Goal: Task Accomplishment & Management: Manage account settings

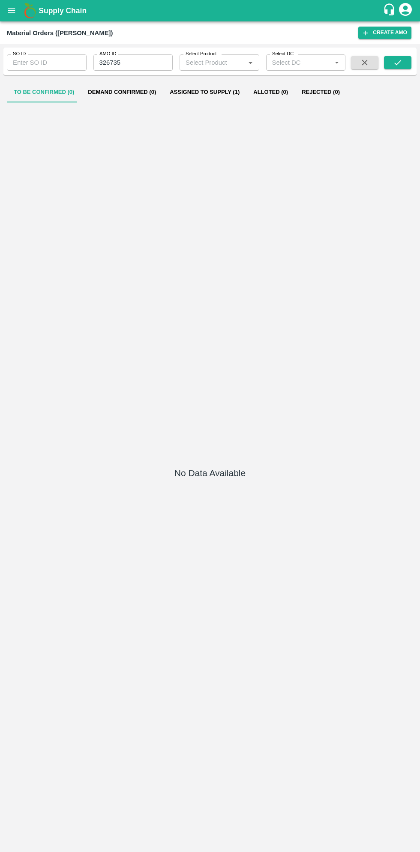
click at [15, 10] on icon "open drawer" at bounding box center [11, 10] width 7 height 5
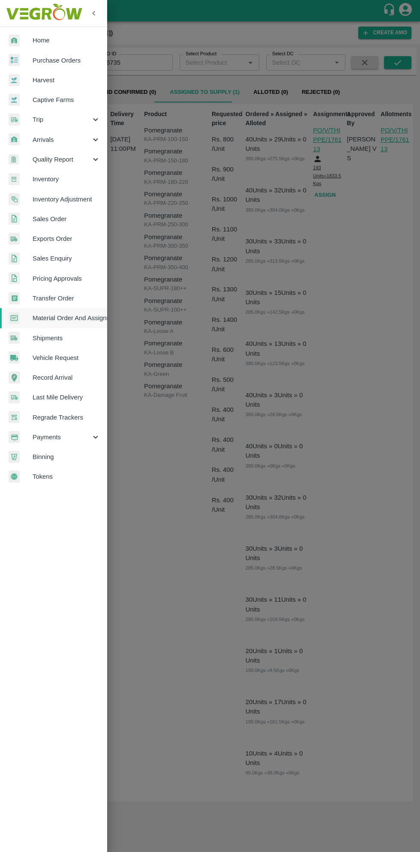
click at [64, 57] on span "Purchase Orders" at bounding box center [67, 60] width 68 height 9
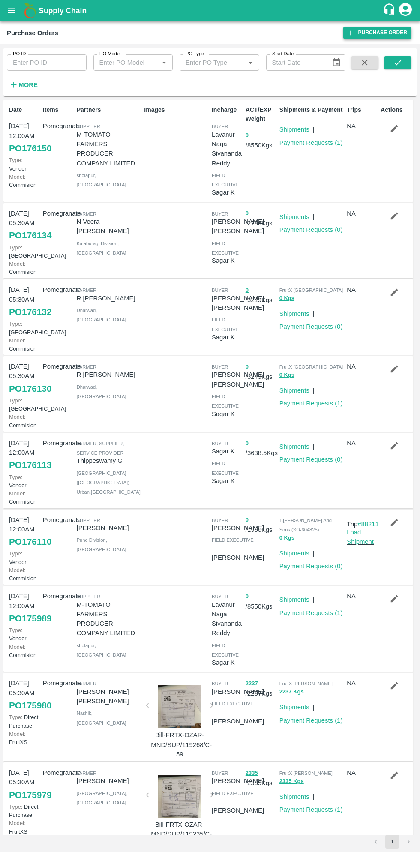
click at [376, 35] on link "Purchase Order" at bounding box center [377, 33] width 68 height 12
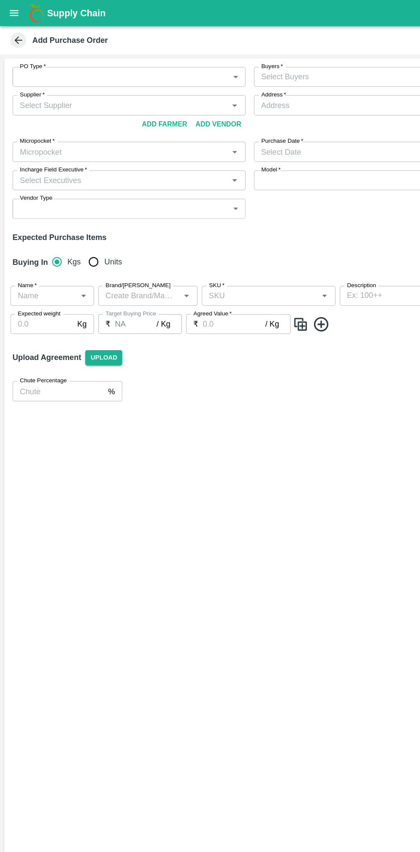
click at [133, 69] on body "Supply Chain Add Purchase Order PO Type   * ​ PO Type Buyers   * Buyers   * Sup…" at bounding box center [210, 426] width 420 height 852
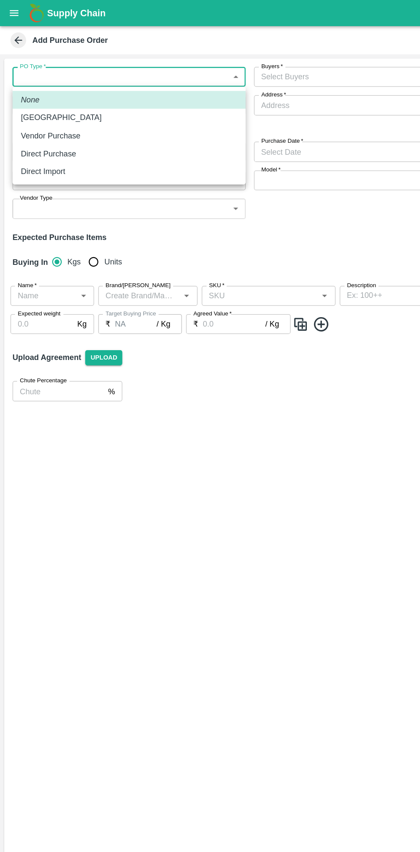
click at [40, 97] on p "[GEOGRAPHIC_DATA]" at bounding box center [50, 96] width 66 height 9
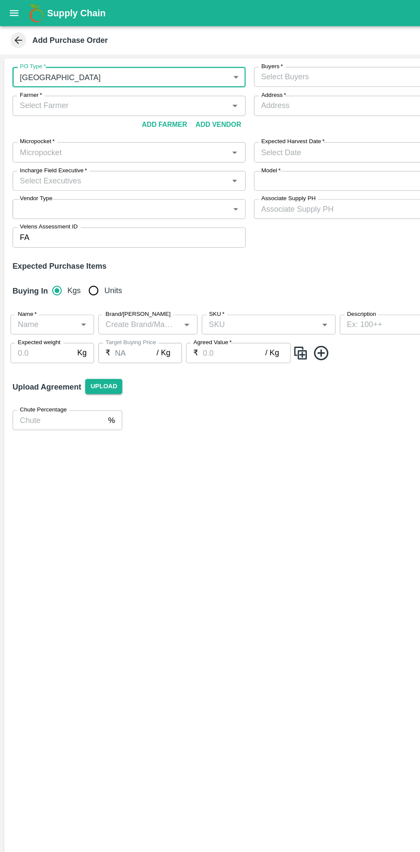
click at [171, 62] on body "Supply Chain Add Purchase Order PO Type   * Farm Gate 1 PO Type Buyers   * Buye…" at bounding box center [210, 426] width 420 height 852
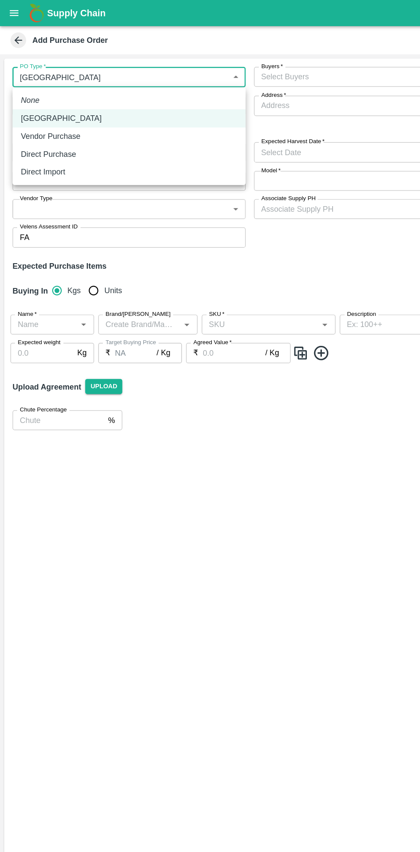
click at [57, 111] on p "Vendor Purchase" at bounding box center [41, 111] width 49 height 9
type input "2"
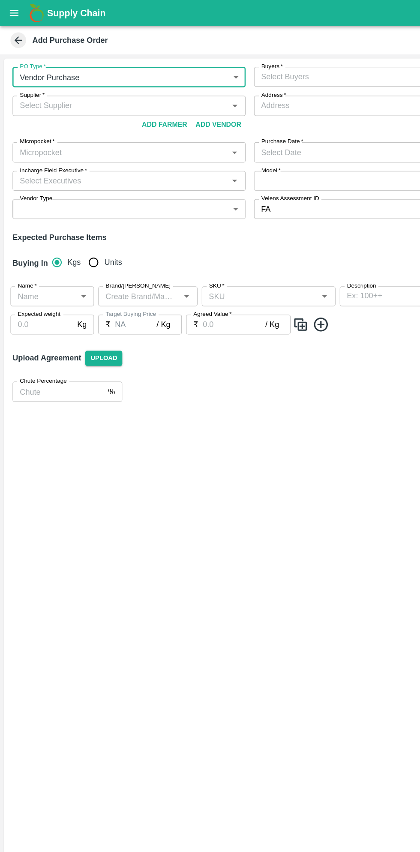
click at [141, 102] on button "Add Farmer" at bounding box center [135, 102] width 44 height 15
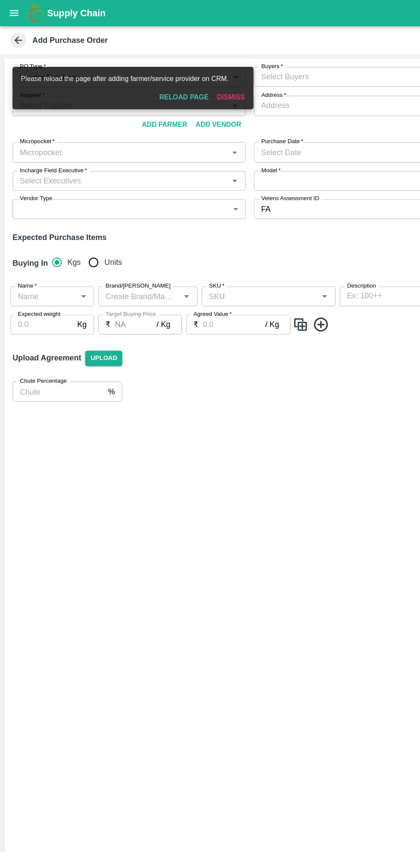
click at [155, 80] on button "Reload Page" at bounding box center [150, 79] width 47 height 15
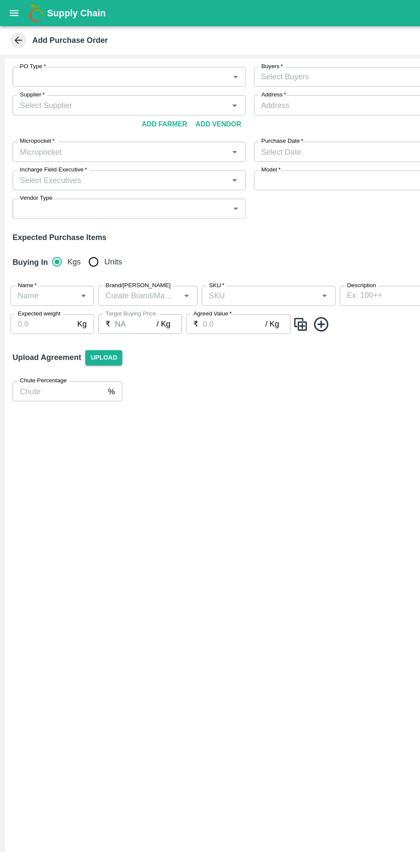
click at [127, 67] on body "Supply Chain Add Purchase Order PO Type   * ​ PO Type Buyers   * Buyers   * Sup…" at bounding box center [210, 426] width 420 height 852
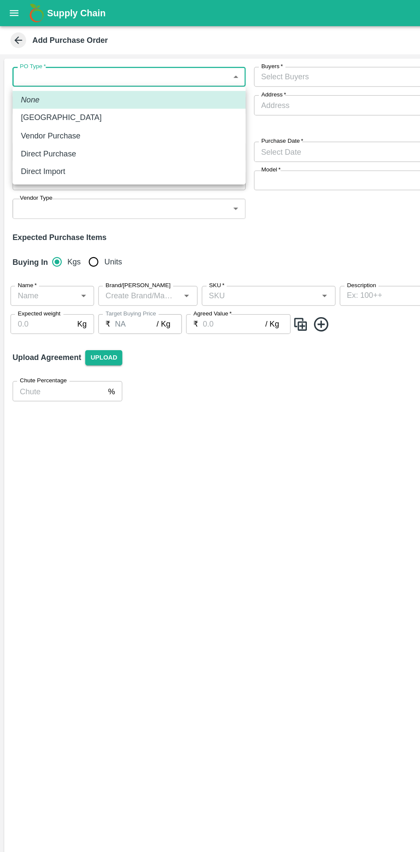
click at [33, 96] on p "[GEOGRAPHIC_DATA]" at bounding box center [50, 96] width 66 height 9
type input "1"
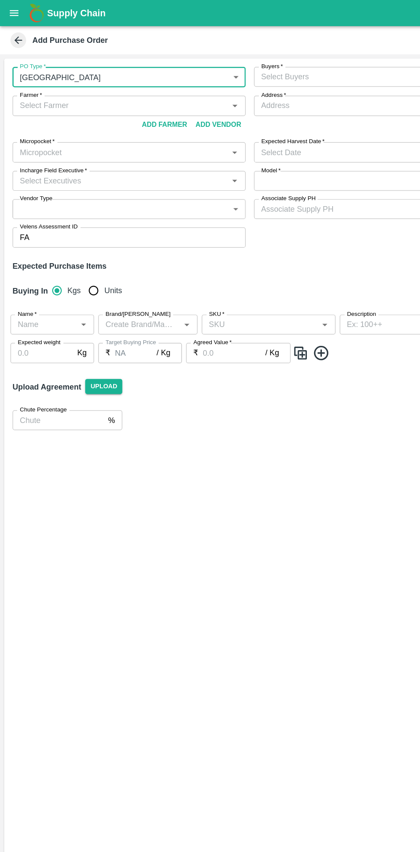
click at [83, 87] on input "Farmer   *" at bounding box center [99, 86] width 172 height 11
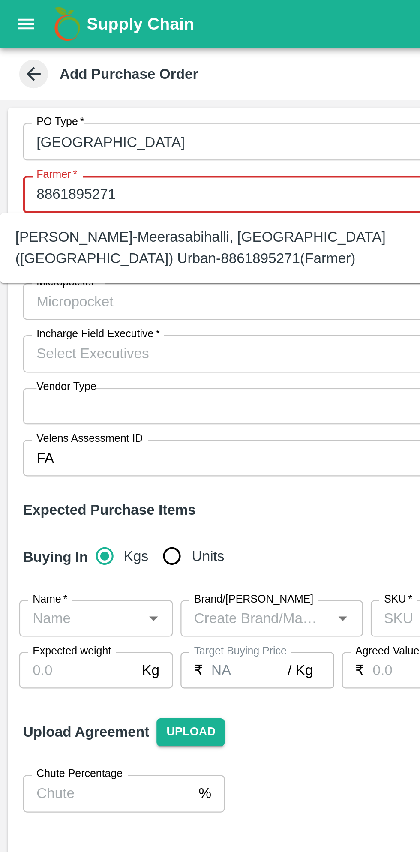
click at [102, 110] on div "Mahantesh-Meerasabihalli, Bengaluru (Bangalore) Urban-8861895271(Farmer)" at bounding box center [95, 110] width 177 height 19
type input "Mahantesh-Meerasabihalli, Bengaluru (Bangalore) Urban-8861895271(Farmer)"
type input "Meerasabihalli, Bengaluru (Bangalore) Urban, Challakere, Karnataka"
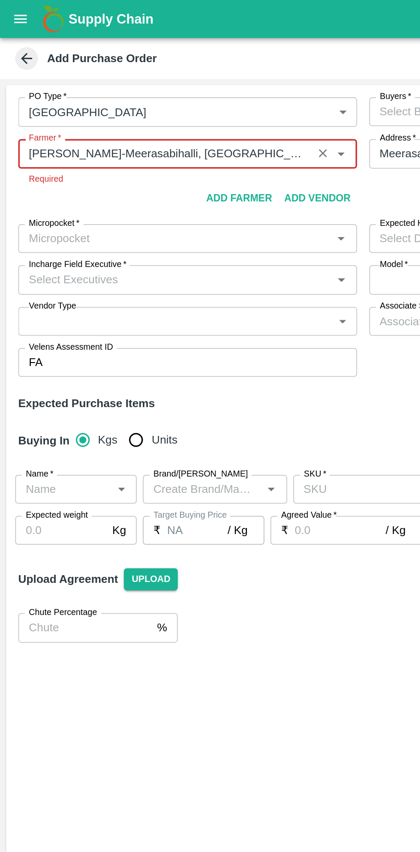
type input "Mahantesh-Meerasabihalli, Bengaluru (Bangalore) Urban-8861895271(Farmer)"
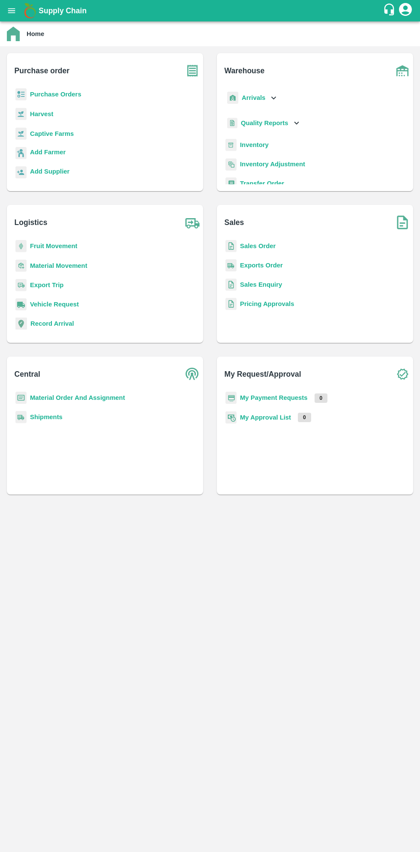
click at [56, 96] on b "Purchase Orders" at bounding box center [55, 94] width 51 height 7
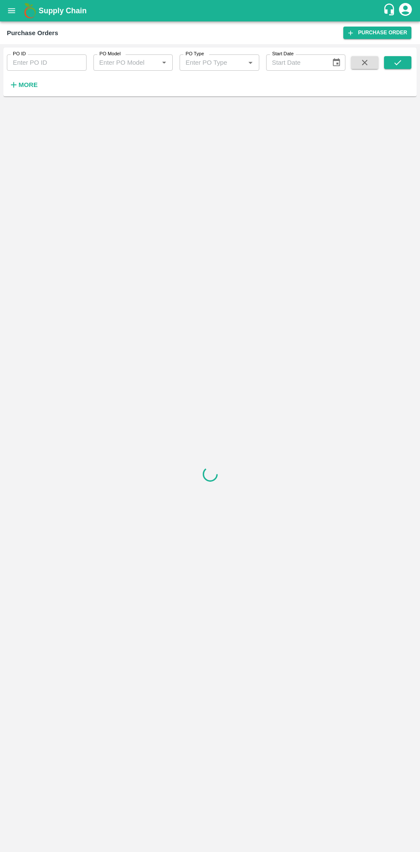
click at [31, 85] on strong "More" at bounding box center [27, 84] width 19 height 7
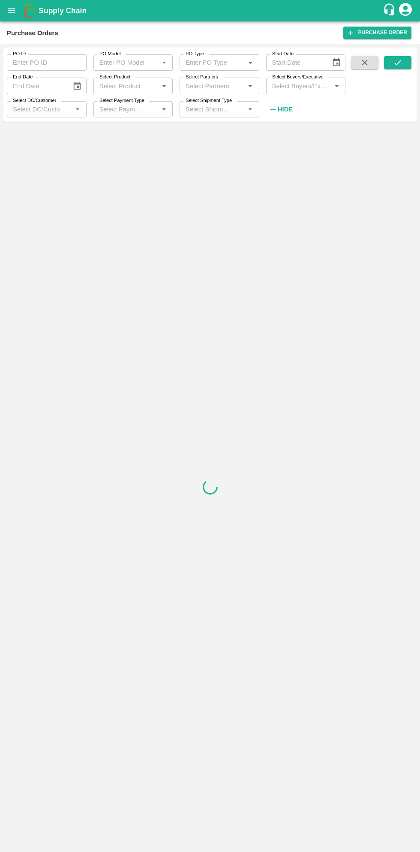
click at [310, 86] on input "Select Buyers/Executive" at bounding box center [299, 85] width 60 height 11
type input "saga"
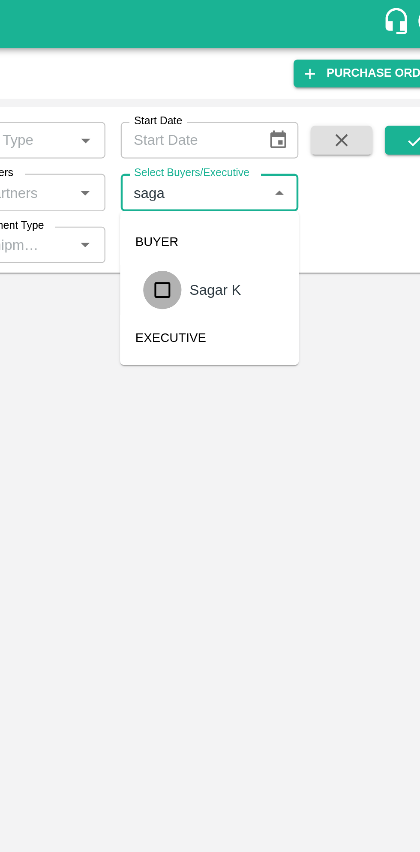
click at [288, 134] on input "checkbox" at bounding box center [284, 129] width 17 height 17
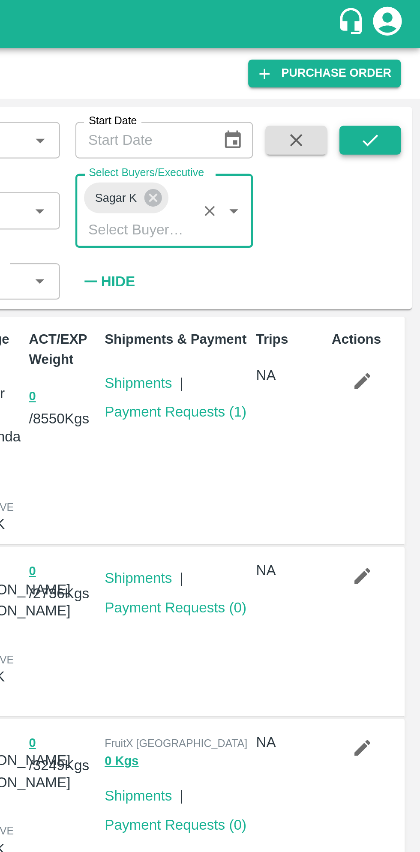
click at [399, 67] on icon "submit" at bounding box center [397, 62] width 9 height 9
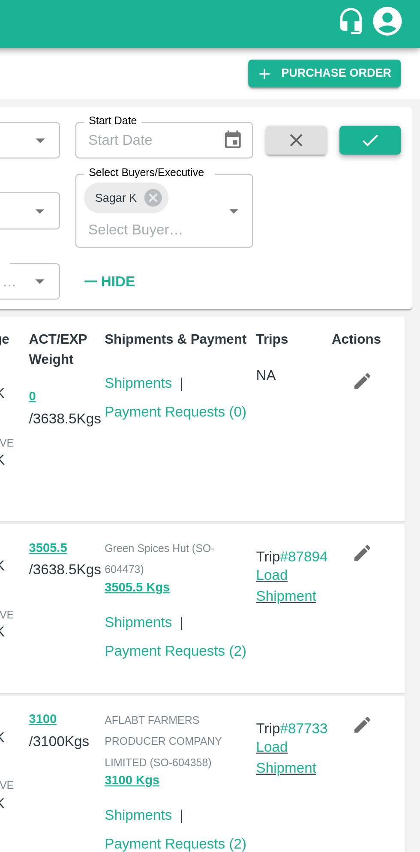
click at [396, 61] on icon "submit" at bounding box center [397, 62] width 9 height 9
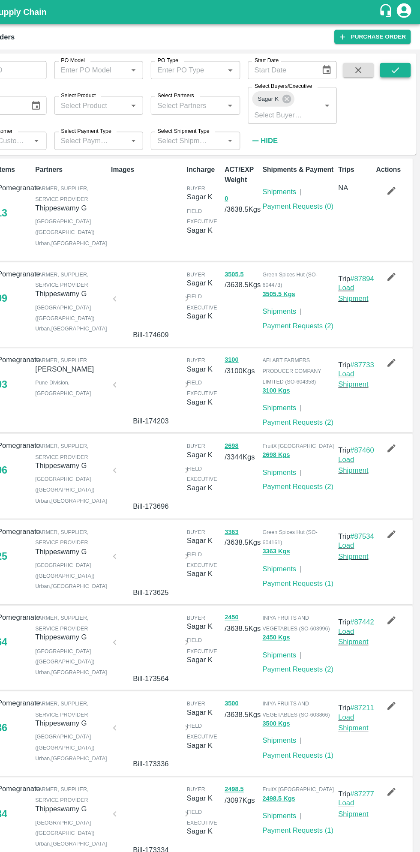
scroll to position [1, 0]
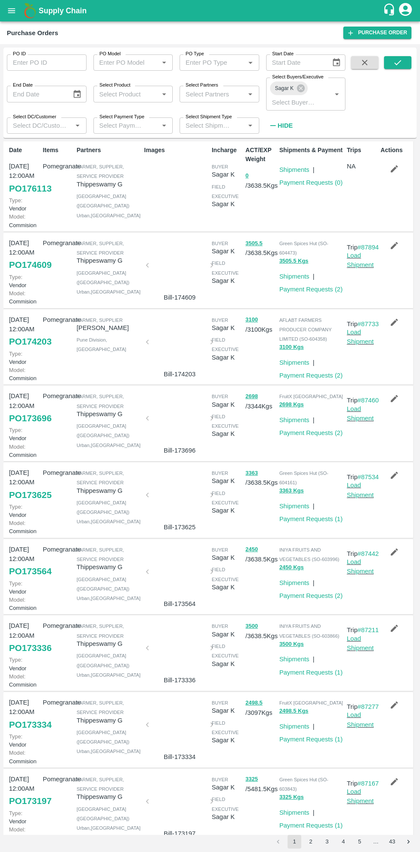
click at [390, 168] on icon "button" at bounding box center [394, 168] width 9 height 9
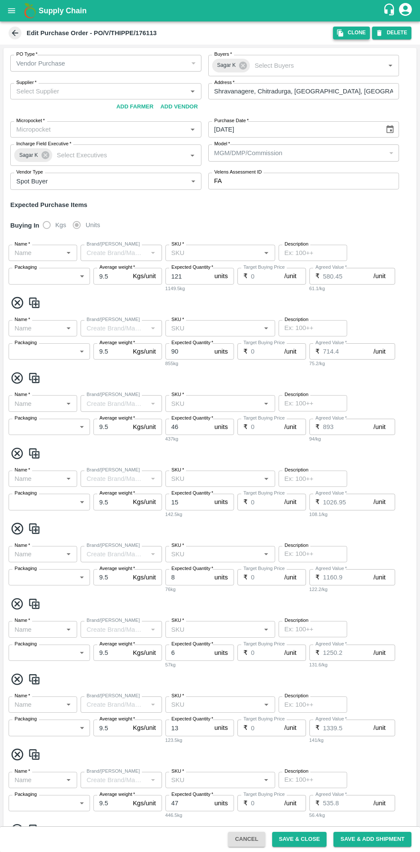
click at [352, 34] on button "Clone" at bounding box center [351, 33] width 37 height 12
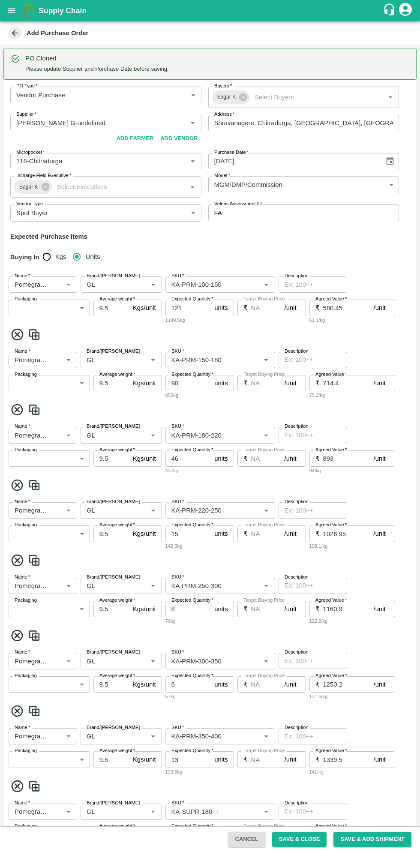
type input "Thippeswamy G-undefined"
type input "118-Chitradurga"
type input "Pomegranate"
type input "GL"
type input "KA-PRM-100-150"
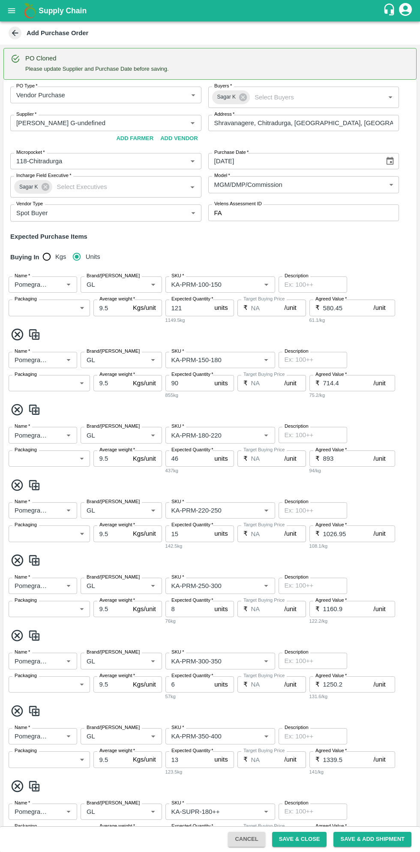
type input "NA"
type input "Pomegranate"
type input "GL"
type input "KA-PRM-150-180"
type input "NA"
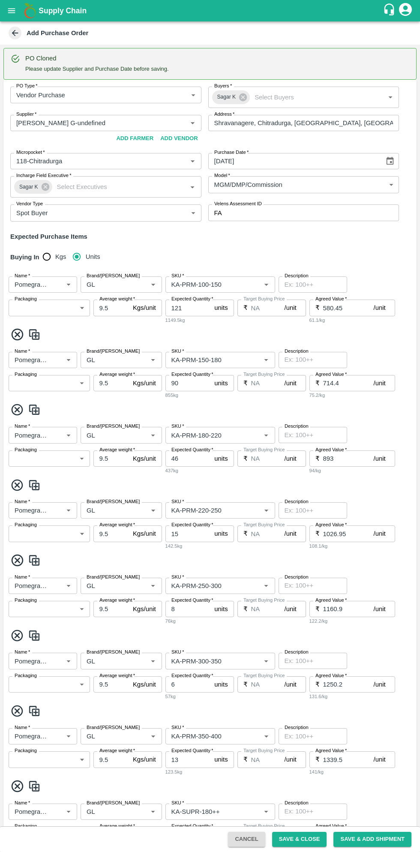
type input "Pomegranate"
type input "GL"
type input "KA-PRM-180-220"
type input "NA"
type input "Pomegranate"
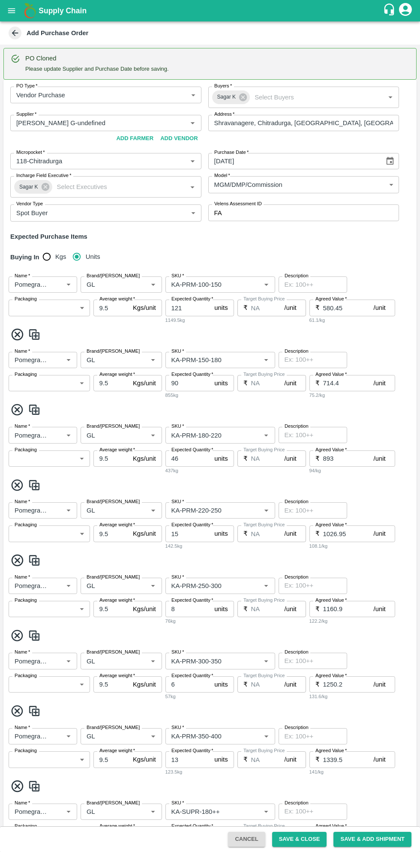
type input "GL"
type input "KA-PRM-220-250"
type input "NA"
type input "Pomegranate"
type input "GL"
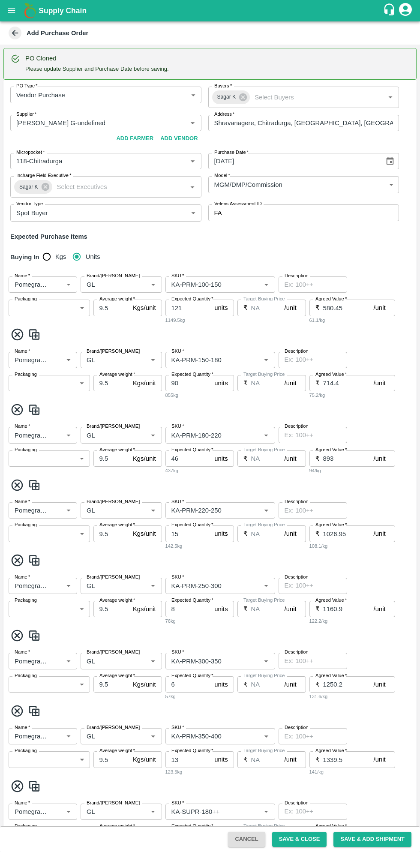
type input "KA-PRM-250-300"
type input "NA"
type input "Pomegranate"
type input "GL"
type input "KA-PRM-300-350"
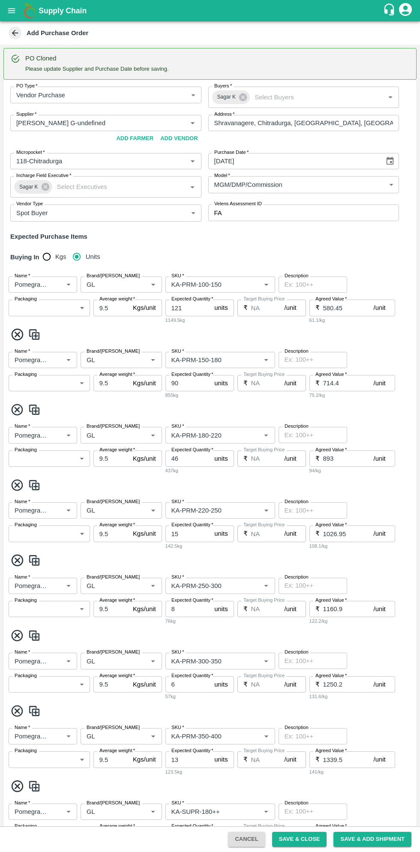
type input "NA"
type input "Pomegranate"
type input "GL"
type input "KA-PRM-350-400"
type input "NA"
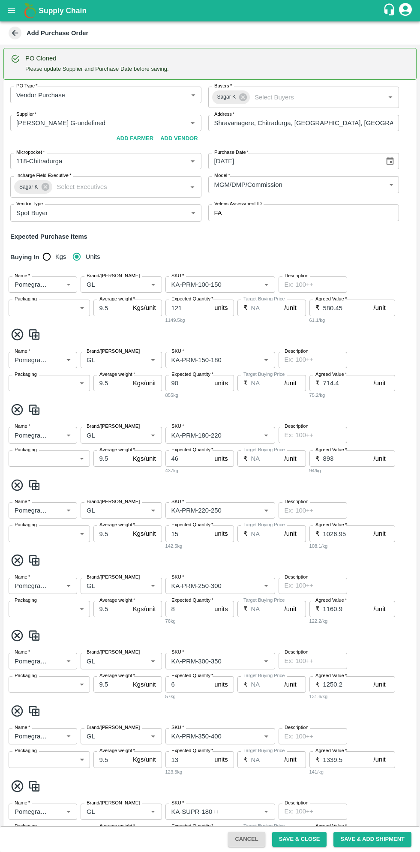
type input "Pomegranate"
type input "GL"
type input "KA-SUPR-180++"
type input "NA"
type input "Pomegranate"
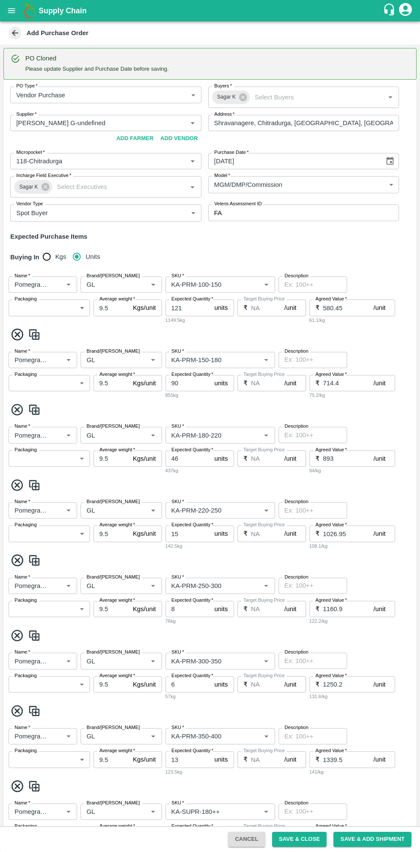
type input "GL"
type input "KA-SUPR-100++"
type input "NA"
type input "Pomegranate"
type input "GL"
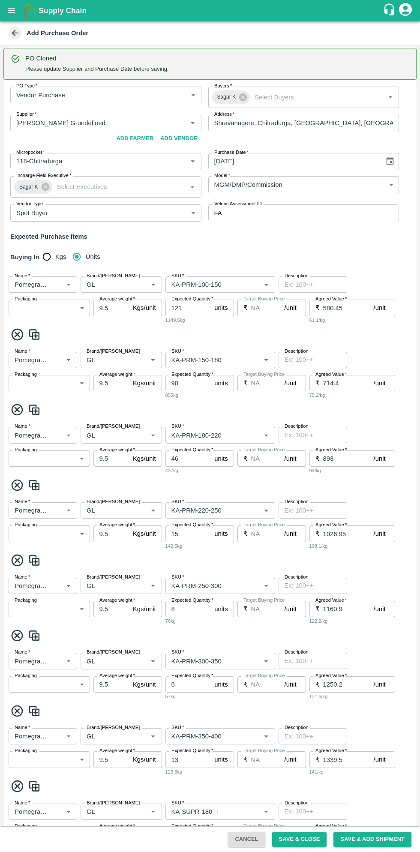
type input "KA-Loose A"
type input "NA"
type input "Pomegranate"
type input "GL"
type input "KA-Green"
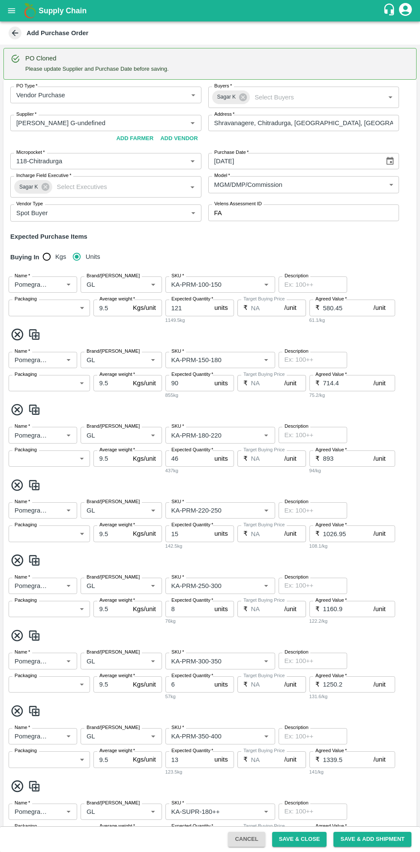
type input "NA"
type input "Pomegranate"
type input "GL"
type input "KA-PRM-180++"
type input "NA"
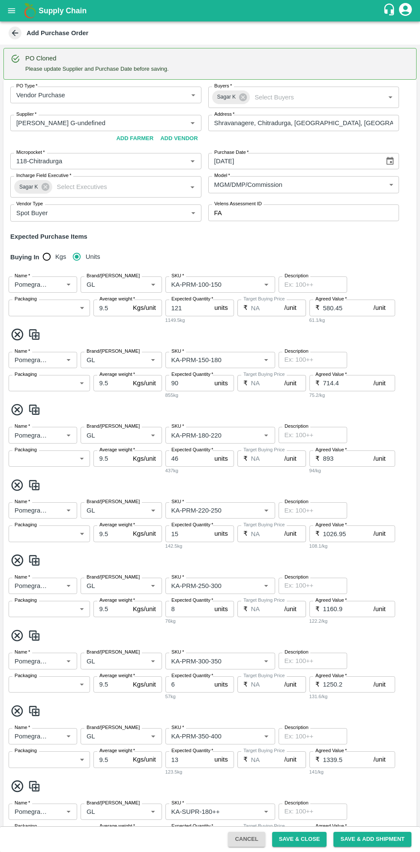
type input "Pomegranate"
type input "GL"
type input "KA-Damage Fruit"
type input "NA"
type input "Pomegranate"
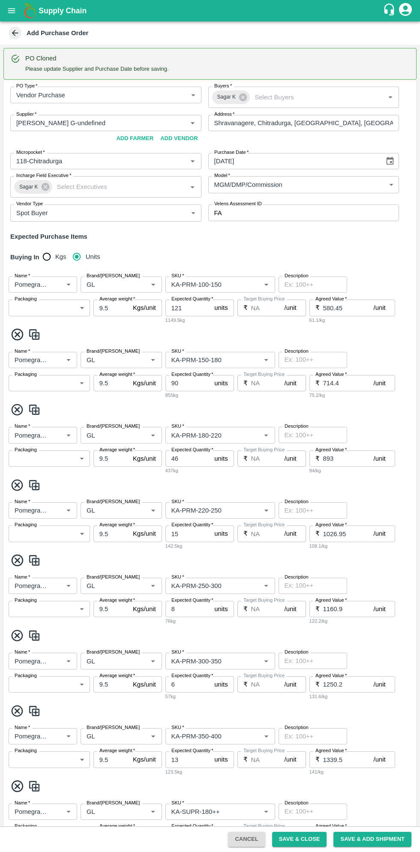
type input "GL"
type input "KA-Loose B"
type input "NA"
click at [388, 161] on icon "Choose date" at bounding box center [389, 160] width 9 height 9
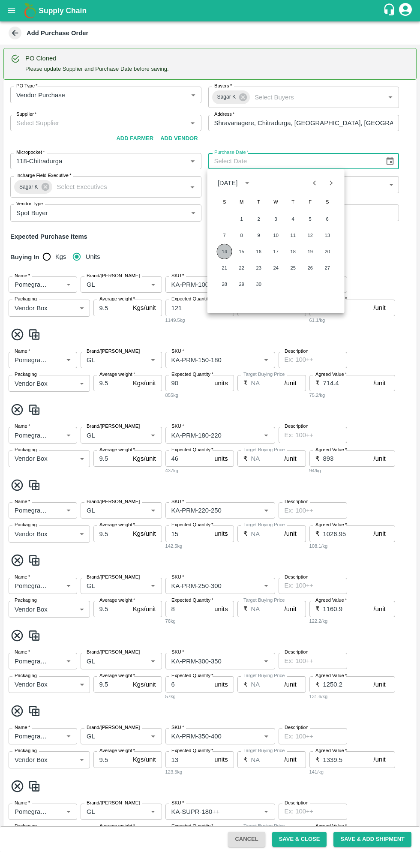
click at [223, 250] on button "14" at bounding box center [224, 251] width 15 height 15
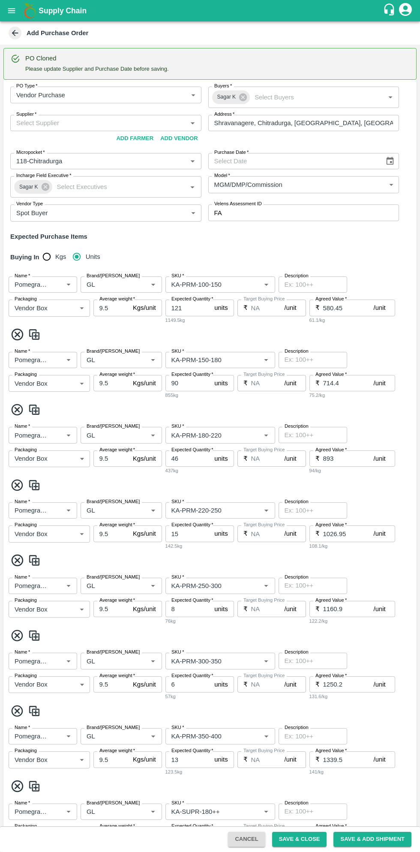
type input "14/09/2025"
click at [126, 123] on input "Supplier   *" at bounding box center [99, 122] width 172 height 11
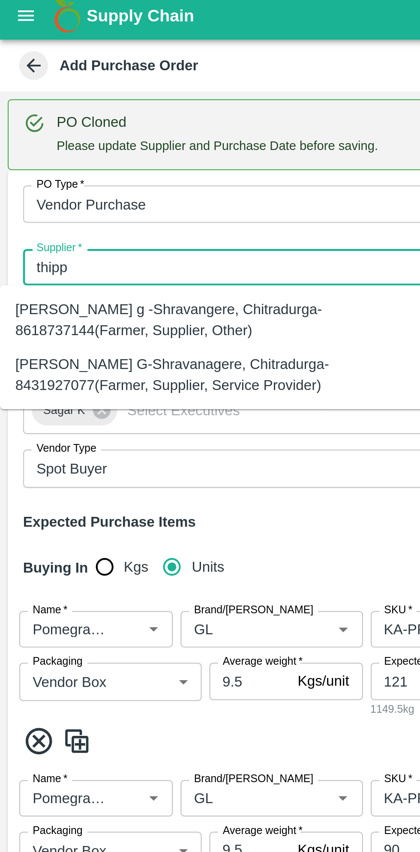
click at [116, 171] on div "Thippeswamy G-Shravanagere, Chitradurga-8431927077(Farmer, Supplier, Service Pr…" at bounding box center [95, 170] width 177 height 19
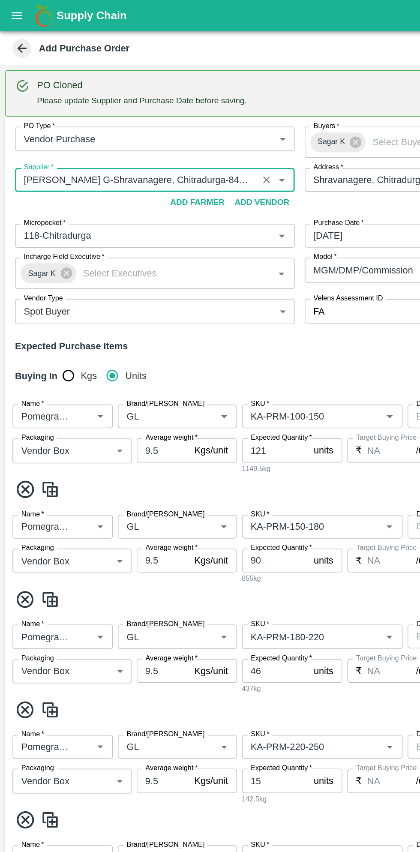
type input "Thippeswamy G-Shravanagere, Chitradurga-8431927077(Farmer, Supplier, Service Pr…"
click at [121, 285] on input "Brand/Marka" at bounding box center [108, 284] width 51 height 11
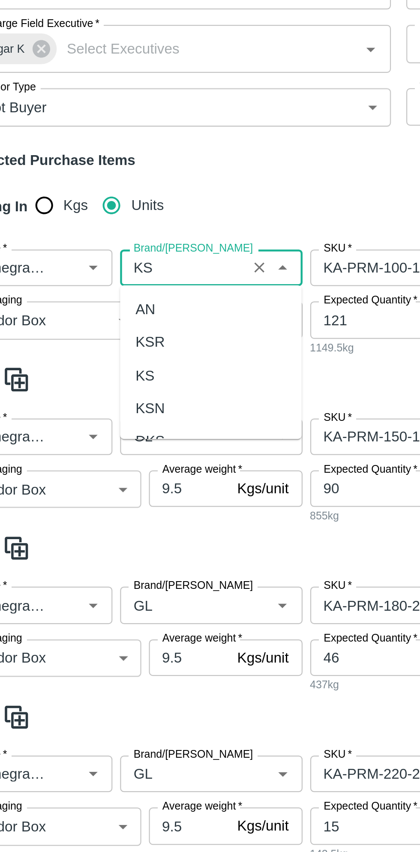
click at [94, 328] on div "KS" at bounding box center [91, 332] width 9 height 9
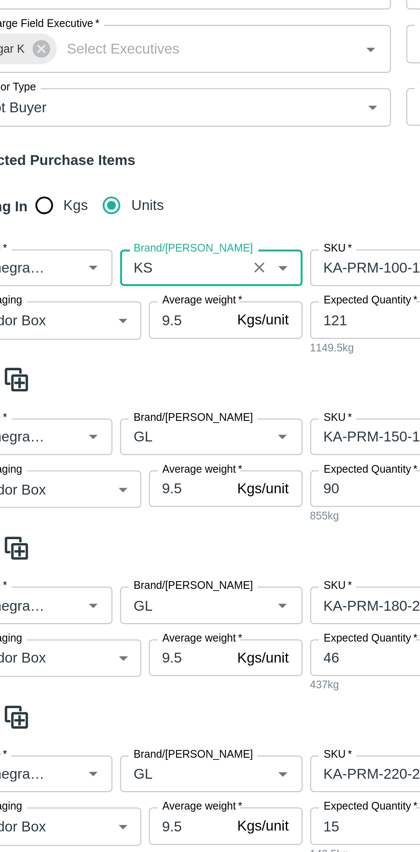
type input "KS"
click at [111, 360] on input "Brand/Marka" at bounding box center [108, 360] width 51 height 11
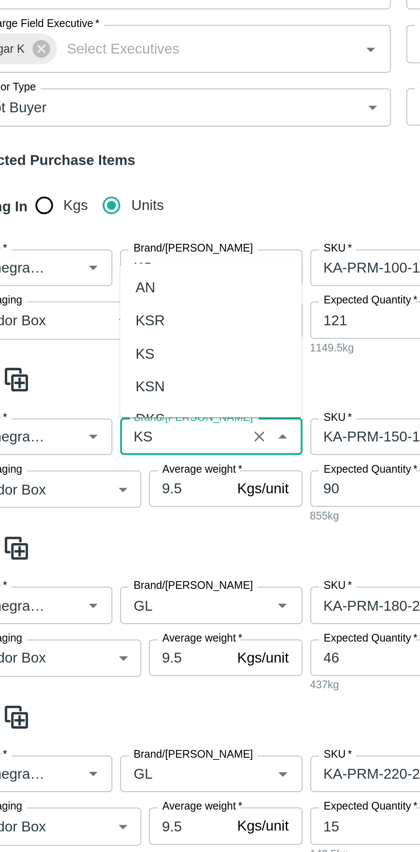
click at [98, 318] on div "KS" at bounding box center [121, 322] width 81 height 15
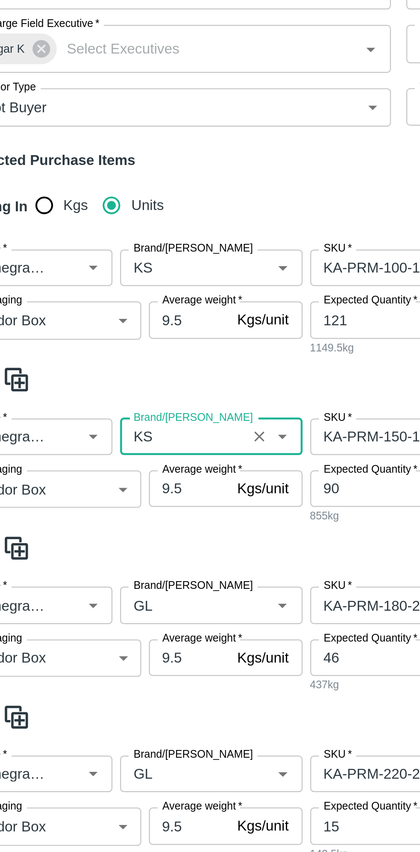
type input "KS"
click at [110, 434] on input "Brand/Marka" at bounding box center [108, 435] width 51 height 11
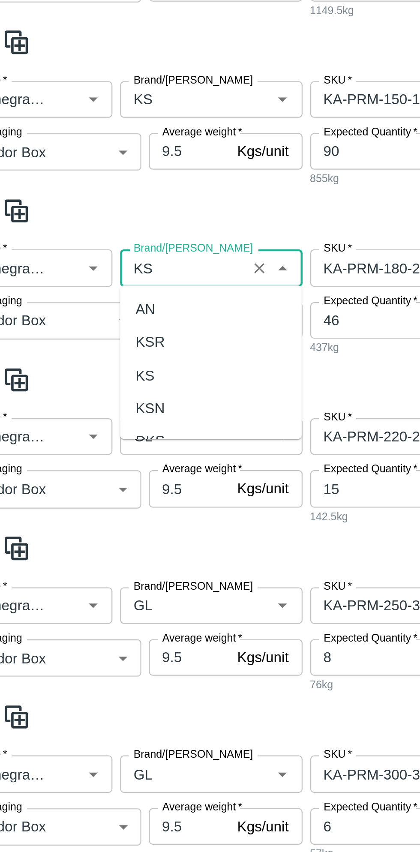
click at [93, 482] on div "KS" at bounding box center [91, 482] width 9 height 9
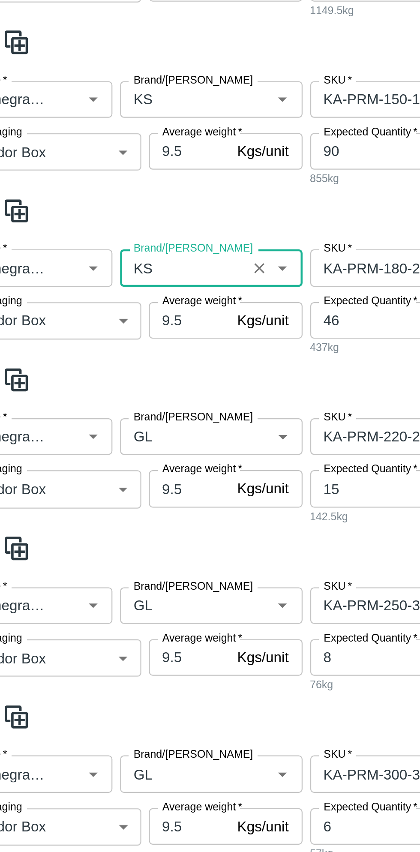
type input "KS"
click at [126, 511] on input "Brand/Marka" at bounding box center [108, 510] width 51 height 11
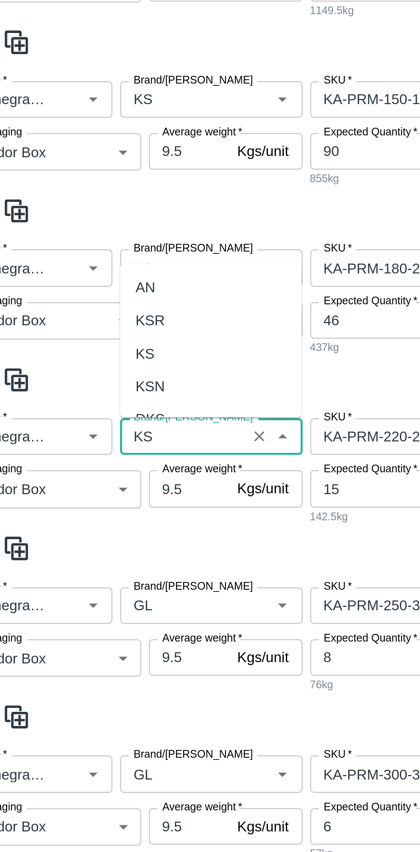
click at [90, 474] on div "KS" at bounding box center [91, 473] width 9 height 9
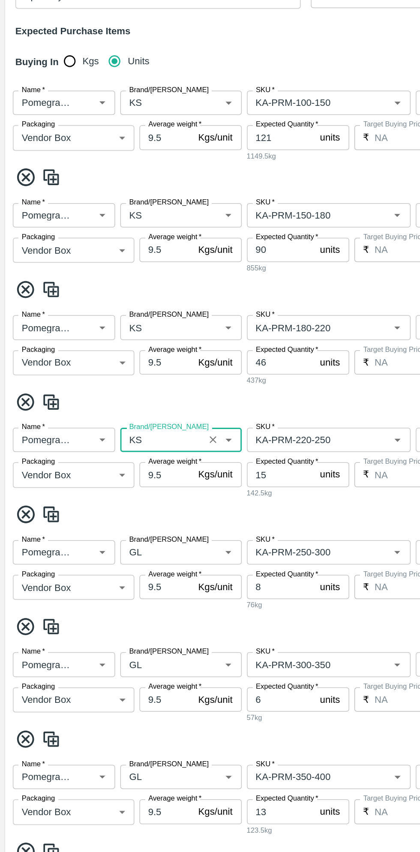
type input "KS"
click at [111, 587] on input "Brand/Marka" at bounding box center [108, 585] width 51 height 11
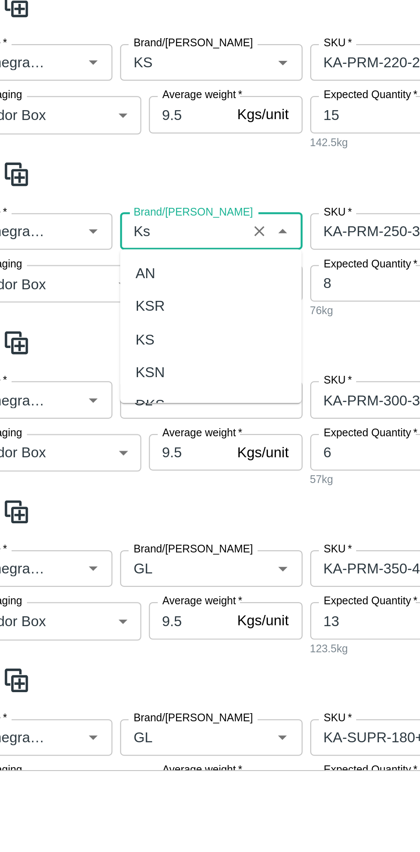
scroll to position [67, 0]
click at [96, 586] on div "KS" at bounding box center [121, 578] width 81 height 15
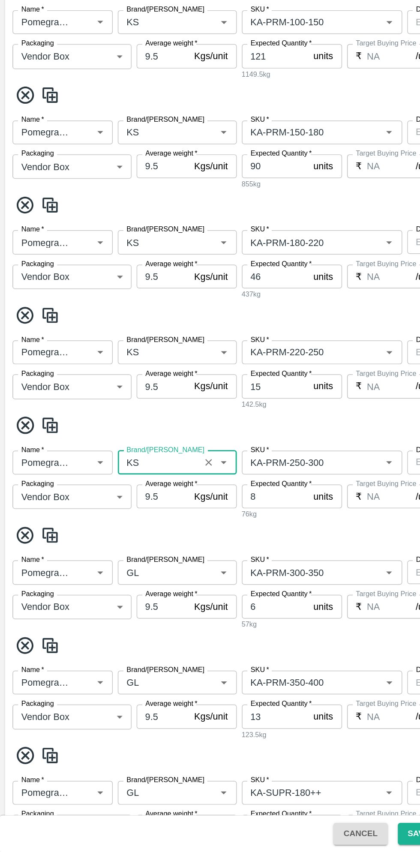
scroll to position [88, 0]
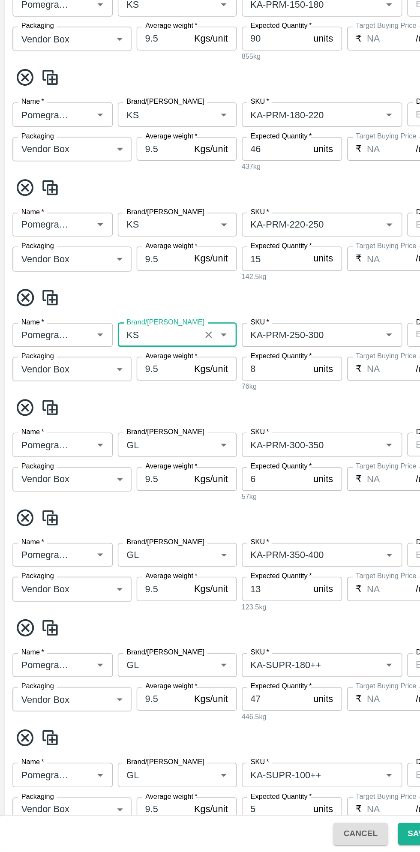
type input "KS"
click at [15, 694] on icon at bounding box center [18, 699] width 12 height 12
type input "47"
type input "535.8"
type input "5"
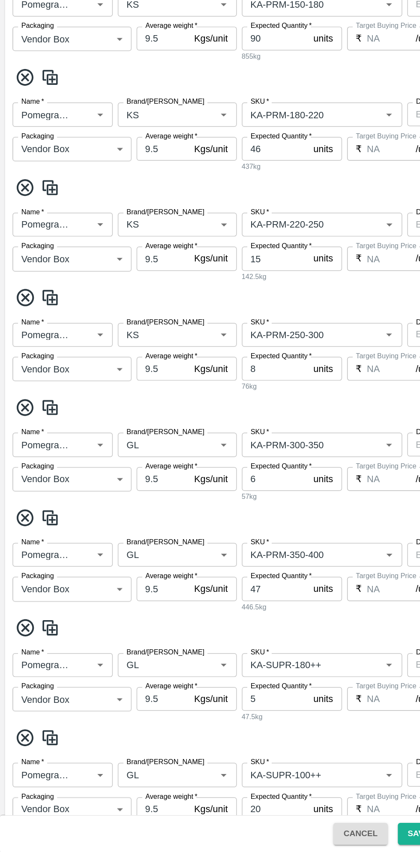
type input "446.5"
type input "20"
type input "491.15"
type input "0"
type input "446.5"
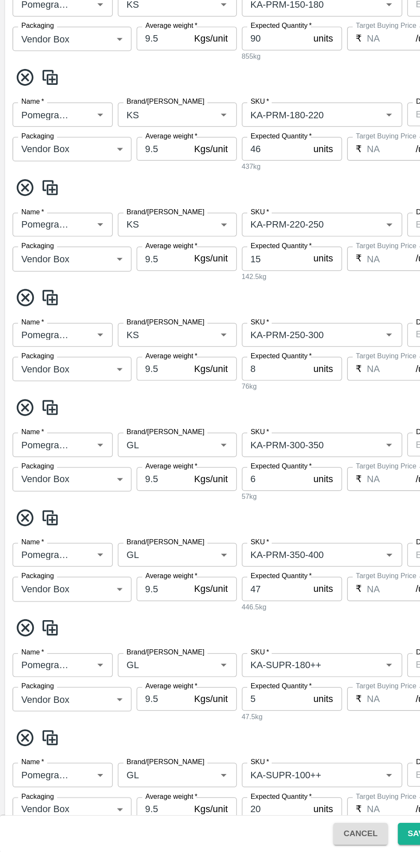
type input "535.8"
type input "0"
type input "8.93"
type input "12"
type input "357.2"
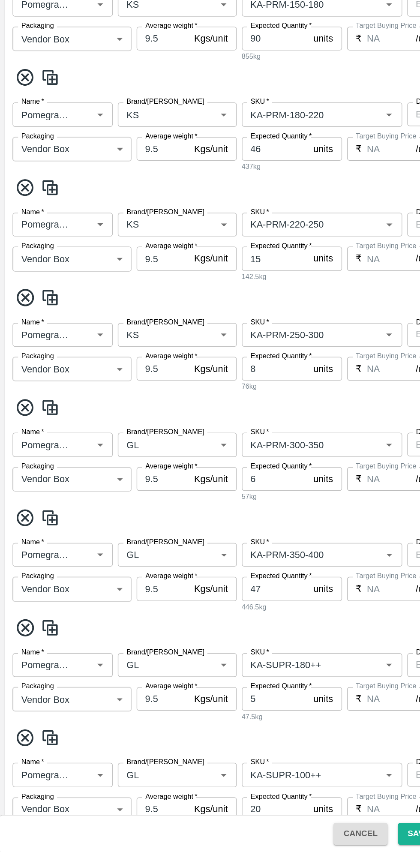
type input "KA-SUPR-180++"
type input "KA-SUPR-100++"
type input "KA-Loose A"
type input "KA-Green"
type input "KA-PRM-180++"
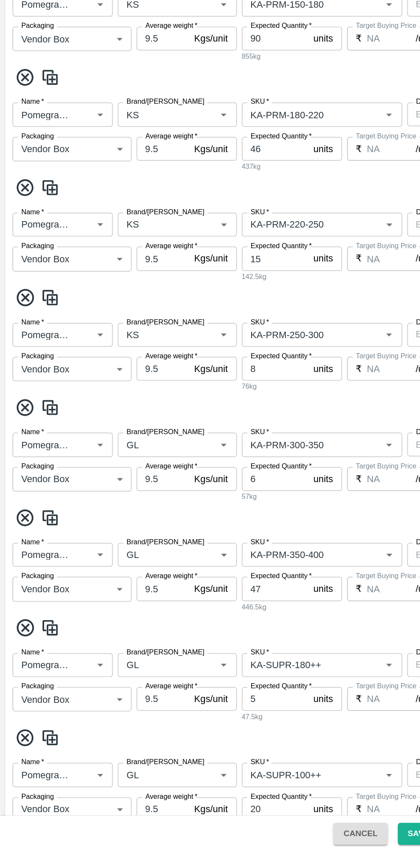
type input "KA-Damage Fruit"
type input "KA-Loose B"
click at [117, 648] on input "Brand/Marka" at bounding box center [108, 648] width 51 height 11
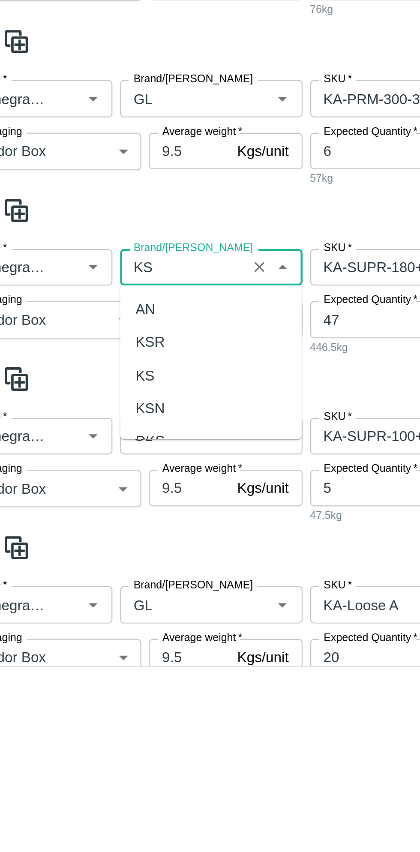
scroll to position [0, 0]
click at [94, 700] on div "KS" at bounding box center [91, 696] width 9 height 9
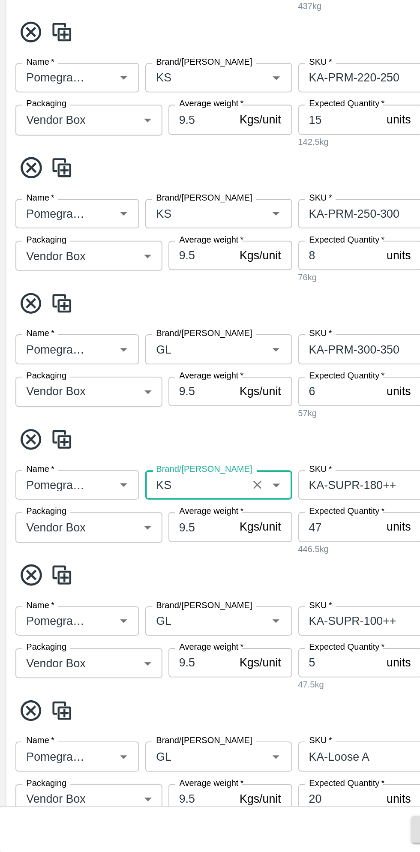
scroll to position [86, 0]
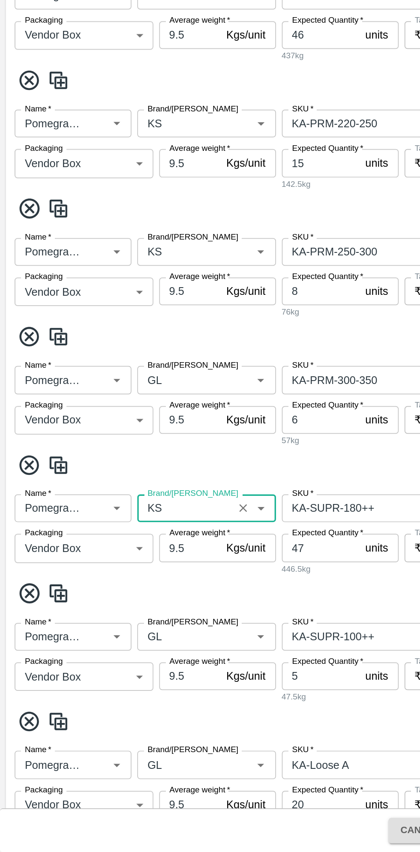
type input "KS"
click at [17, 626] on icon at bounding box center [17, 625] width 14 height 14
type input "47"
type input "535.8"
type input "5"
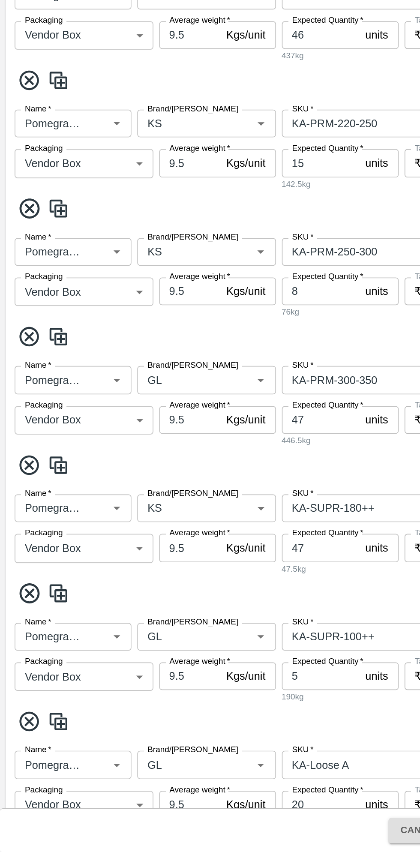
type input "446.5"
type input "20"
type input "491.15"
type input "0"
type input "446.5"
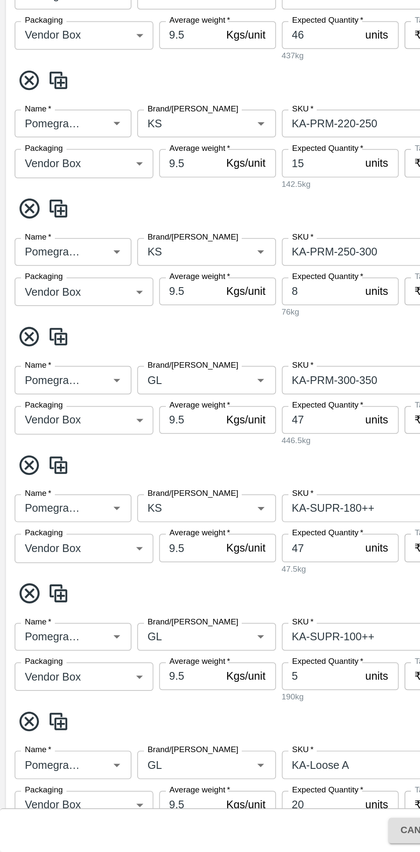
type input "535.8"
type input "8.93"
type input "12"
type input "357.2"
type input "KS"
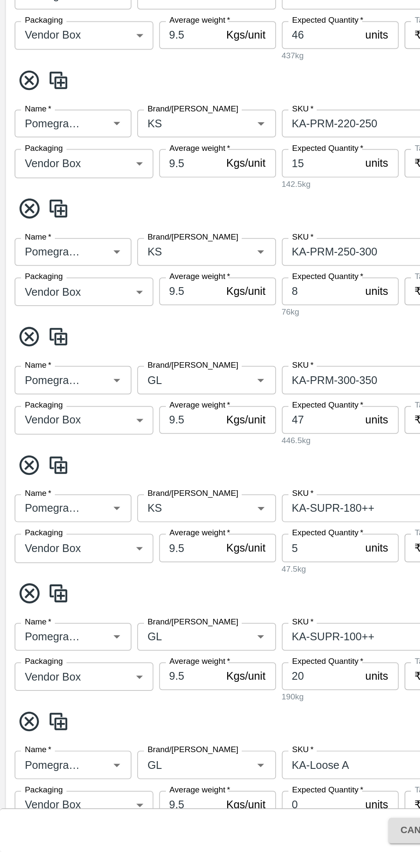
type input "KA-SUPR-180++"
type input "GL"
type input "KA-SUPR-100++"
type input "KA-Loose A"
type input "KA-Green"
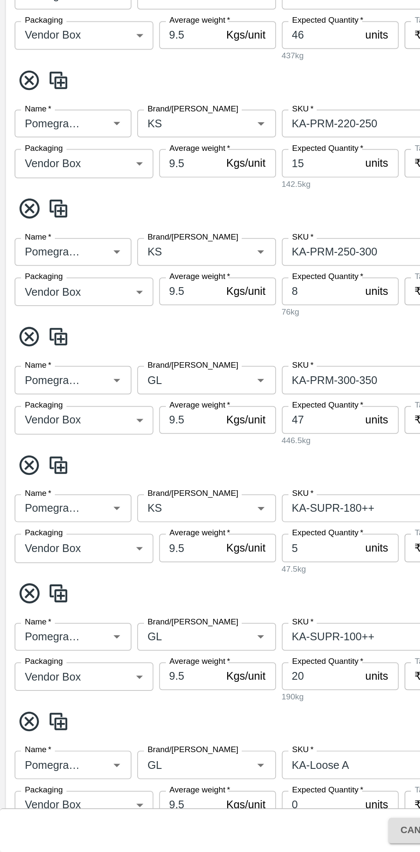
type input "KA-PRM-180++"
type input "KA-Damage Fruit"
type input "KA-Loose B"
click at [117, 726] on input "Brand/Marka" at bounding box center [108, 725] width 51 height 11
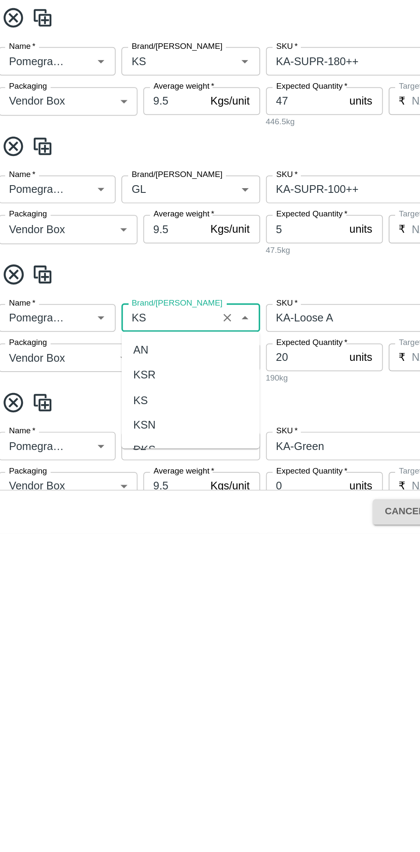
scroll to position [0, 0]
click at [96, 776] on div "KS" at bounding box center [121, 773] width 81 height 15
type input "KS"
click at [123, 652] on input "Brand/Marka" at bounding box center [108, 650] width 51 height 11
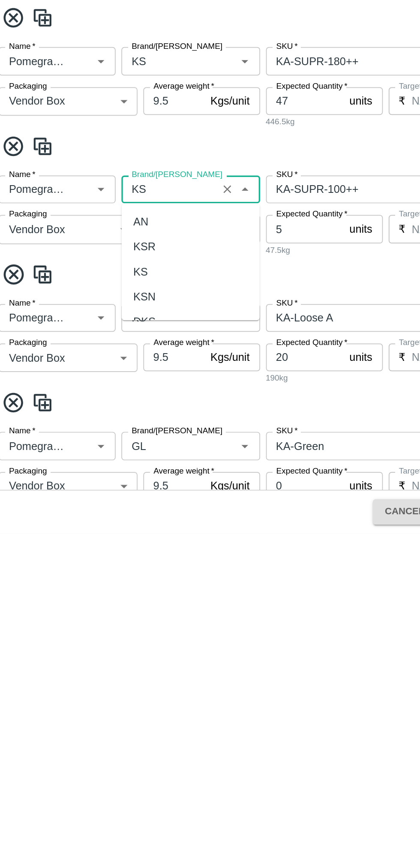
click at [98, 698] on div "KS" at bounding box center [121, 698] width 81 height 15
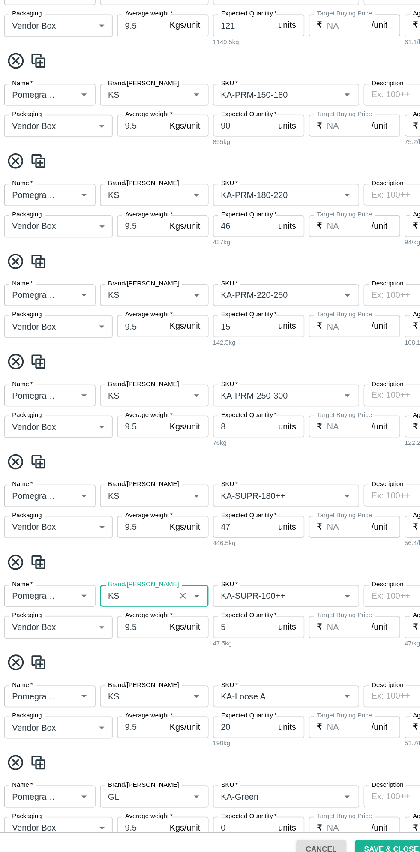
scroll to position [235, 0]
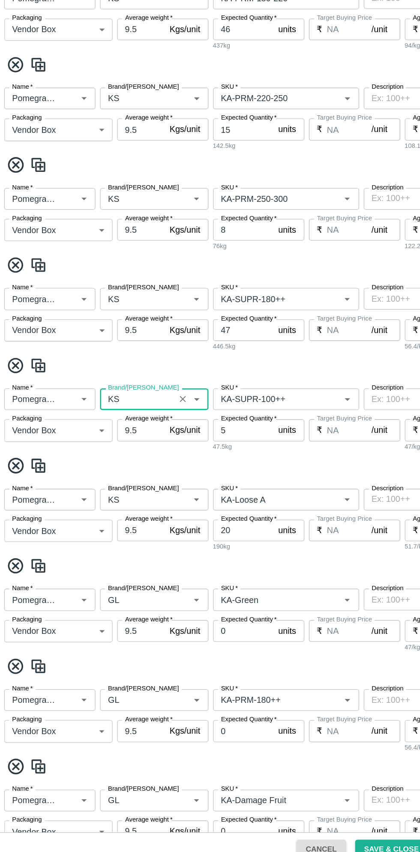
type input "KS"
click at [124, 649] on input "Brand/Marka" at bounding box center [108, 651] width 51 height 11
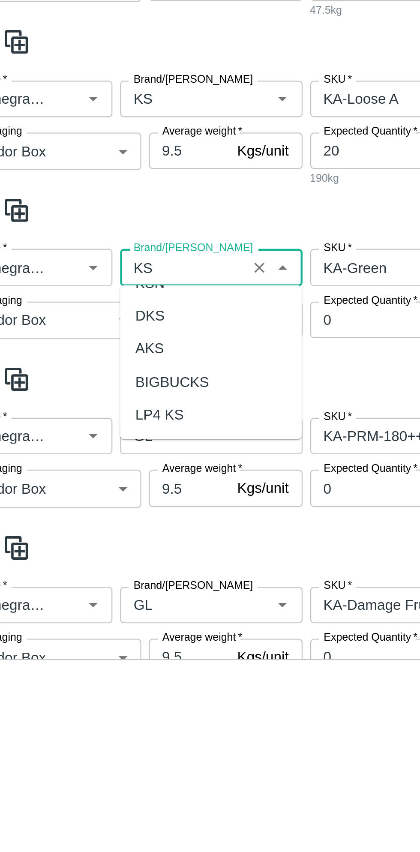
scroll to position [0, 0]
click at [97, 698] on div "KS" at bounding box center [121, 699] width 81 height 15
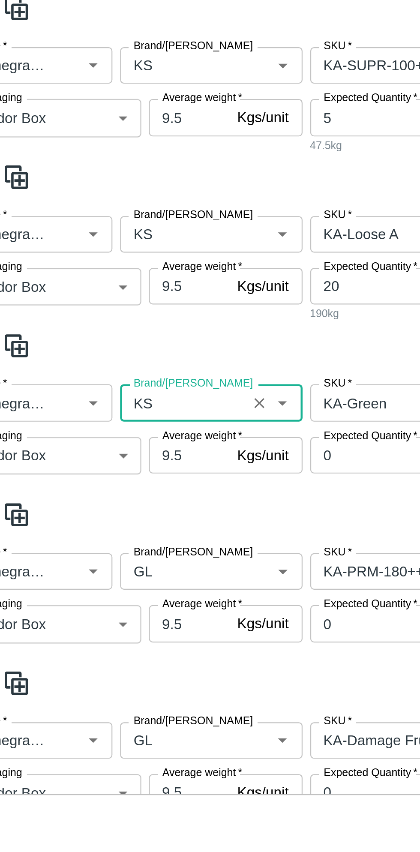
scroll to position [292, 0]
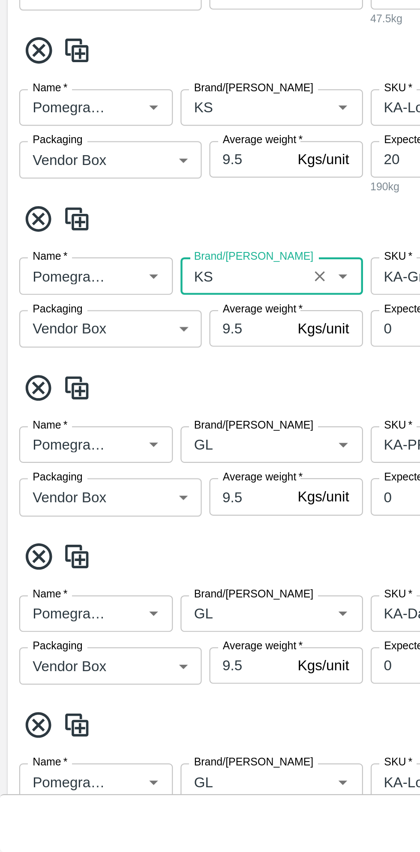
type input "KS"
click at [18, 720] on icon at bounding box center [18, 721] width 12 height 12
type input "8.93"
type input "12"
type input "357.2"
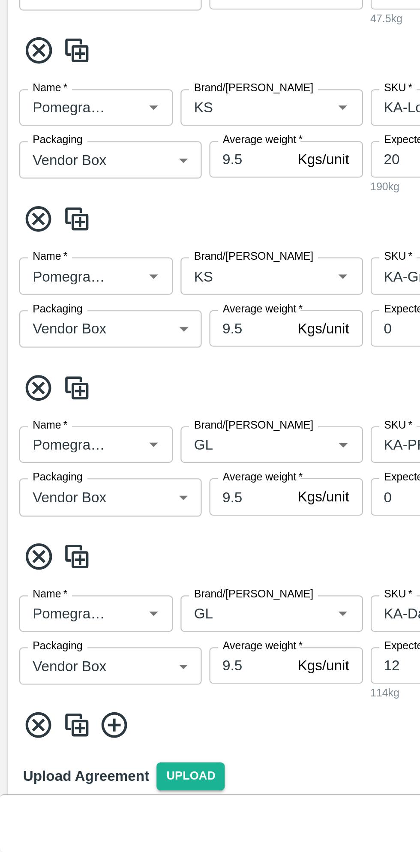
type input "KA-Damage Fruit"
type input "KA-Loose B"
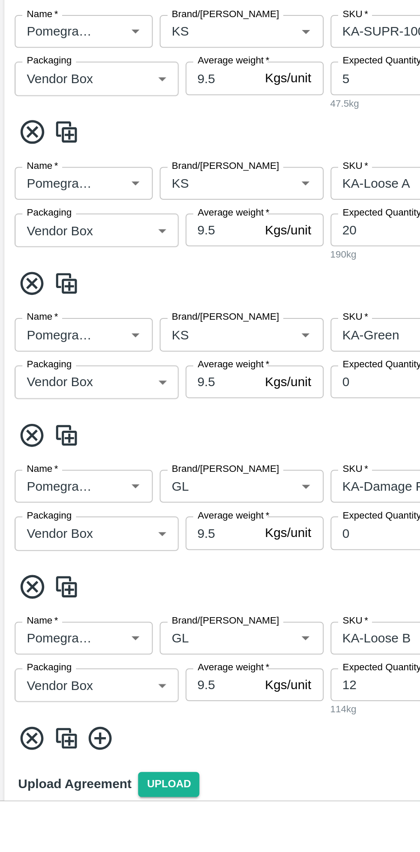
click at [116, 672] on input "Brand/Marka" at bounding box center [108, 670] width 51 height 11
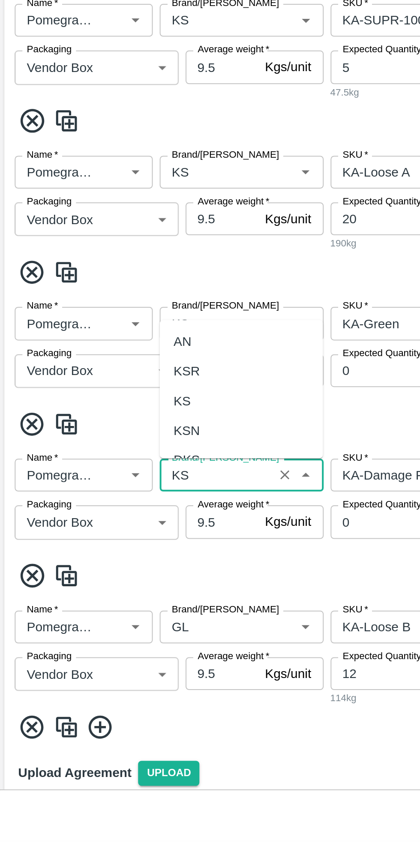
click at [98, 629] on div "KS" at bounding box center [121, 633] width 81 height 15
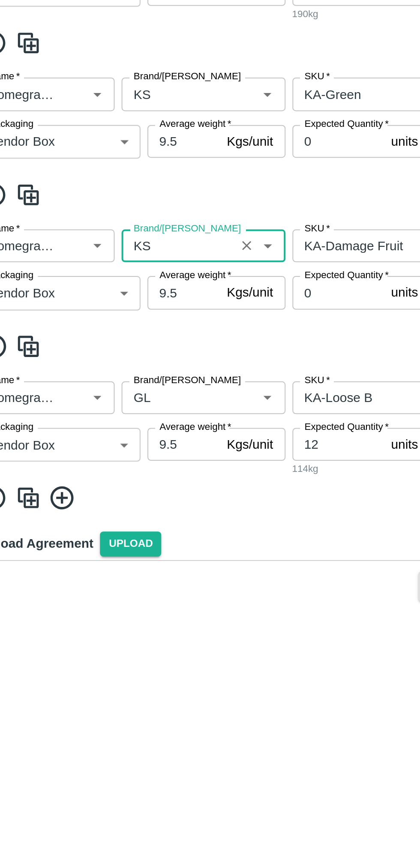
type input "KS"
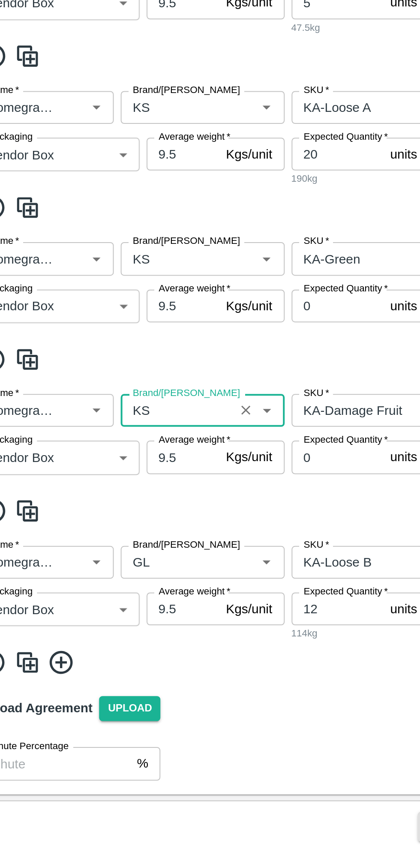
scroll to position [328, 0]
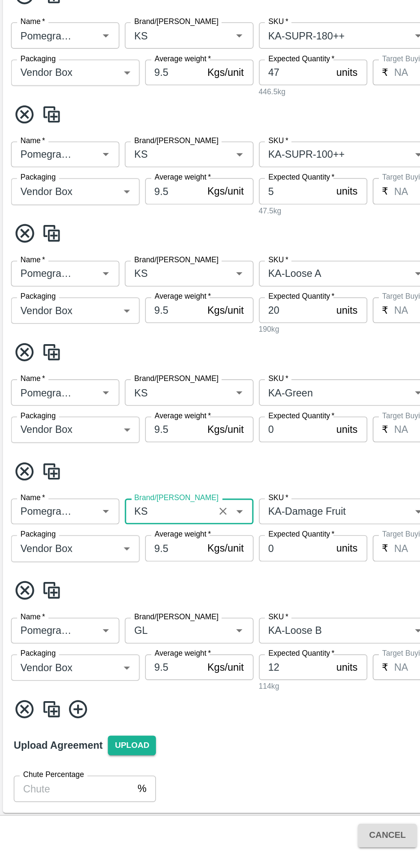
click at [124, 709] on input "Brand/Marka" at bounding box center [108, 709] width 51 height 11
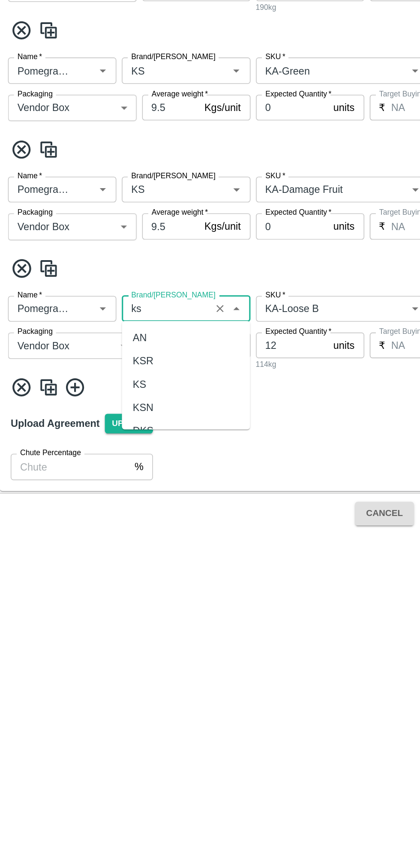
scroll to position [0, 0]
click at [99, 751] on div "KS" at bounding box center [121, 758] width 81 height 15
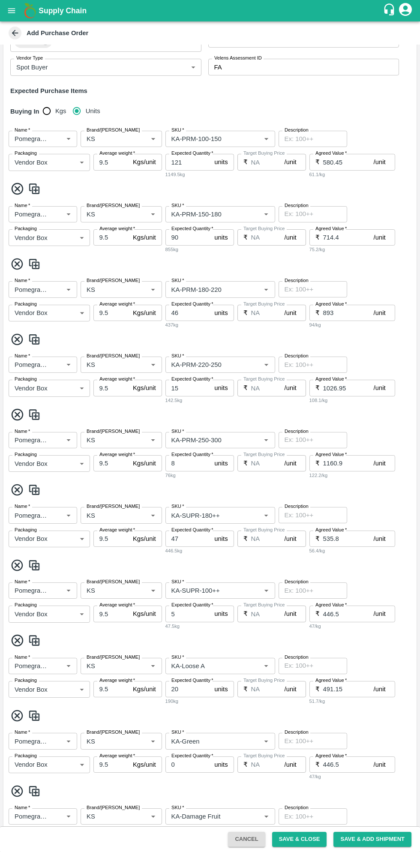
scroll to position [330, 0]
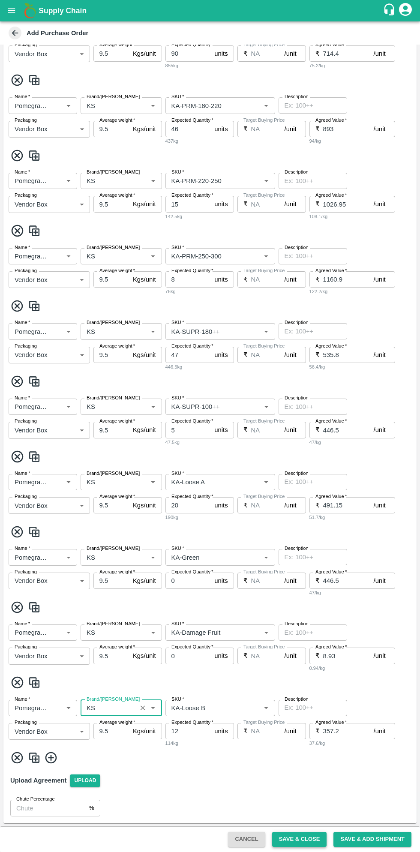
type input "KS"
click at [304, 792] on button "Save & Close" at bounding box center [299, 839] width 55 height 15
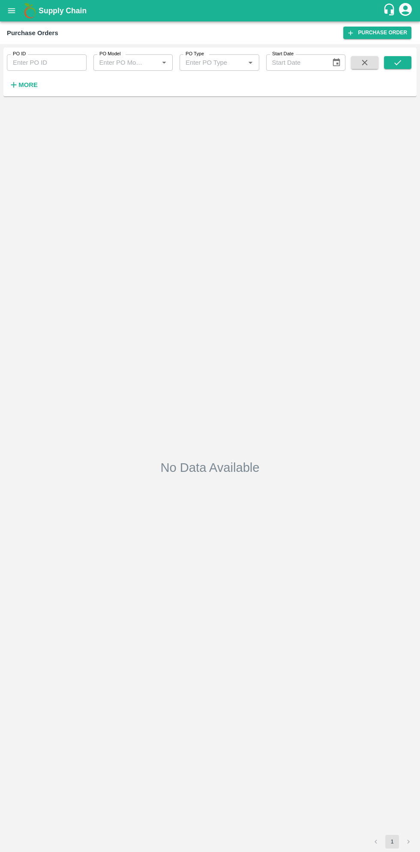
click at [33, 85] on strong "More" at bounding box center [27, 84] width 19 height 7
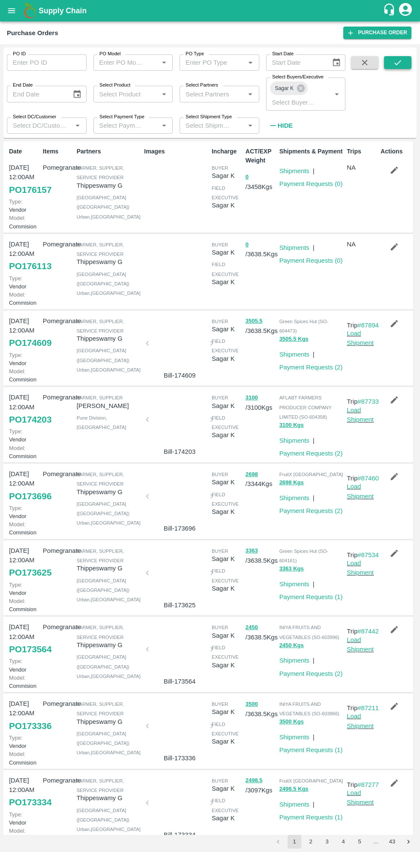
click at [398, 63] on icon "submit" at bounding box center [397, 62] width 9 height 9
click at [12, 11] on icon "open drawer" at bounding box center [11, 10] width 7 height 5
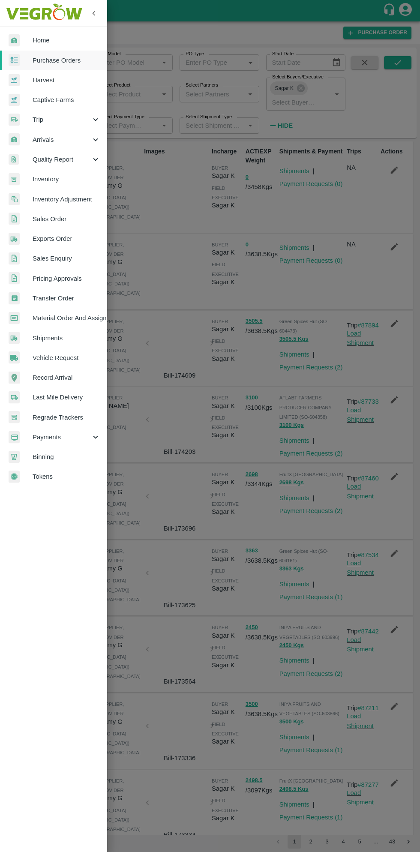
click at [84, 318] on span "Material Order And Assignment" at bounding box center [67, 317] width 68 height 9
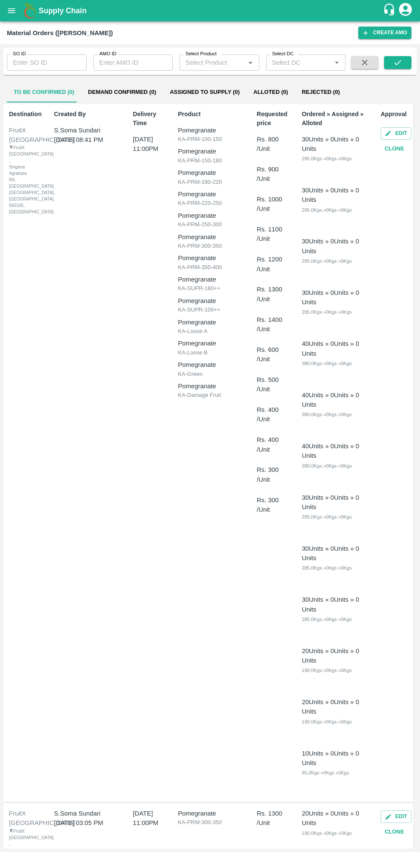
click at [137, 61] on input "AMO ID" at bounding box center [133, 62] width 80 height 16
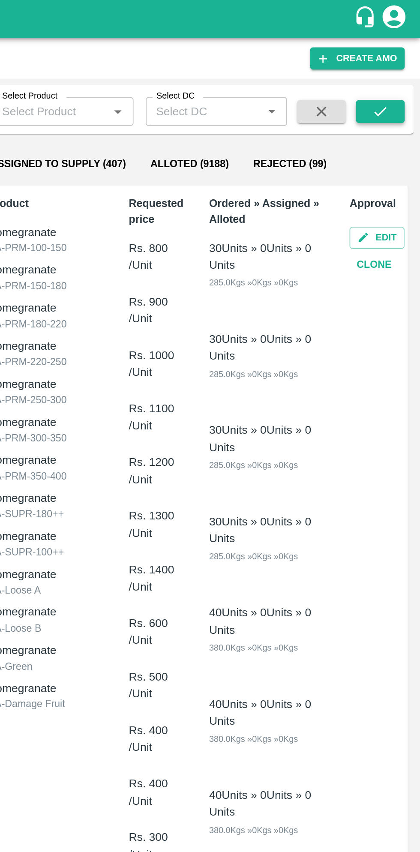
type input "326735"
click at [398, 63] on icon "submit" at bounding box center [397, 62] width 9 height 9
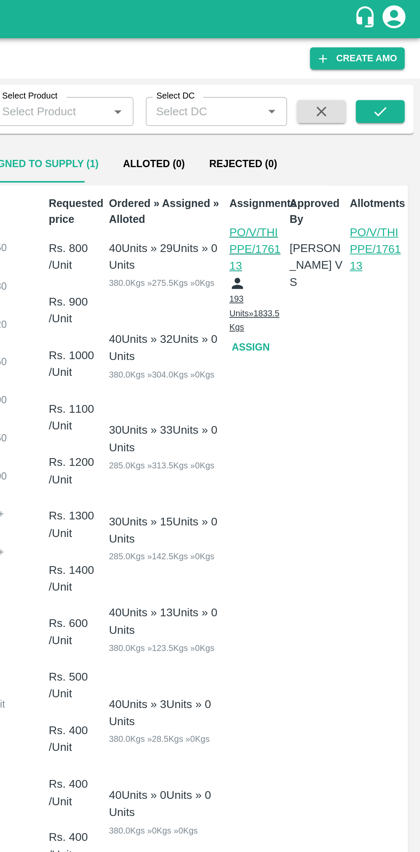
click at [322, 188] on button "Assign" at bounding box center [326, 195] width 27 height 15
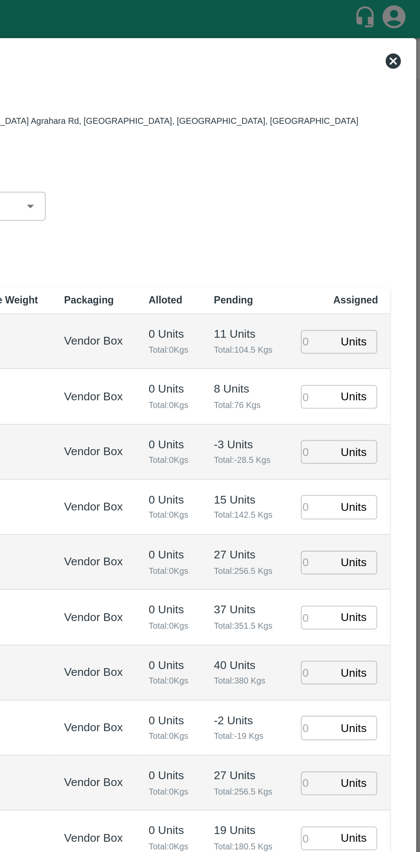
type input "19/09/2025 11:00 PM"
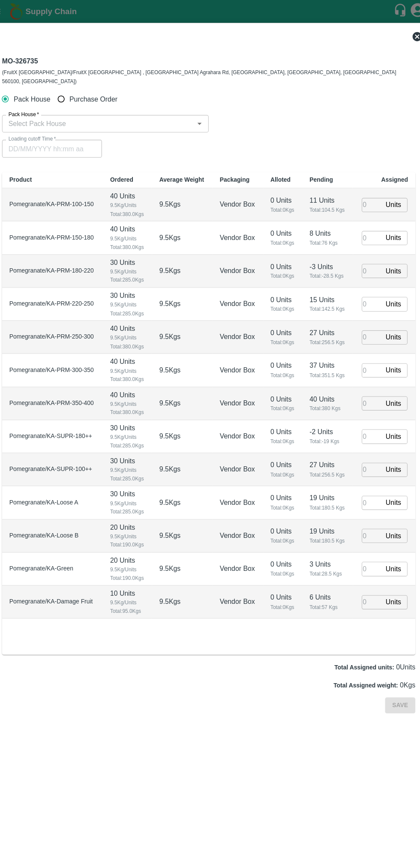
click at [76, 86] on input "Purchase Order" at bounding box center [72, 93] width 16 height 16
radio input "true"
click at [144, 111] on input "PO   *" at bounding box center [199, 115] width 361 height 11
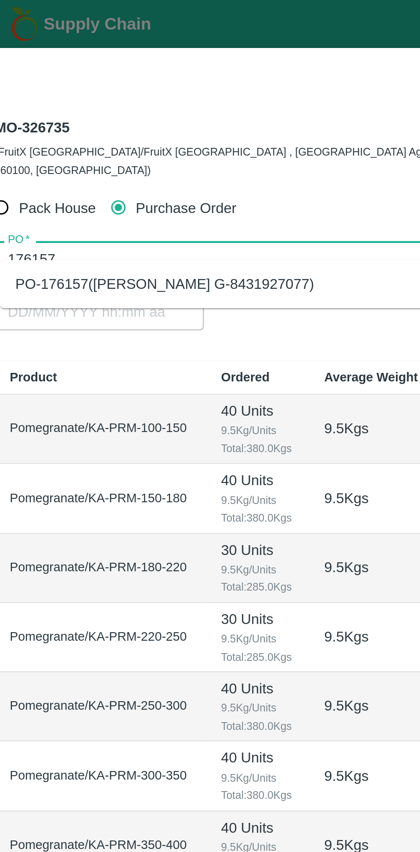
click at [128, 129] on div "PO-176157(Thippeswamy G-8431927077)" at bounding box center [92, 126] width 133 height 9
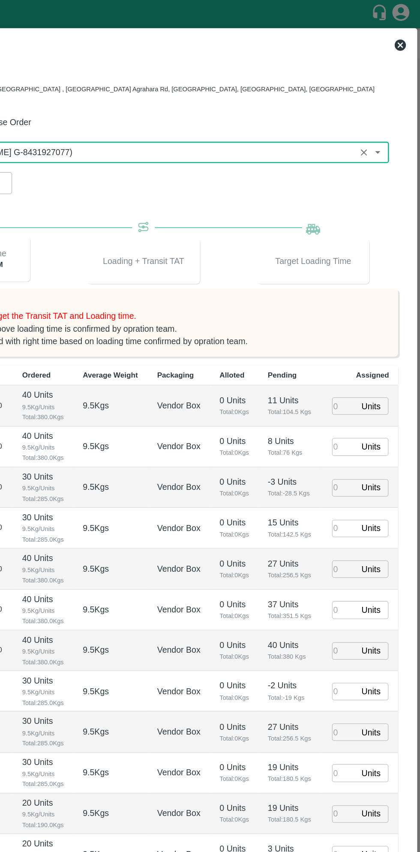
type input "PO-176157(Thippeswamy G-8431927077)"
click at [362, 302] on input "number" at bounding box center [362, 308] width 19 height 13
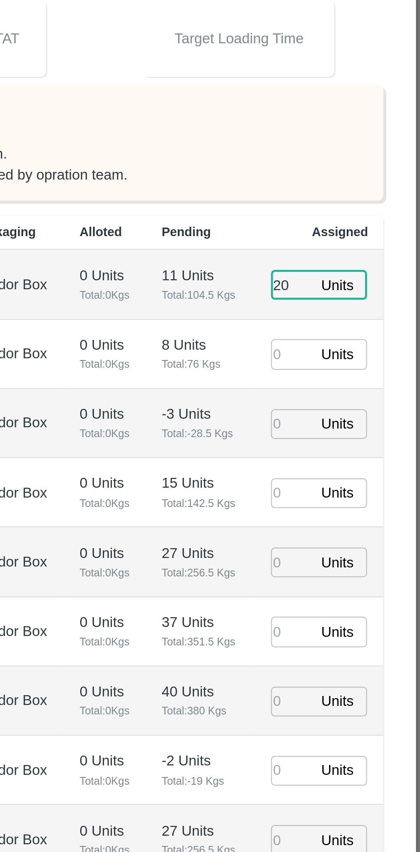
type input "20"
type input "15"
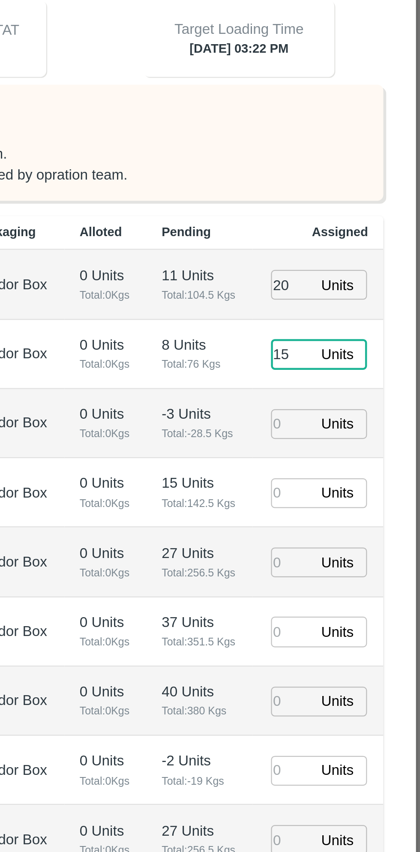
type input "19/09/2025 03:22 PM"
type input "15"
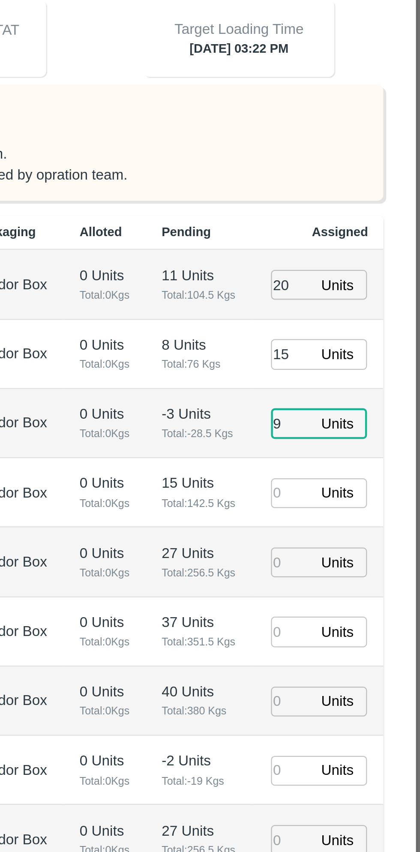
type input "9"
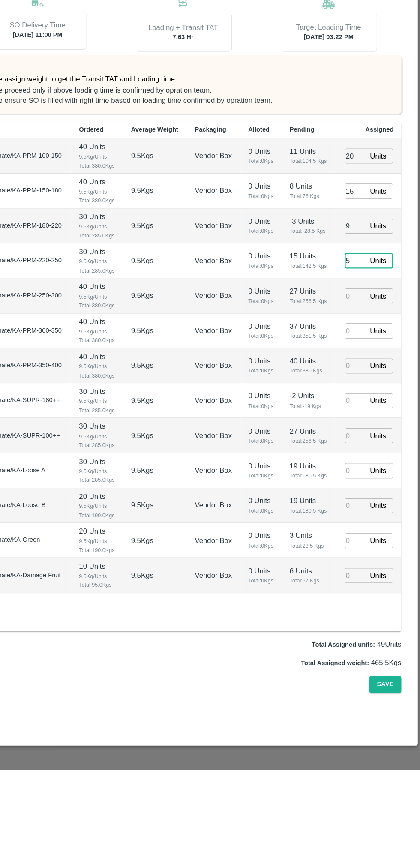
type input "5"
click at [363, 519] on input "number" at bounding box center [362, 525] width 19 height 13
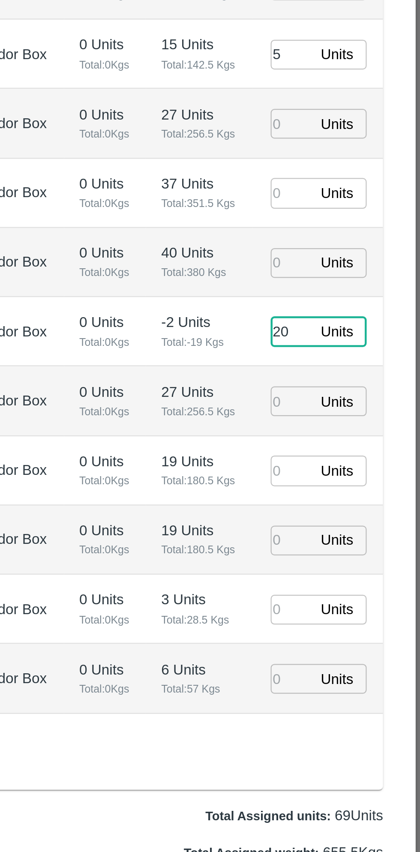
type input "20"
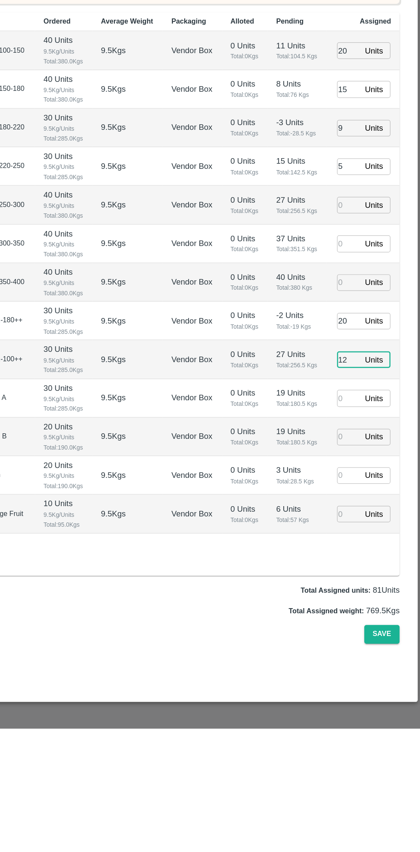
type input "12"
click at [364, 580] on input "number" at bounding box center [362, 586] width 19 height 13
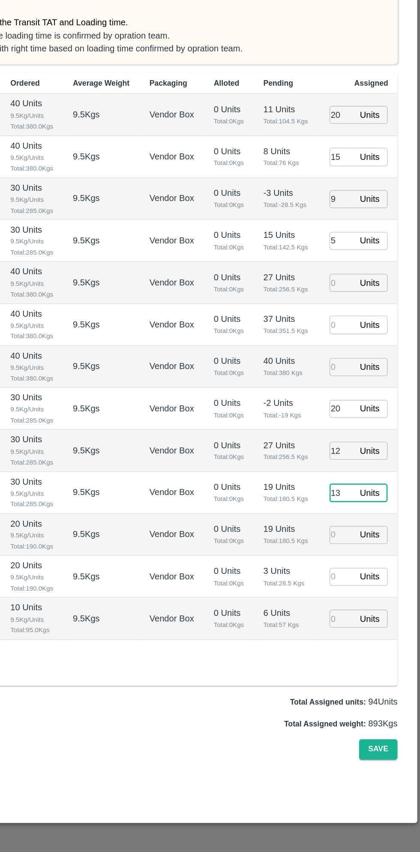
type input "13"
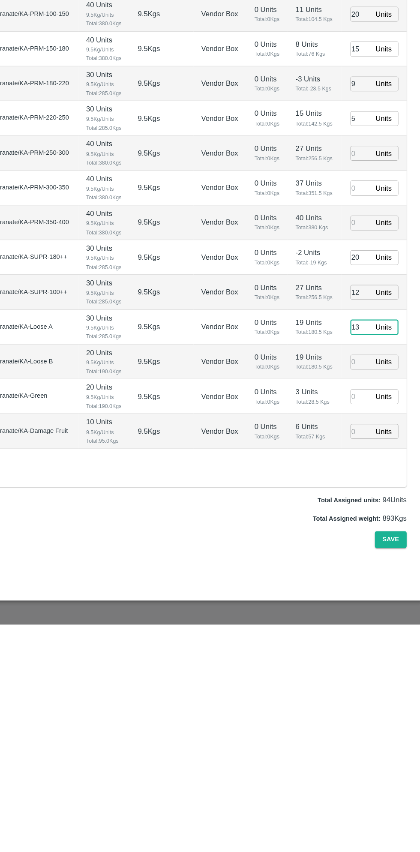
click at [361, 643] on input "number" at bounding box center [362, 649] width 19 height 13
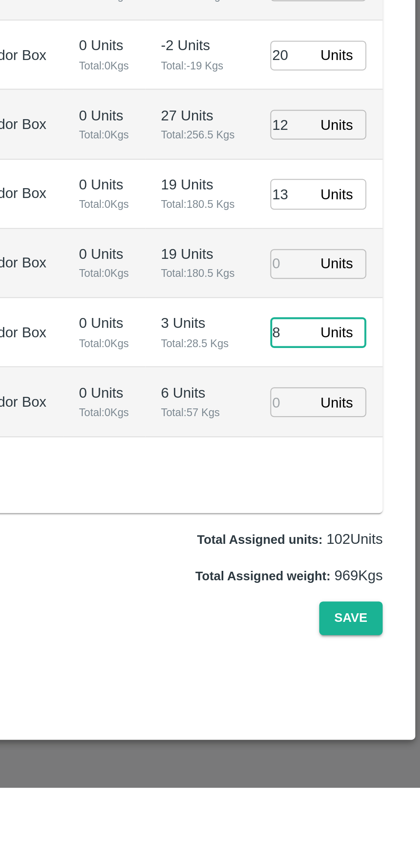
type input "8"
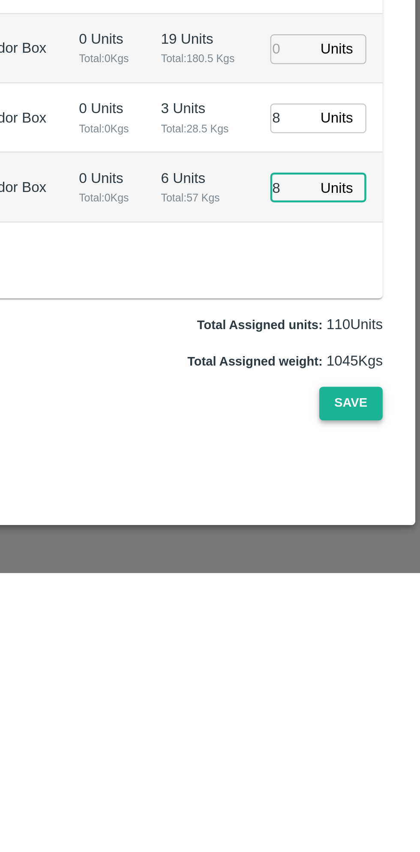
type input "8"
click at [391, 769] on button "Save" at bounding box center [389, 776] width 28 height 15
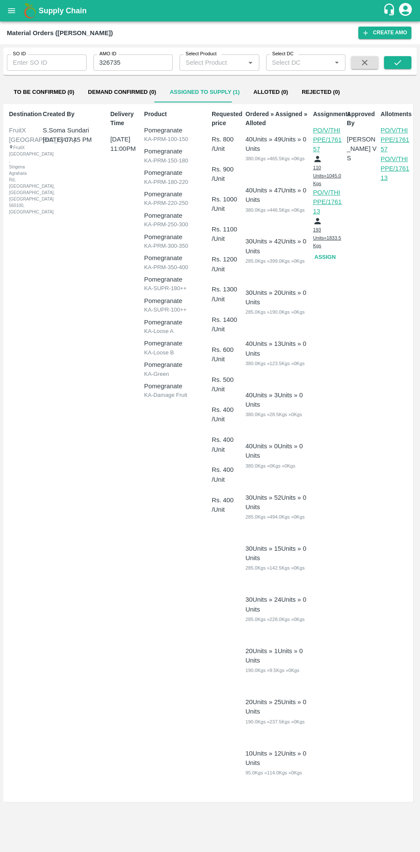
click at [11, 11] on icon "open drawer" at bounding box center [11, 10] width 7 height 5
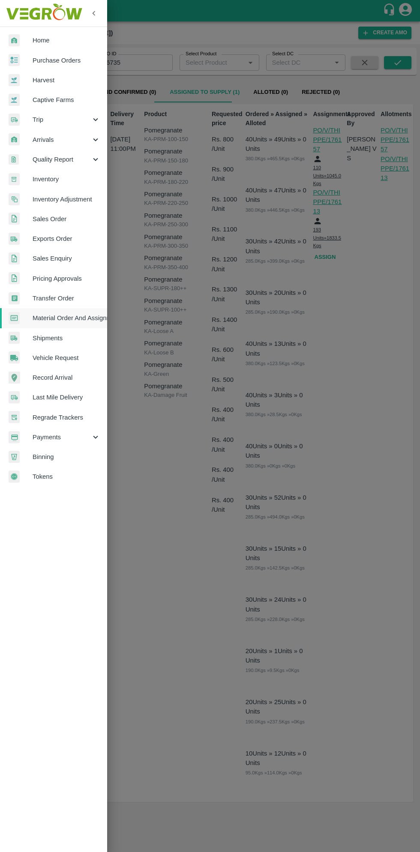
click at [47, 122] on span "Trip" at bounding box center [62, 119] width 58 height 9
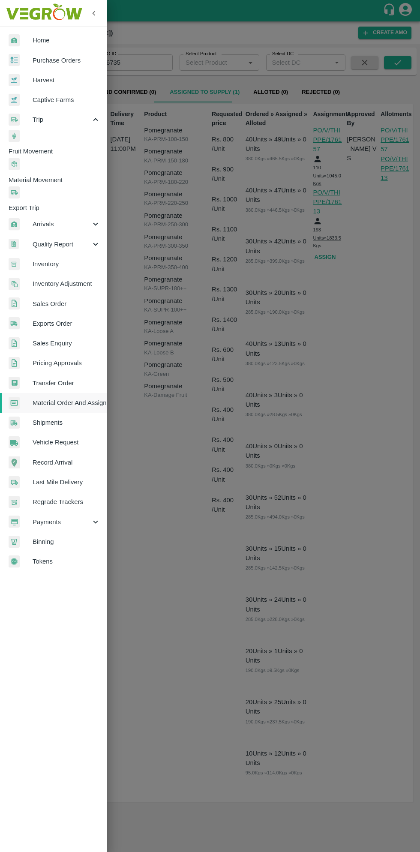
click at [63, 147] on span "Fruit Movement" at bounding box center [58, 151] width 99 height 9
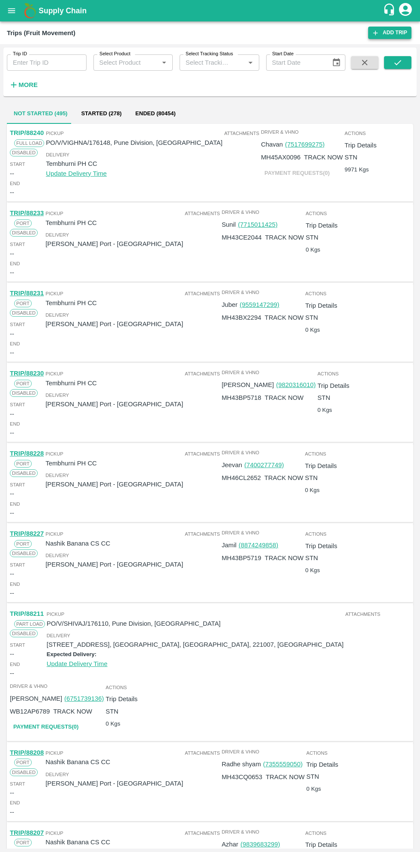
click at [395, 33] on link "Add Trip" at bounding box center [389, 33] width 43 height 12
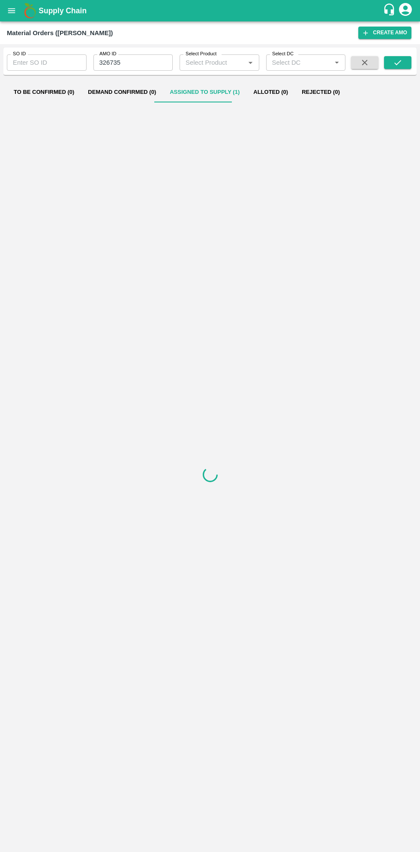
click at [16, 11] on button "open drawer" at bounding box center [12, 11] width 20 height 20
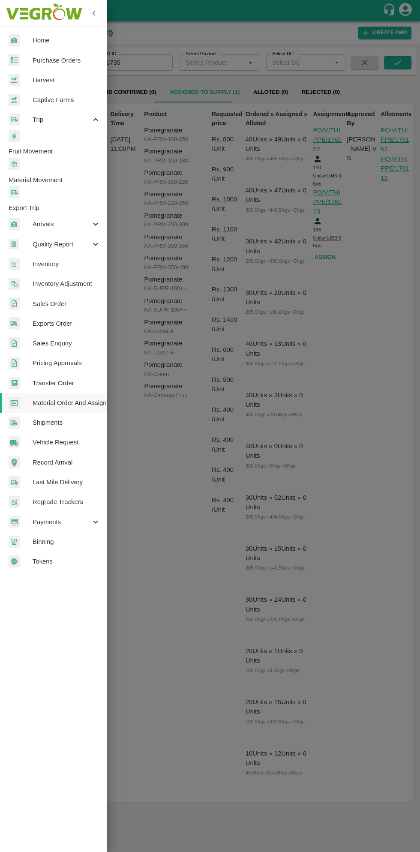
click at [79, 60] on span "Purchase Orders" at bounding box center [67, 60] width 68 height 9
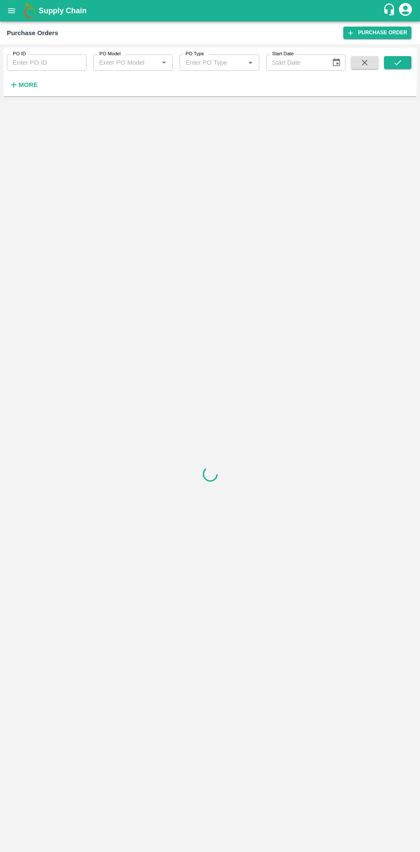
click at [31, 85] on strong "More" at bounding box center [27, 84] width 19 height 7
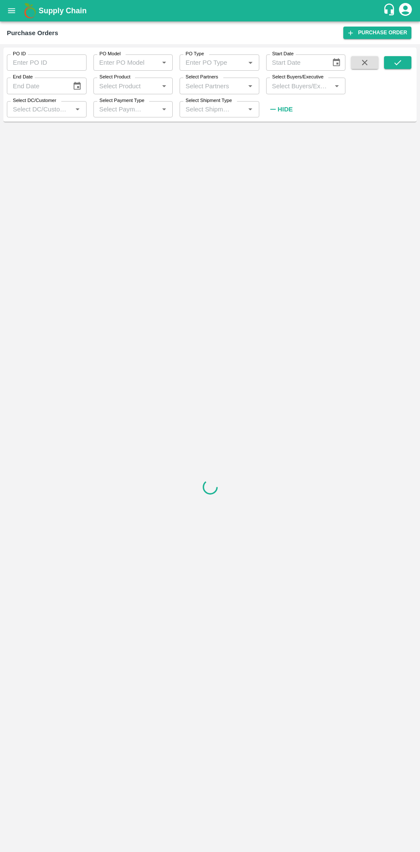
click at [304, 87] on input "Select Buyers/Executive" at bounding box center [299, 85] width 60 height 11
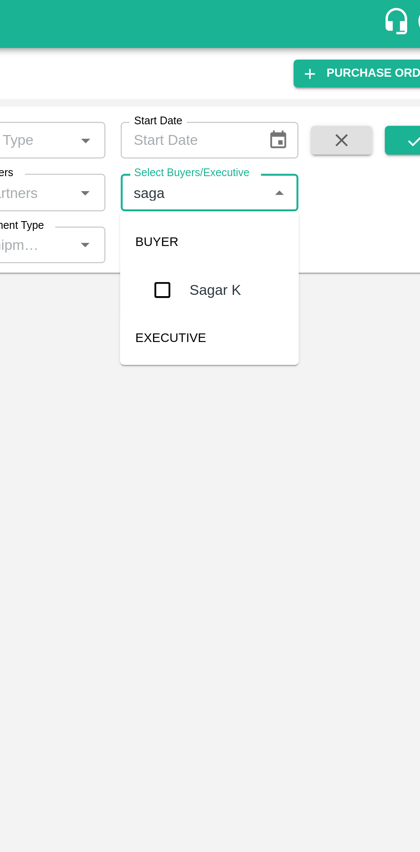
type input "sagar"
click at [289, 131] on input "checkbox" at bounding box center [284, 129] width 17 height 17
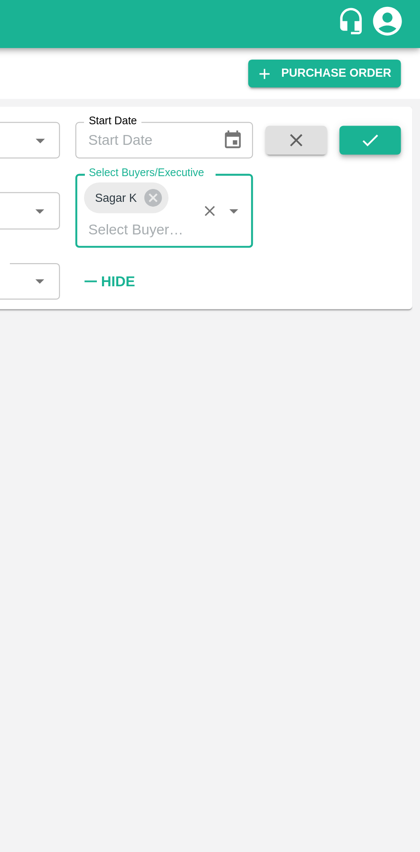
click at [402, 69] on button "submit" at bounding box center [397, 62] width 27 height 13
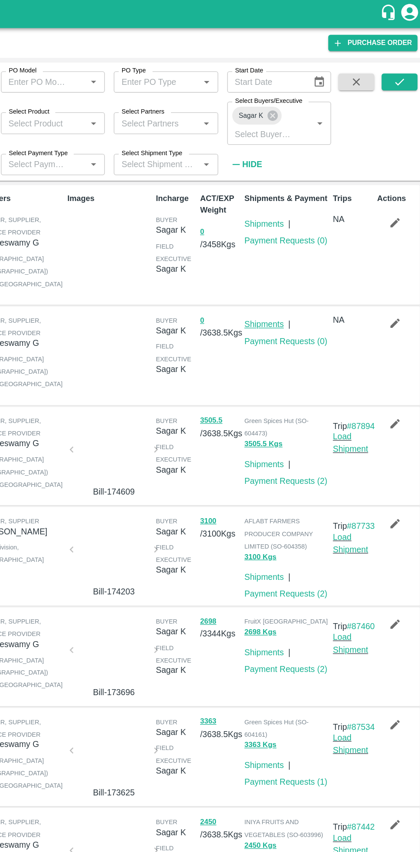
click at [295, 251] on link "Shipments" at bounding box center [294, 247] width 30 height 7
click at [295, 168] on link "Shipments" at bounding box center [294, 171] width 30 height 7
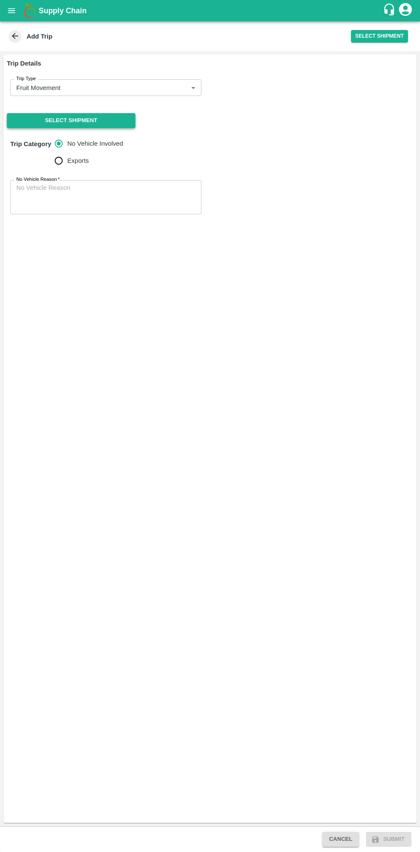
click at [102, 123] on button "Select Shipment" at bounding box center [71, 120] width 129 height 15
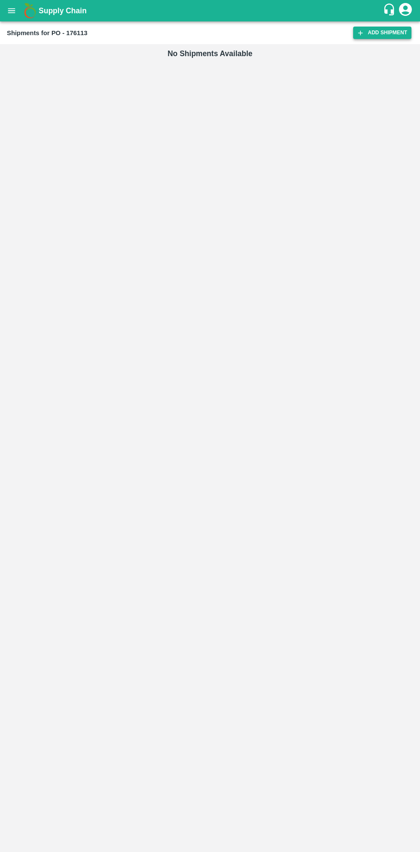
click at [385, 33] on link "Add Shipment" at bounding box center [382, 33] width 58 height 12
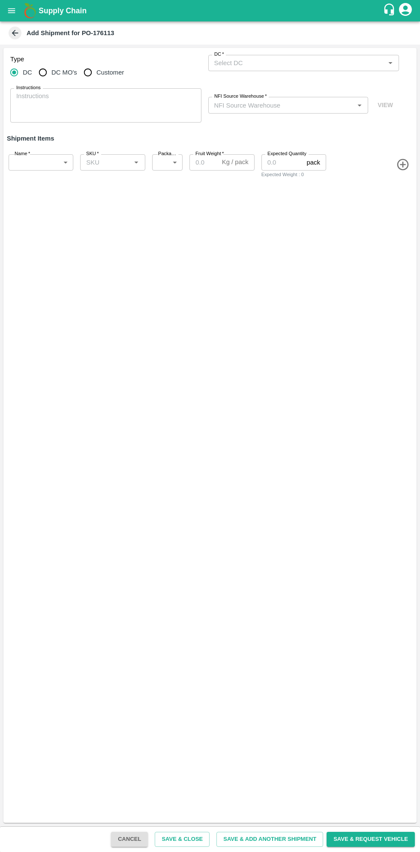
click at [48, 72] on input "DC MO's" at bounding box center [42, 72] width 17 height 17
radio input "true"
click at [286, 66] on input "DC (Material Orders)   *" at bounding box center [297, 62] width 172 height 11
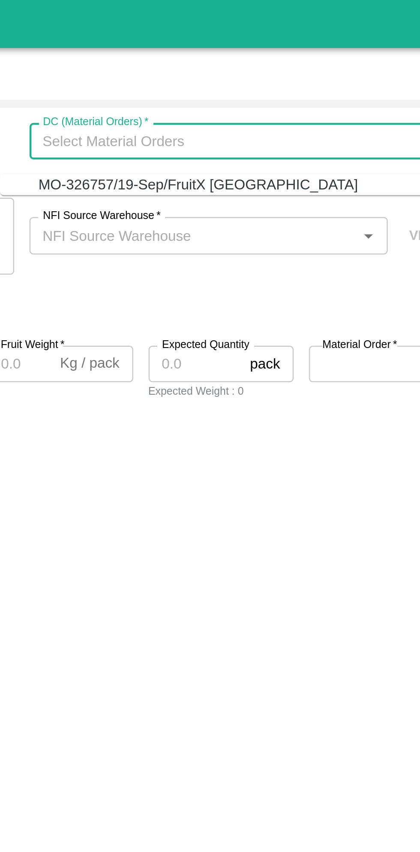
click at [294, 82] on div "MO-326757/19-Sep/FruitX [GEOGRAPHIC_DATA]" at bounding box center [283, 82] width 143 height 9
type input "MO-326757/19-Sep/FruitX [GEOGRAPHIC_DATA]"
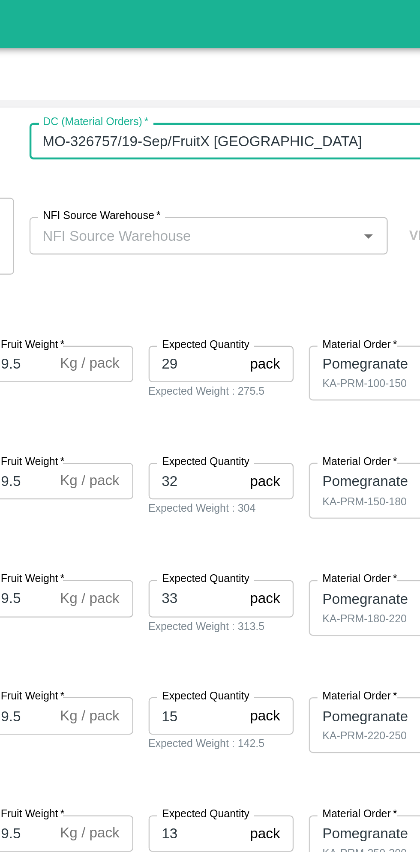
click at [310, 103] on input "NFI Source Warehouse   *" at bounding box center [281, 104] width 141 height 11
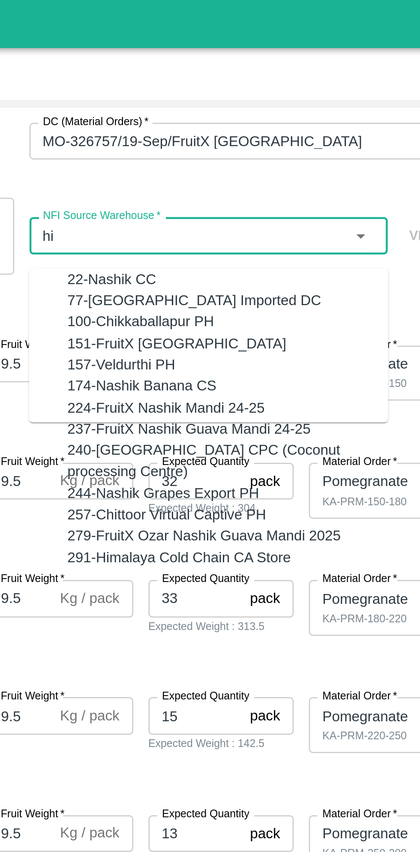
type input "h"
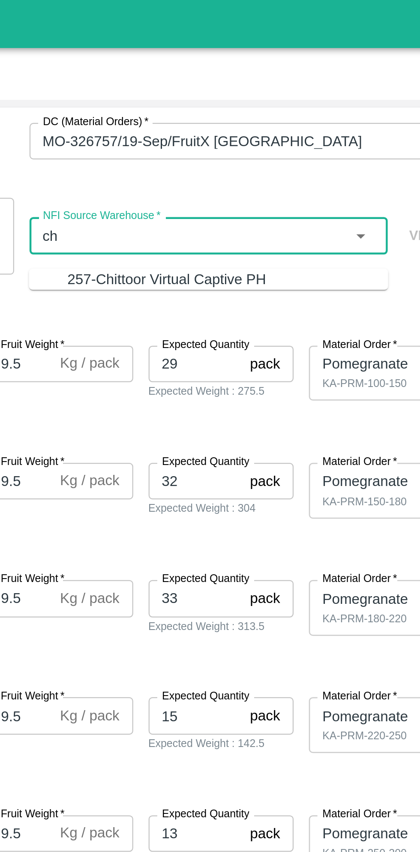
type input "c"
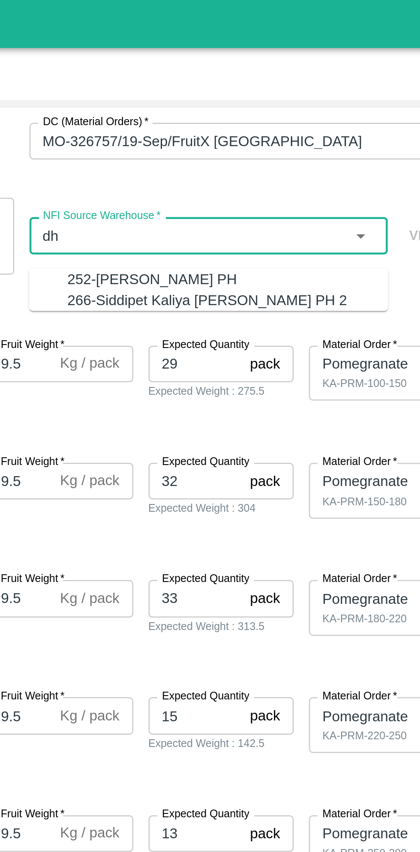
type input "d"
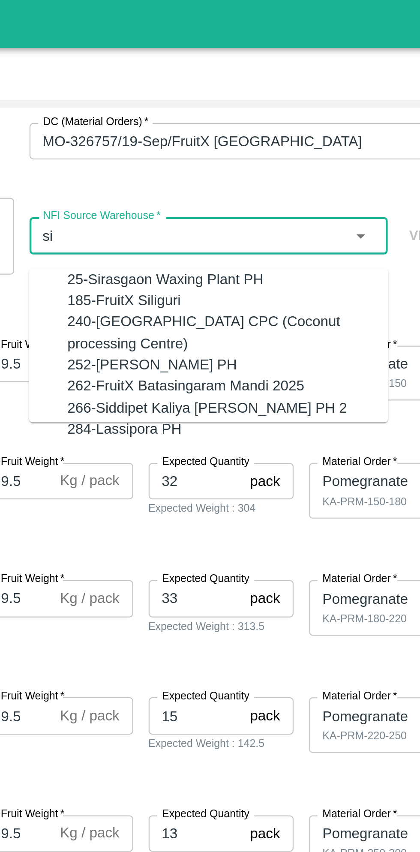
type input "s"
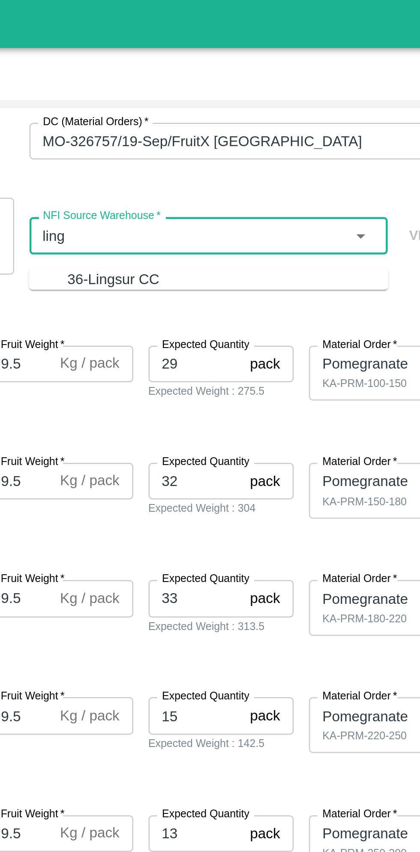
click at [304, 129] on div "36-Lingsur CC" at bounding box center [296, 124] width 143 height 9
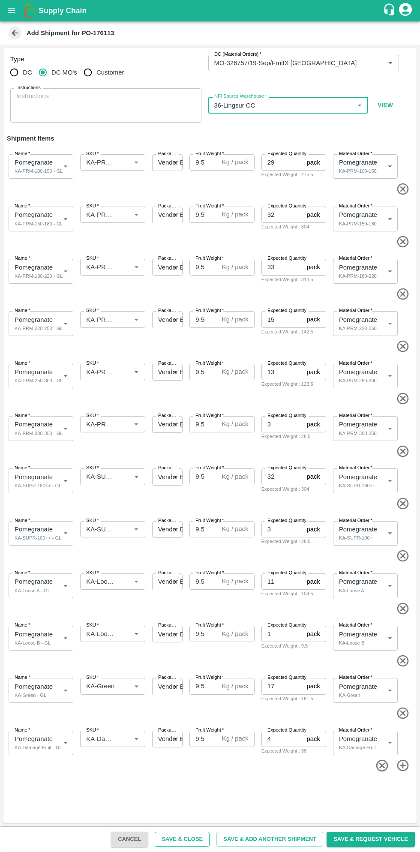
type input "36-Lingsur CC"
click at [197, 839] on button "Save & Close" at bounding box center [182, 839] width 55 height 15
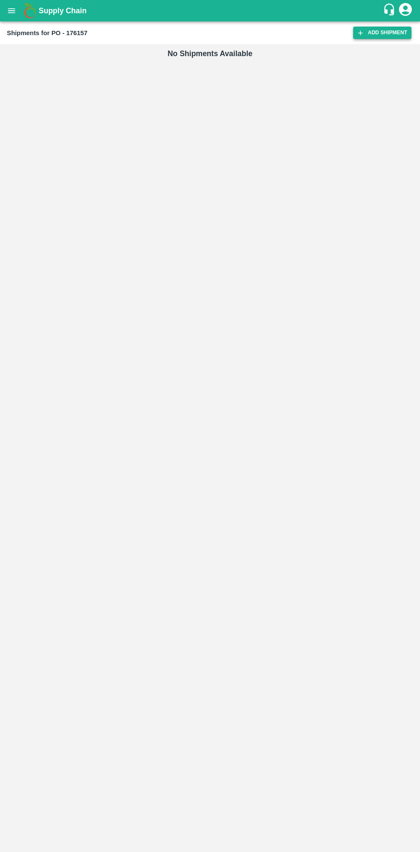
click at [371, 27] on link "Add Shipment" at bounding box center [382, 33] width 58 height 12
click at [363, 33] on icon at bounding box center [360, 32] width 5 height 5
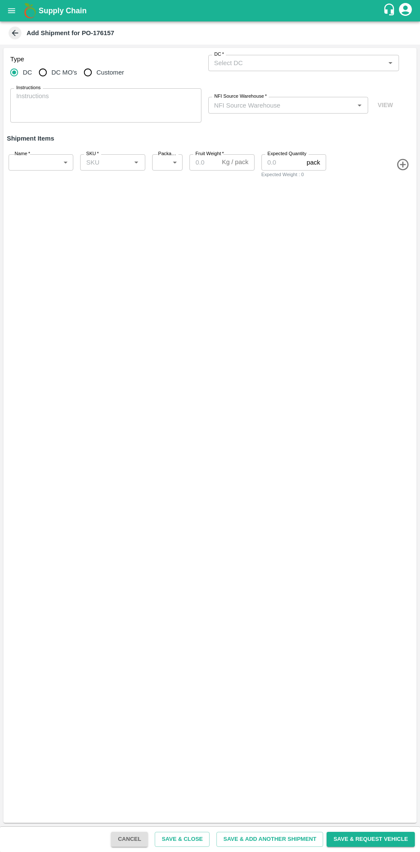
click at [289, 62] on input "DC   *" at bounding box center [297, 62] width 172 height 11
click at [46, 72] on input "DC MO's" at bounding box center [42, 72] width 17 height 17
radio input "true"
click at [290, 63] on input "DC (Material Orders)   *" at bounding box center [297, 62] width 172 height 11
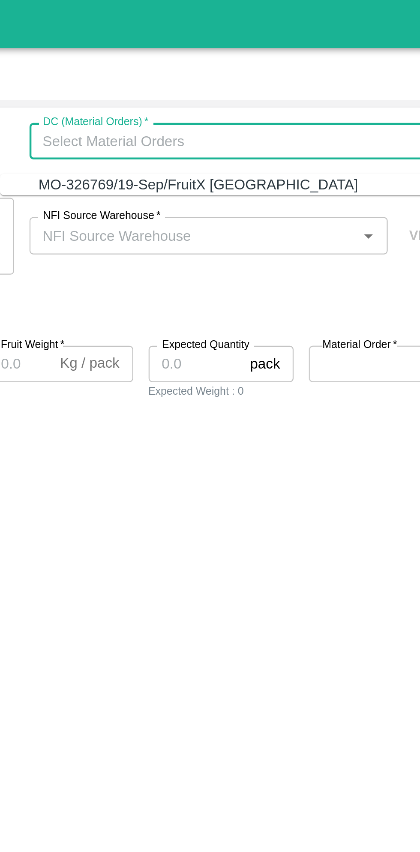
click at [303, 81] on div "MO-326769/19-Sep/FruitX [GEOGRAPHIC_DATA]" at bounding box center [283, 82] width 143 height 9
type input "MO-326769/19-Sep/FruitX [GEOGRAPHIC_DATA]"
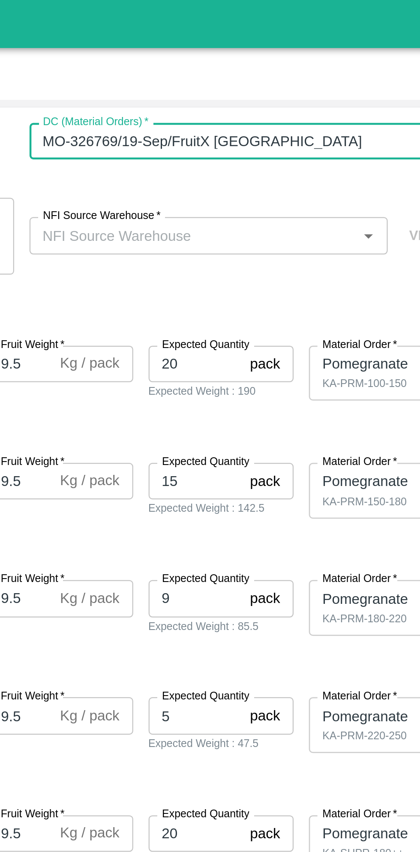
click at [309, 107] on input "NFI Source Warehouse   *" at bounding box center [281, 104] width 141 height 11
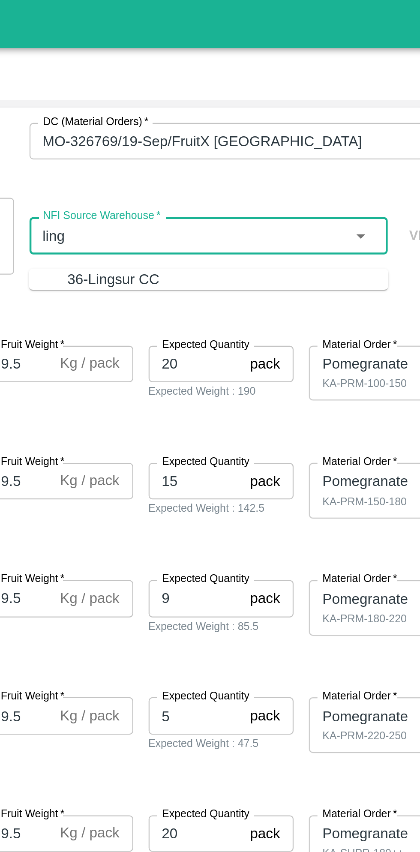
click at [313, 125] on div "36-Lingsur CC" at bounding box center [296, 124] width 143 height 9
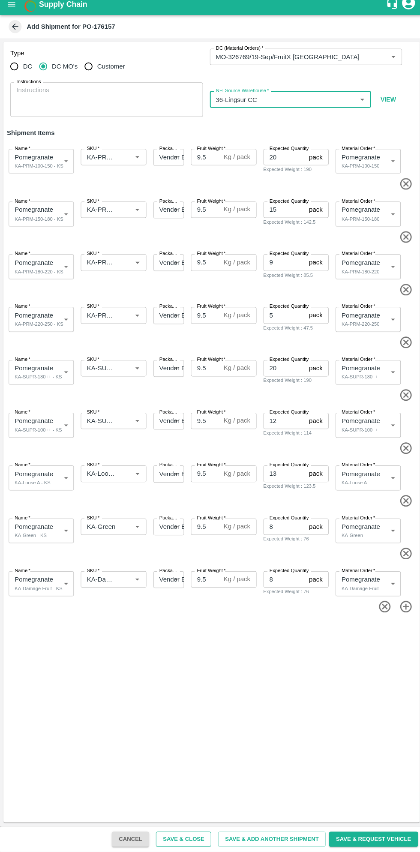
type input "36-Lingsur CC"
click at [201, 839] on button "Save & Close" at bounding box center [182, 839] width 55 height 15
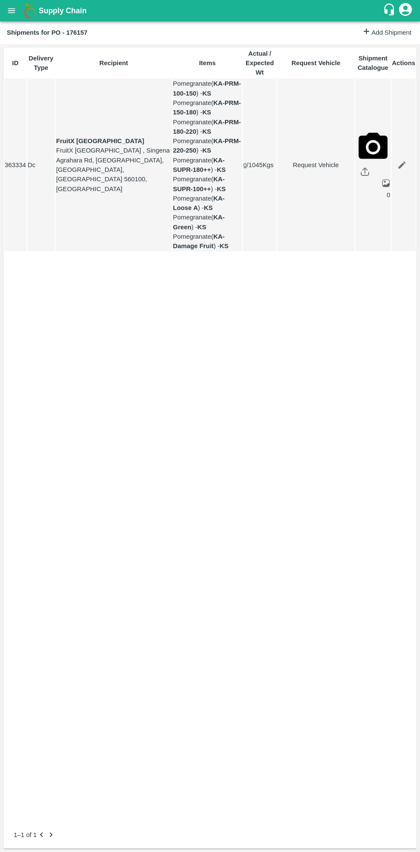
click at [11, 11] on icon "open drawer" at bounding box center [11, 10] width 7 height 5
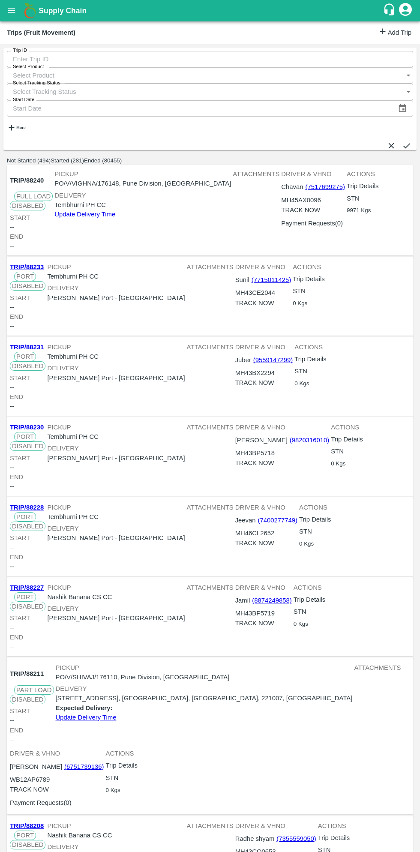
click at [388, 35] on link "Add Trip" at bounding box center [394, 33] width 33 height 12
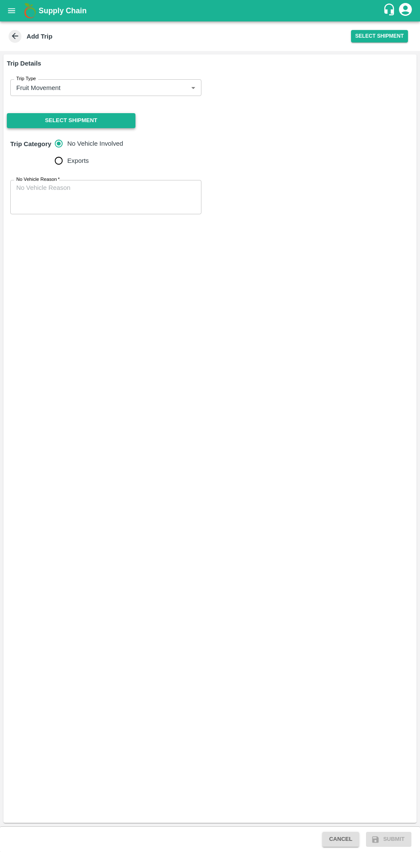
click at [93, 121] on button "Select Shipment" at bounding box center [71, 120] width 129 height 15
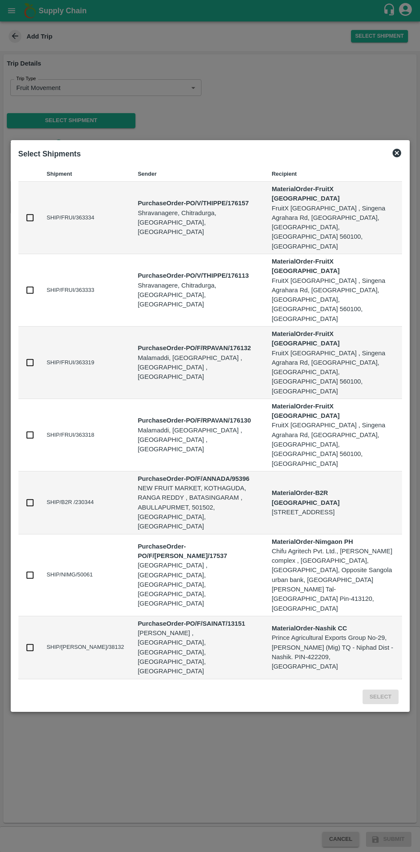
click at [30, 295] on input "checkbox" at bounding box center [29, 289] width 9 height 9
checkbox input "true"
click at [30, 222] on input "checkbox" at bounding box center [29, 217] width 9 height 9
checkbox input "true"
click at [382, 690] on button "Select" at bounding box center [381, 697] width 36 height 15
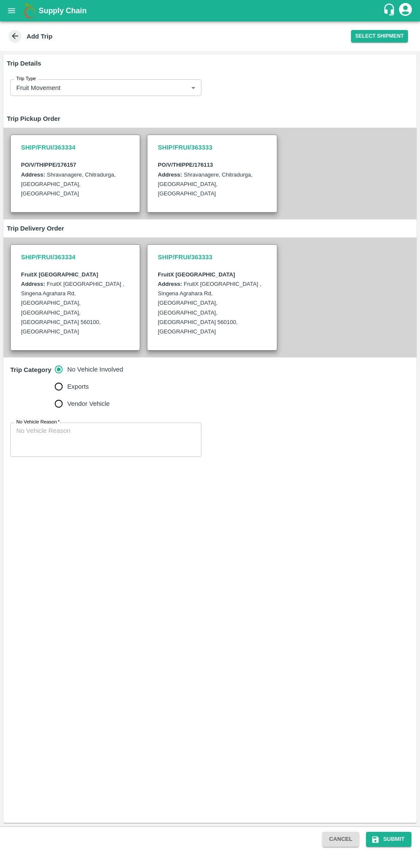
click at [62, 395] on input "Vendor Vehicle" at bounding box center [58, 403] width 17 height 17
radio input "true"
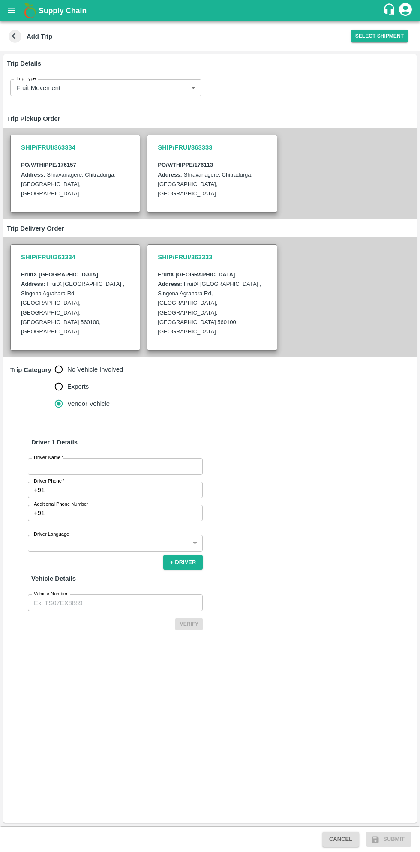
click at [104, 458] on input "Driver Name   *" at bounding box center [115, 466] width 175 height 16
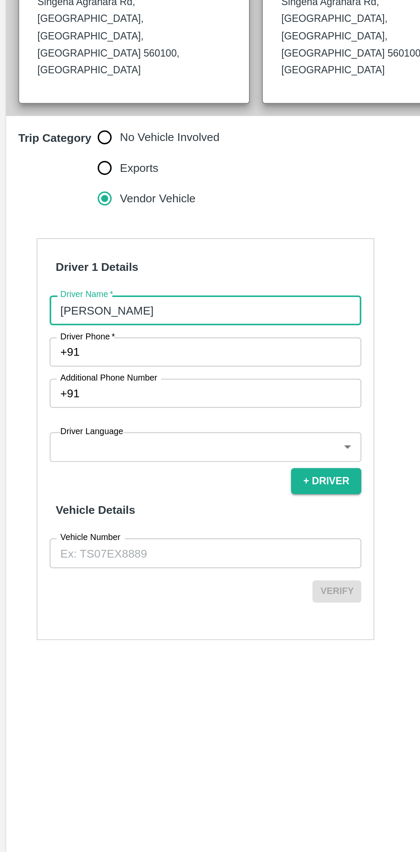
type input "[PERSON_NAME]"
click at [120, 482] on input "Driver Phone   *" at bounding box center [125, 490] width 155 height 16
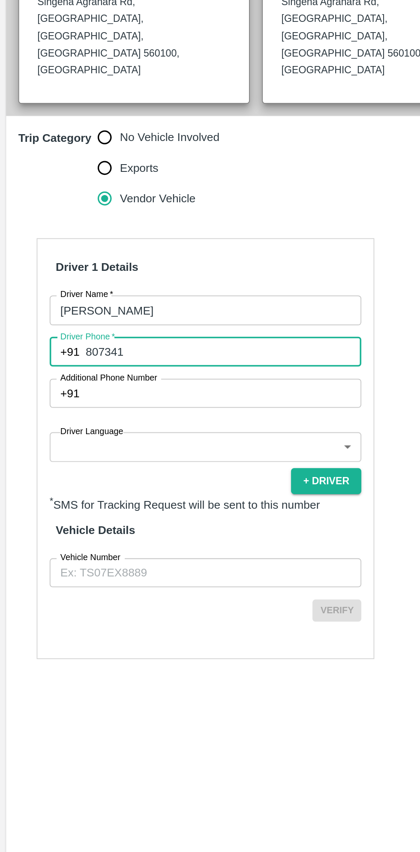
type input "807341"
click at [114, 458] on input "[PERSON_NAME]" at bounding box center [115, 466] width 175 height 16
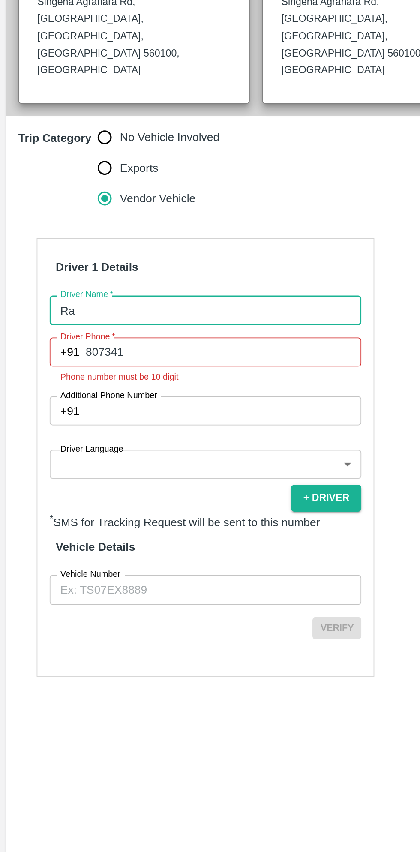
type input "R"
type input "Kishor"
click at [138, 482] on input "807341" at bounding box center [125, 490] width 155 height 16
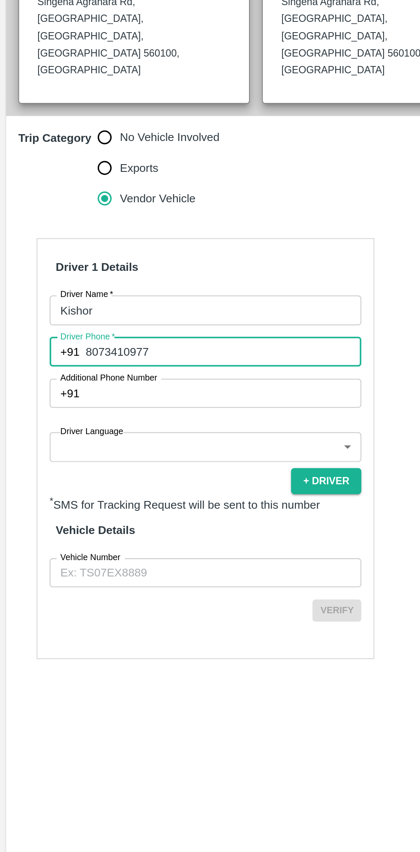
type input "8073410977"
click at [107, 510] on body "Supply Chain Add Trip Select Shipment Trip Details Trip Type Fruit Movement 1 T…" at bounding box center [210, 426] width 420 height 852
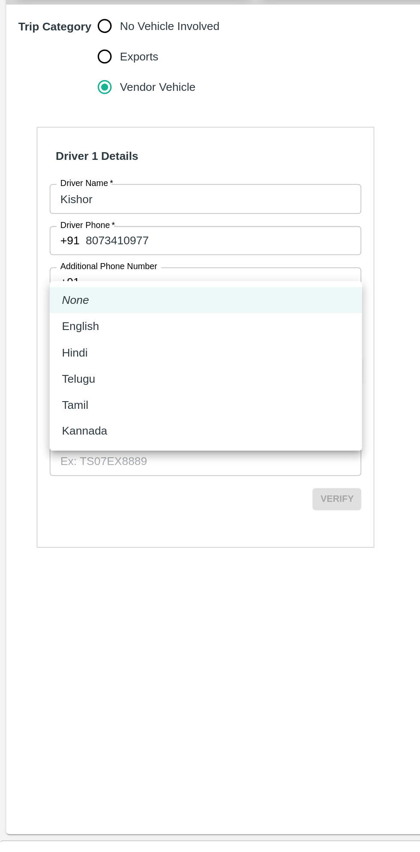
click at [57, 599] on p "Kannada" at bounding box center [47, 596] width 25 height 9
type input "ka"
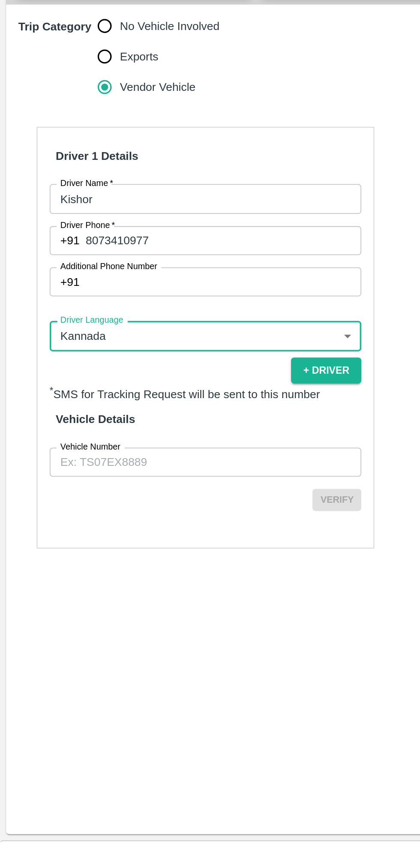
click at [121, 606] on input "Vehicle Number" at bounding box center [115, 614] width 175 height 16
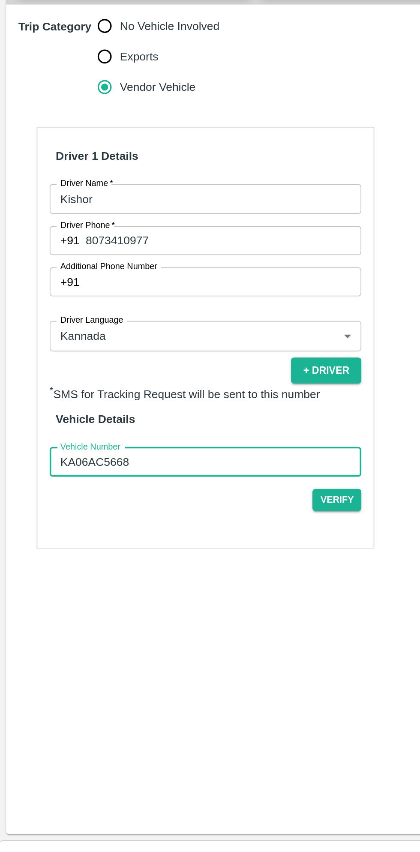
type input "KA06AC5668"
click at [192, 629] on button "Verify" at bounding box center [188, 635] width 27 height 12
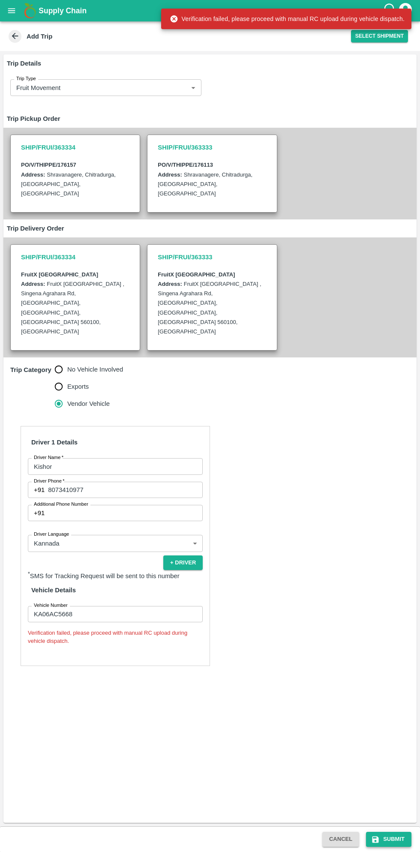
click at [398, 836] on button "Submit" at bounding box center [388, 839] width 45 height 15
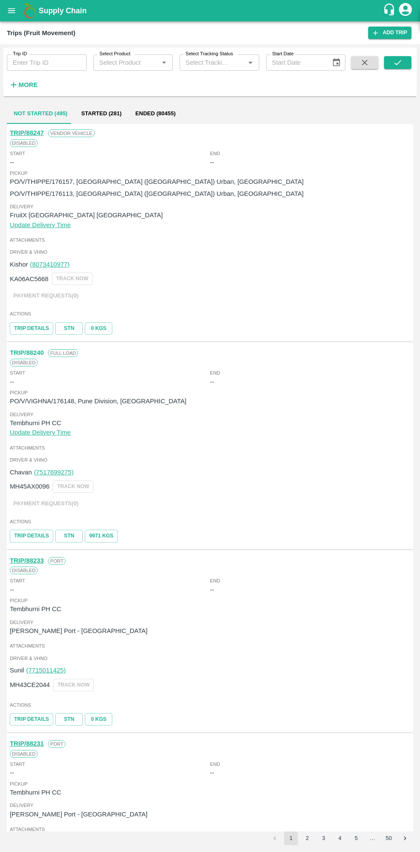
click at [18, 12] on button "open drawer" at bounding box center [12, 11] width 20 height 20
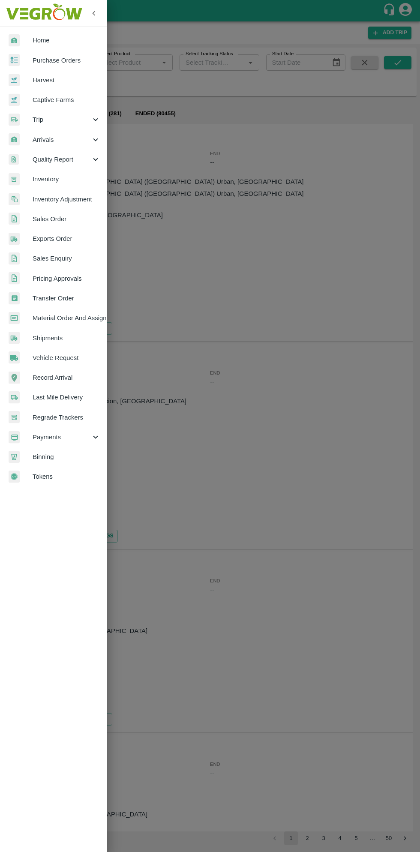
click at [65, 62] on span "Purchase Orders" at bounding box center [67, 60] width 68 height 9
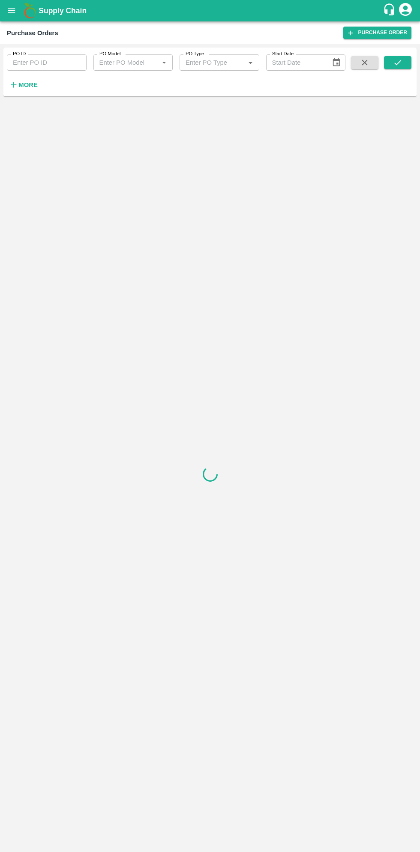
click at [27, 84] on strong "More" at bounding box center [27, 84] width 19 height 7
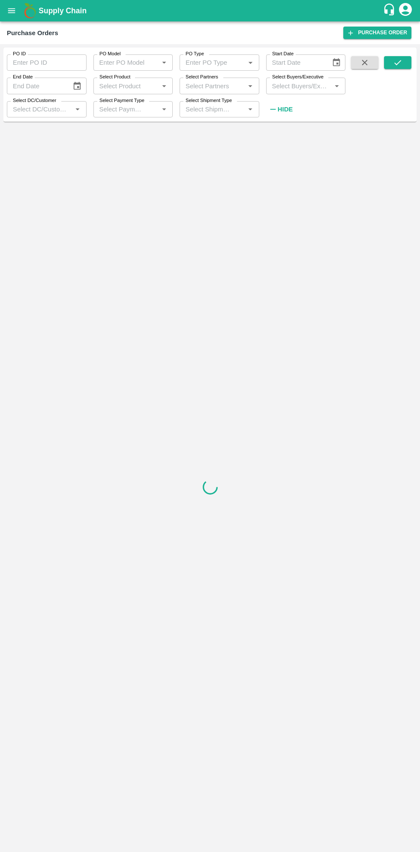
click at [287, 108] on strong "Hide" at bounding box center [285, 109] width 15 height 7
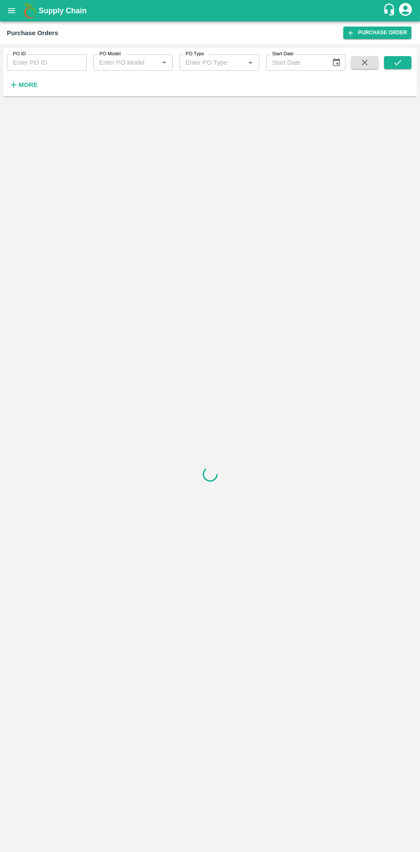
click at [31, 88] on strong "More" at bounding box center [27, 84] width 19 height 7
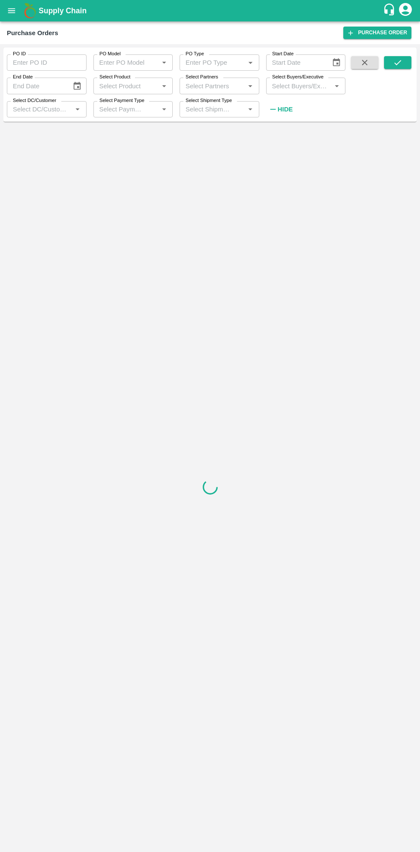
click at [297, 88] on input "Select Buyers/Executive" at bounding box center [299, 85] width 60 height 11
type input "sagar"
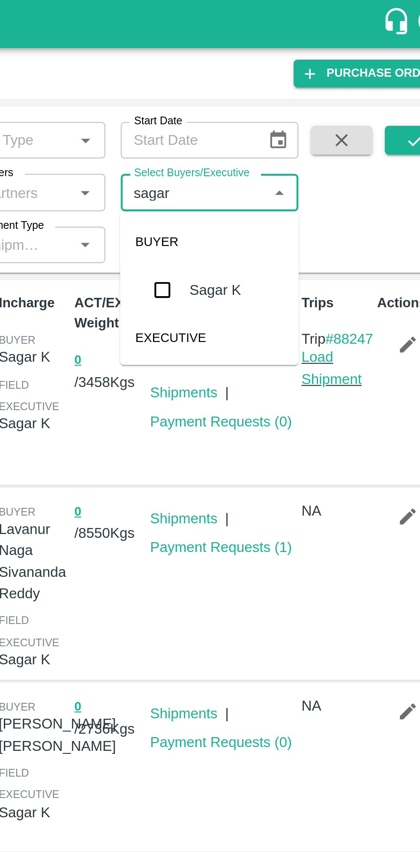
click at [288, 132] on input "checkbox" at bounding box center [284, 129] width 17 height 17
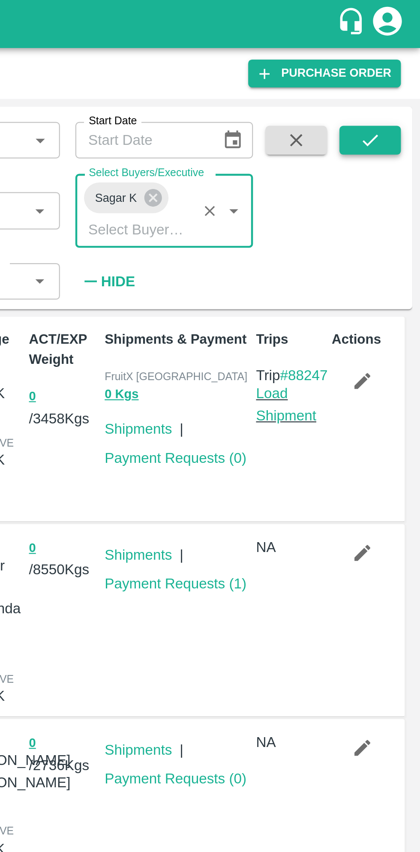
click at [402, 63] on icon "submit" at bounding box center [397, 62] width 9 height 9
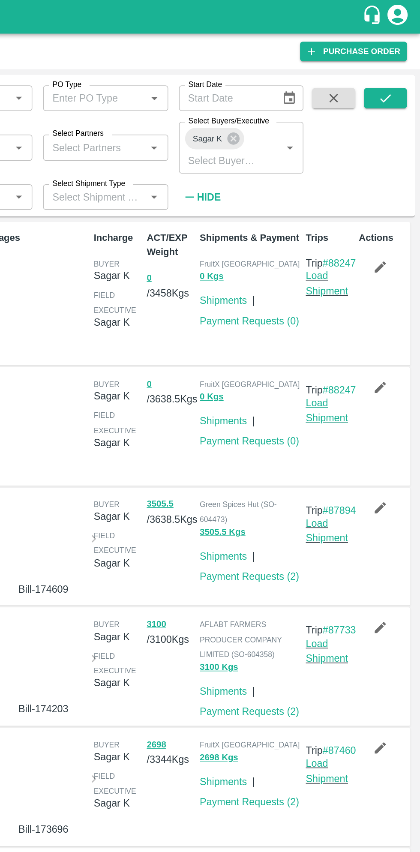
click at [361, 270] on link "Load Shipment" at bounding box center [360, 261] width 27 height 16
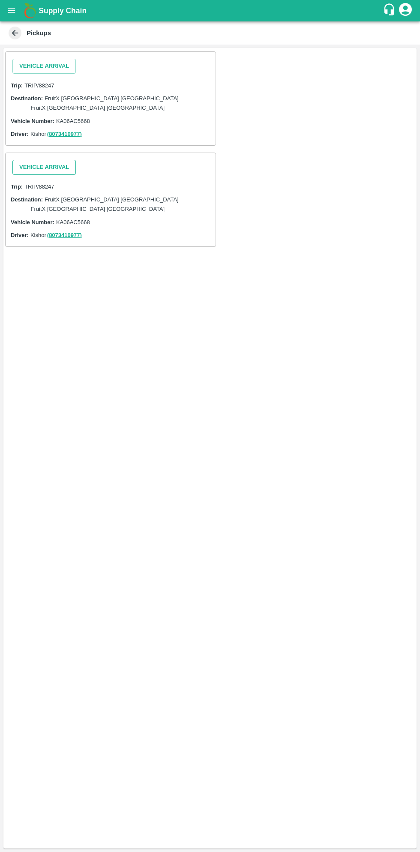
click at [48, 160] on button "Vehicle Arrival" at bounding box center [43, 167] width 63 height 15
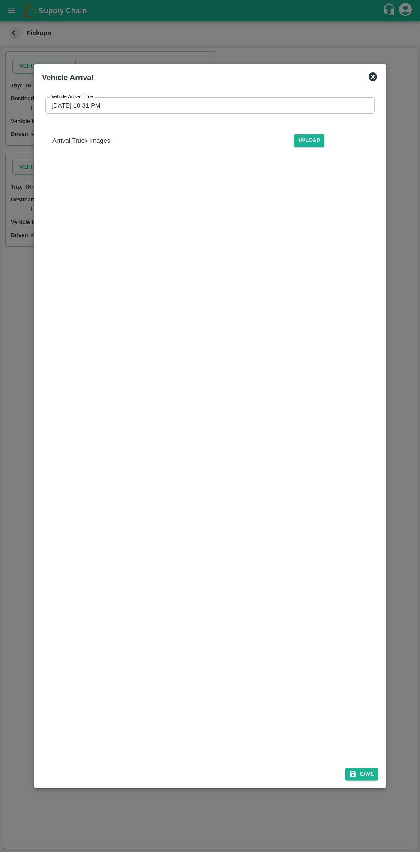
click at [229, 821] on div at bounding box center [210, 426] width 420 height 852
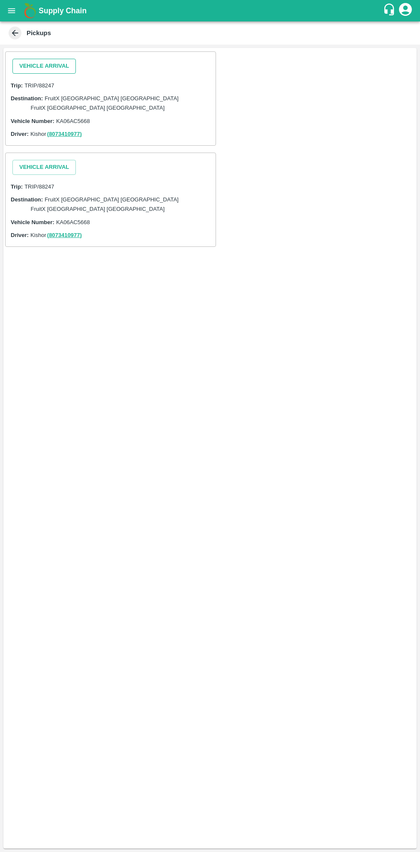
click at [48, 66] on button "Vehicle Arrival" at bounding box center [43, 66] width 63 height 15
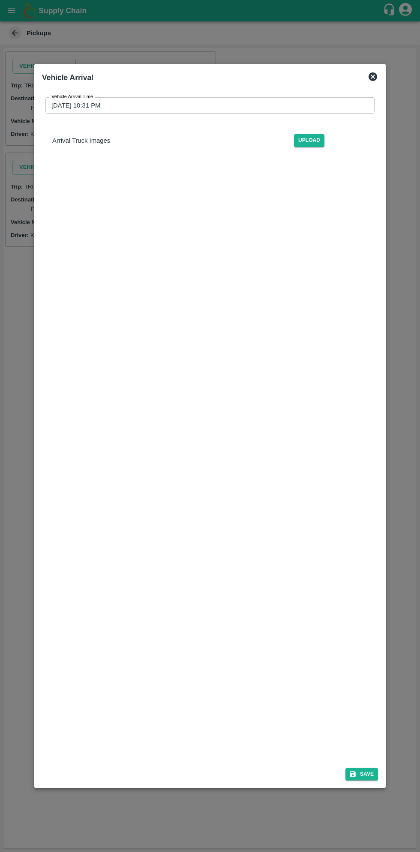
click at [236, 105] on input "[DATE] 10:31 PM" at bounding box center [206, 105] width 323 height 16
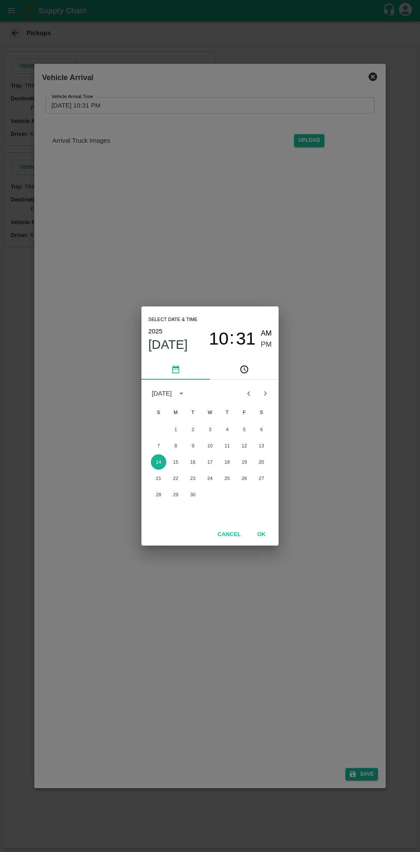
click at [268, 328] on span "AM" at bounding box center [266, 334] width 11 height 12
type input "[DATE] 10:31 AM"
click at [271, 537] on button "OK" at bounding box center [261, 534] width 27 height 15
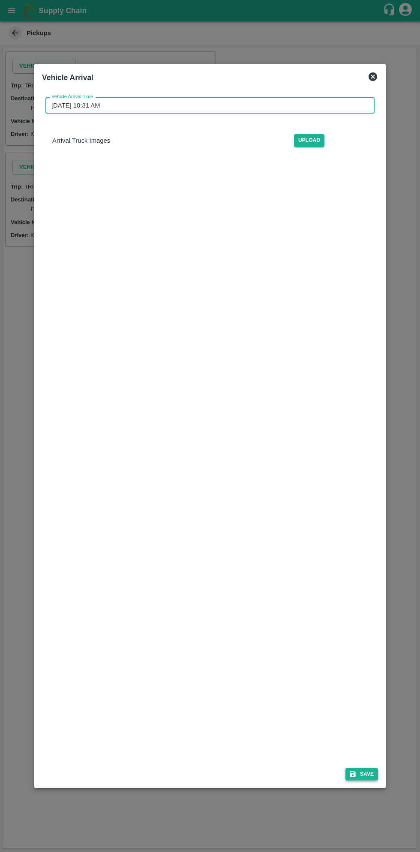
click at [357, 778] on icon "submit" at bounding box center [353, 774] width 8 height 8
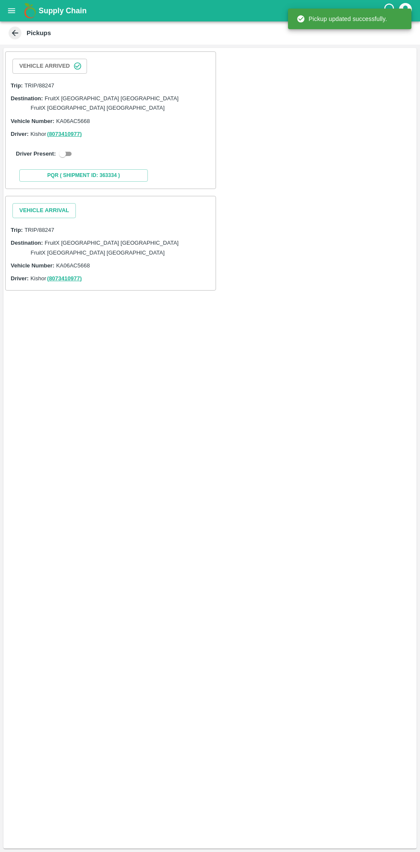
click at [64, 149] on input "checkbox" at bounding box center [62, 154] width 31 height 10
checkbox input "true"
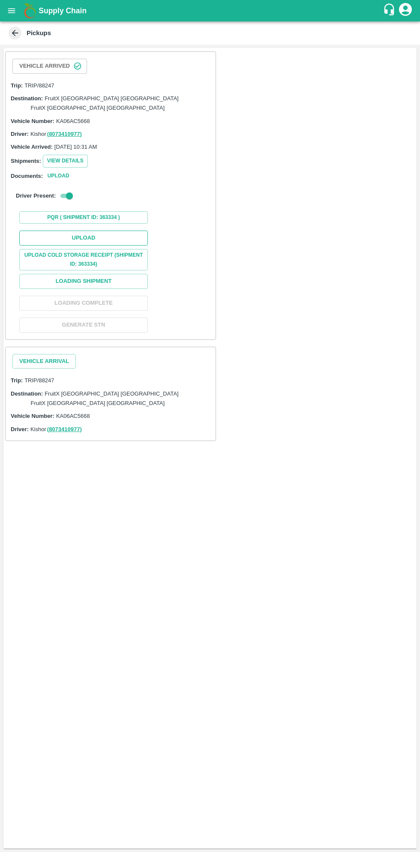
click at [107, 231] on button "Upload" at bounding box center [83, 238] width 129 height 15
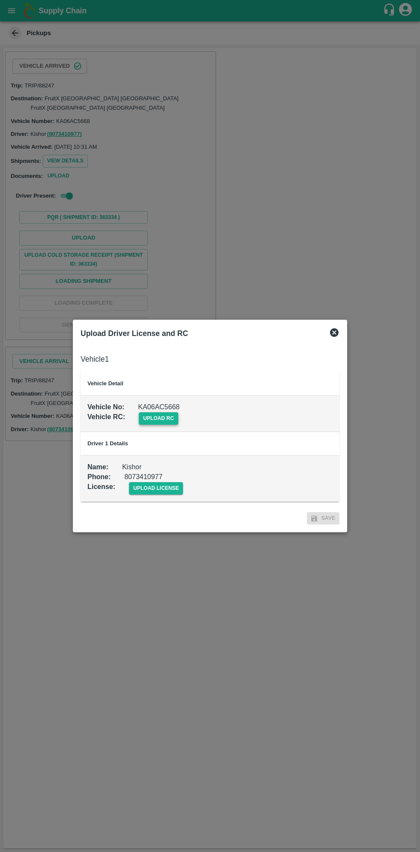
click at [158, 419] on span "upload rc" at bounding box center [158, 418] width 39 height 12
click at [0, 0] on input "upload rc" at bounding box center [0, 0] width 0 height 0
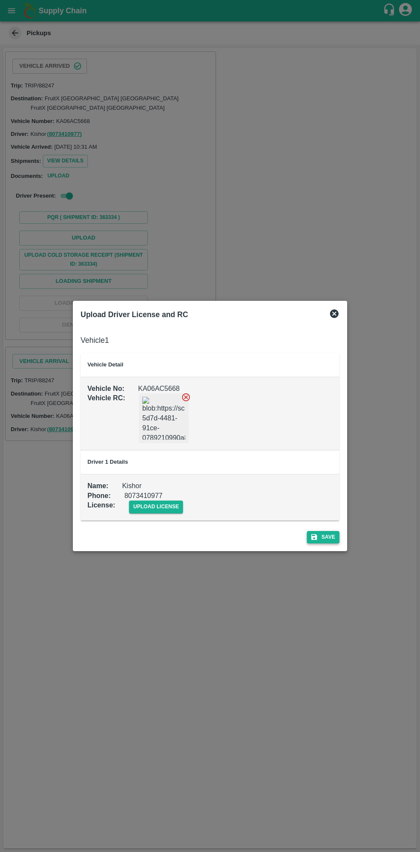
click at [317, 543] on button "Save" at bounding box center [323, 537] width 33 height 12
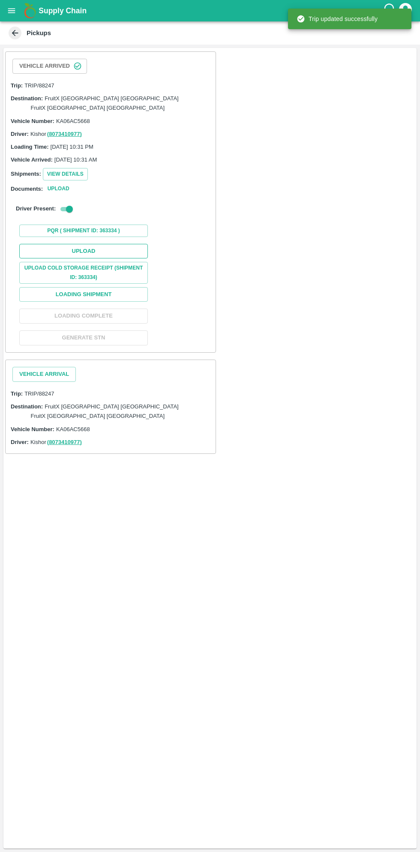
click at [115, 244] on button "Upload" at bounding box center [83, 251] width 129 height 15
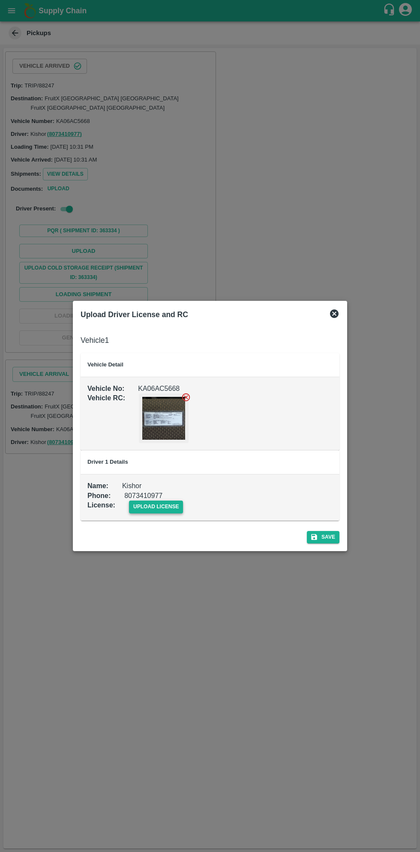
click at [156, 510] on span "upload license" at bounding box center [156, 507] width 54 height 12
click at [0, 0] on input "upload license" at bounding box center [0, 0] width 0 height 0
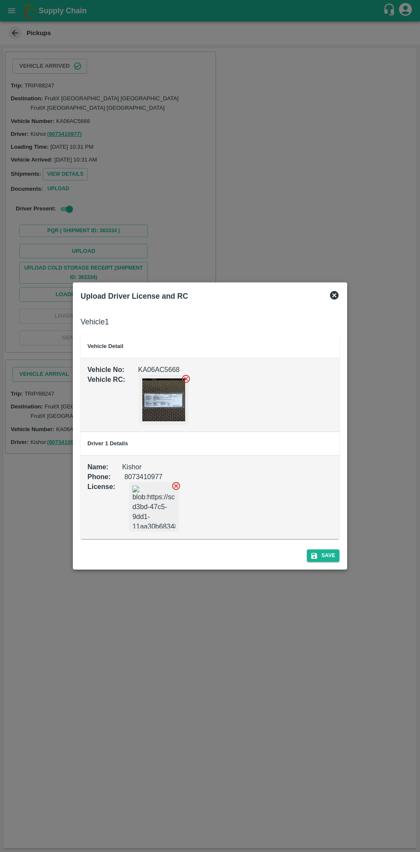
click at [312, 567] on div "Upload Driver License and RC Vehicle 1 Vehicle Detail Vehicle No : KA06AC5668 V…" at bounding box center [210, 425] width 274 height 287
click at [321, 556] on button "Save" at bounding box center [323, 556] width 33 height 12
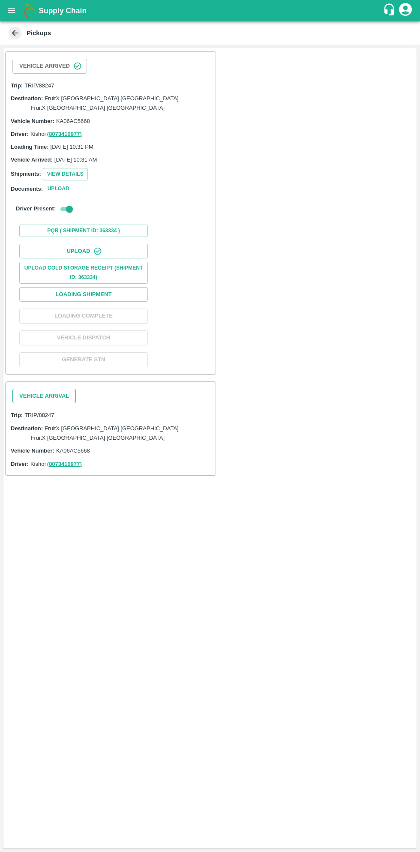
click at [50, 389] on button "Vehicle Arrival" at bounding box center [43, 396] width 63 height 15
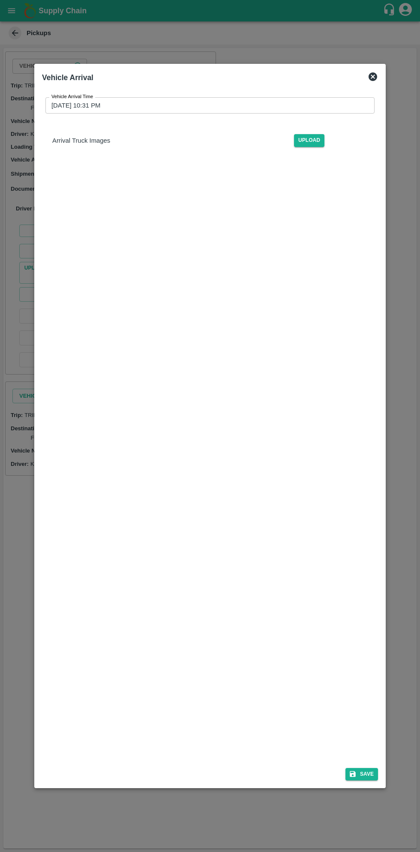
click at [279, 107] on input "[DATE] 10:31 PM" at bounding box center [206, 105] width 323 height 16
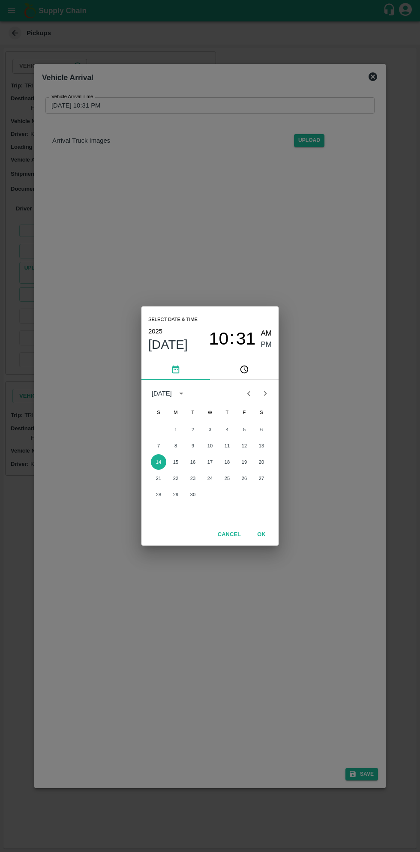
click at [267, 331] on span "AM" at bounding box center [266, 334] width 11 height 12
type input "[DATE] 10:31 AM"
click at [261, 535] on button "OK" at bounding box center [261, 534] width 27 height 15
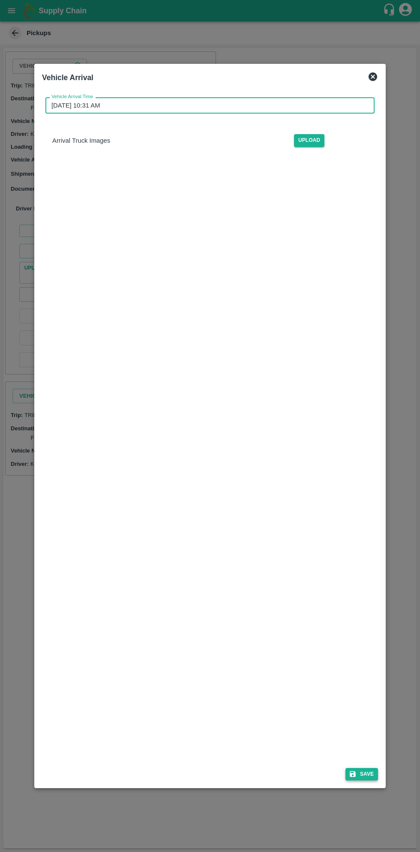
click at [359, 773] on button "Save" at bounding box center [362, 774] width 33 height 12
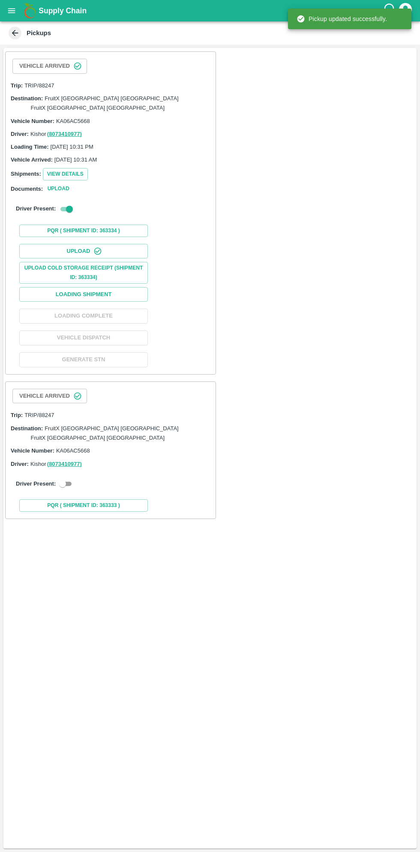
click at [62, 479] on input "checkbox" at bounding box center [62, 484] width 31 height 10
checkbox input "true"
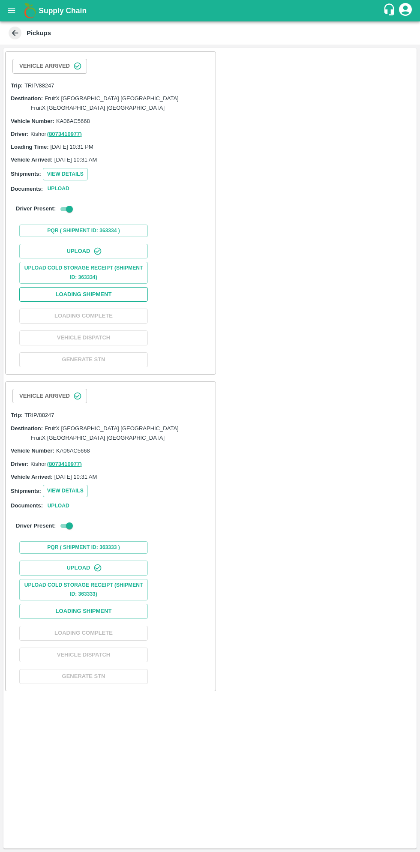
click at [129, 287] on button "Loading Shipment" at bounding box center [83, 294] width 129 height 15
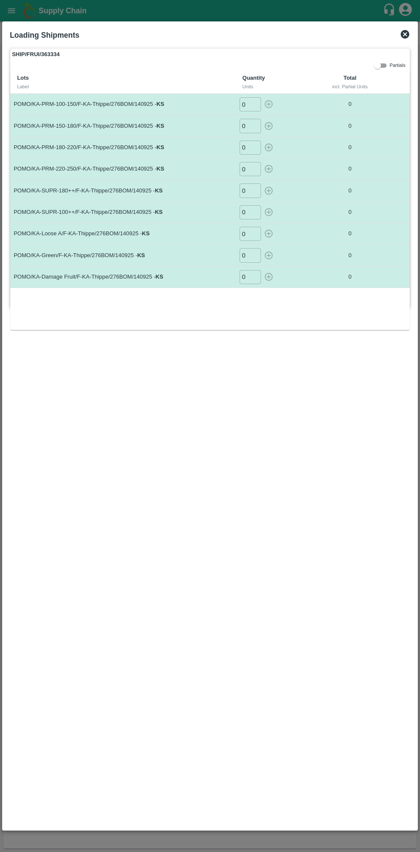
click at [252, 104] on input "0" at bounding box center [250, 104] width 21 height 14
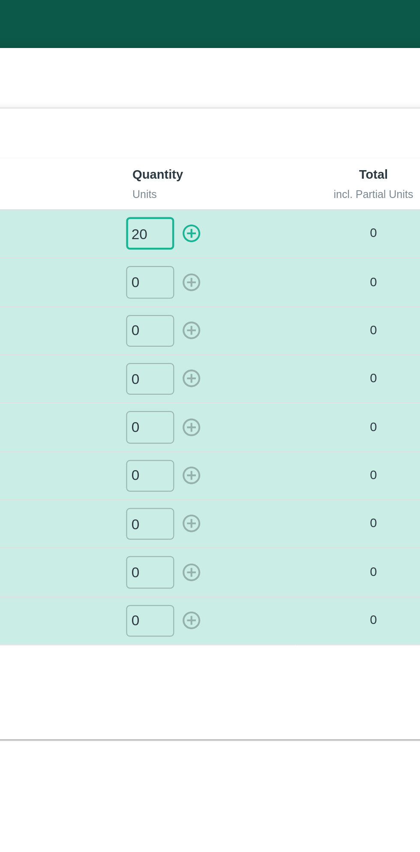
type input "20"
type input "015"
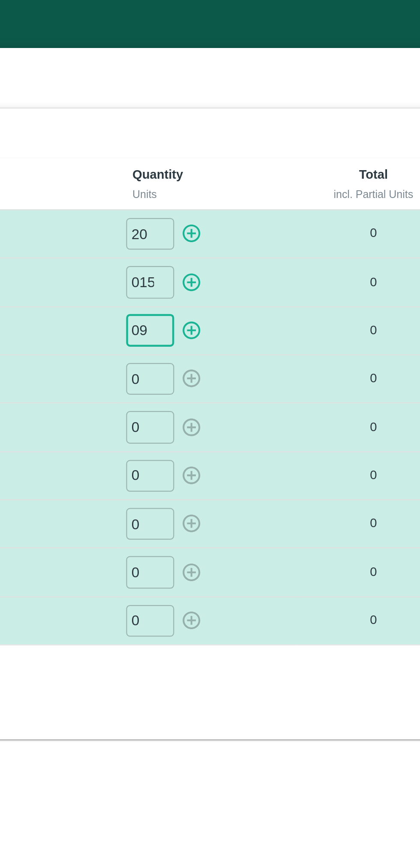
type input "09"
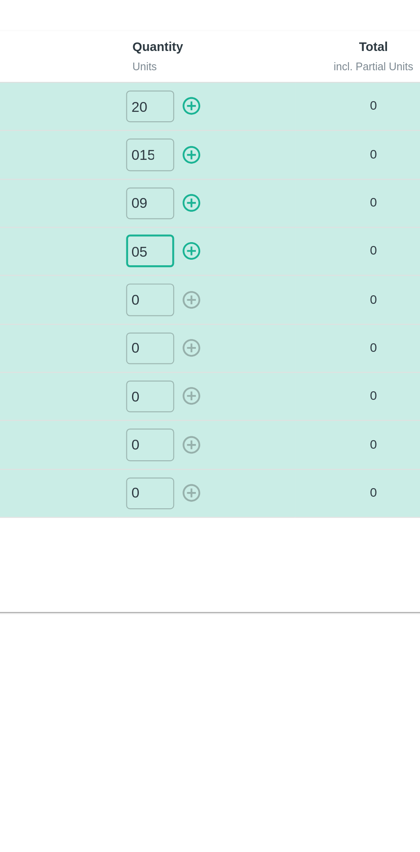
type input "05"
click at [255, 190] on input "0" at bounding box center [250, 190] width 21 height 14
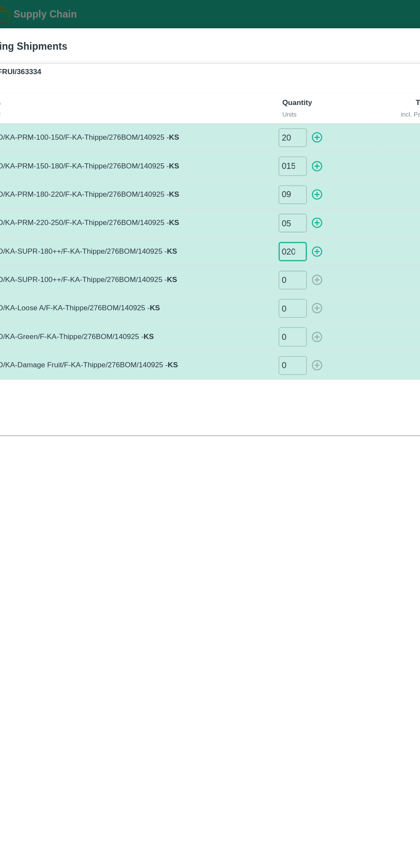
type input "020"
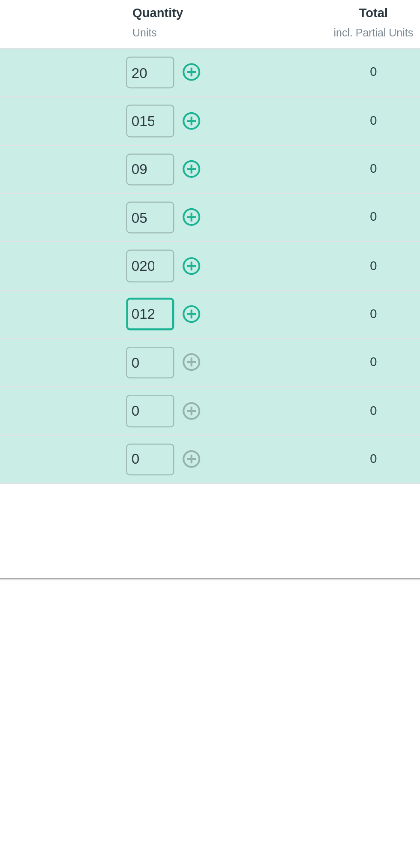
type input "012"
click at [254, 235] on input "0" at bounding box center [250, 234] width 21 height 14
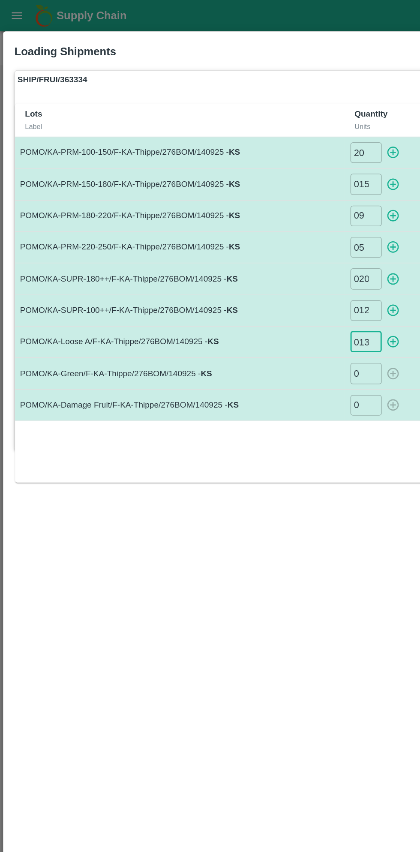
type input "013"
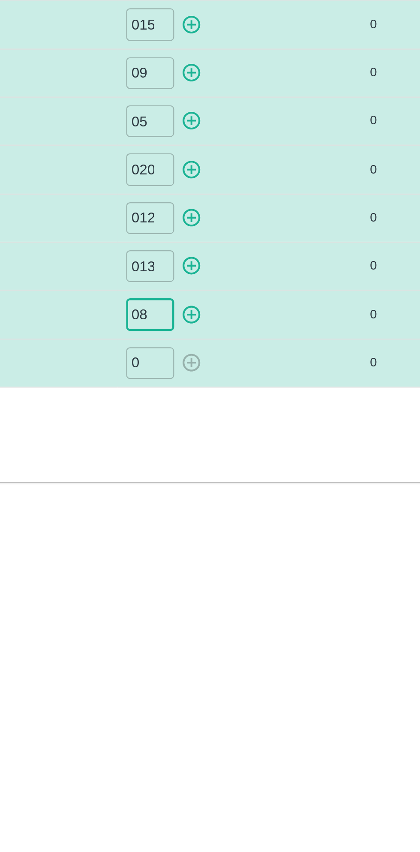
type input "08"
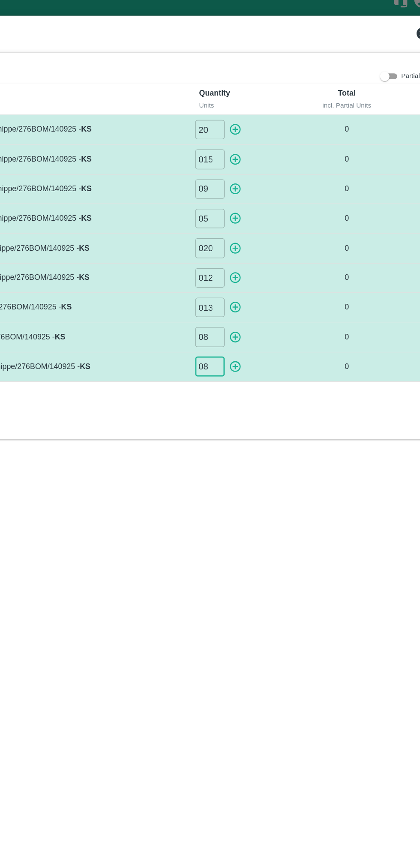
type input "08"
click at [271, 101] on icon "button" at bounding box center [268, 103] width 9 height 9
type input "0"
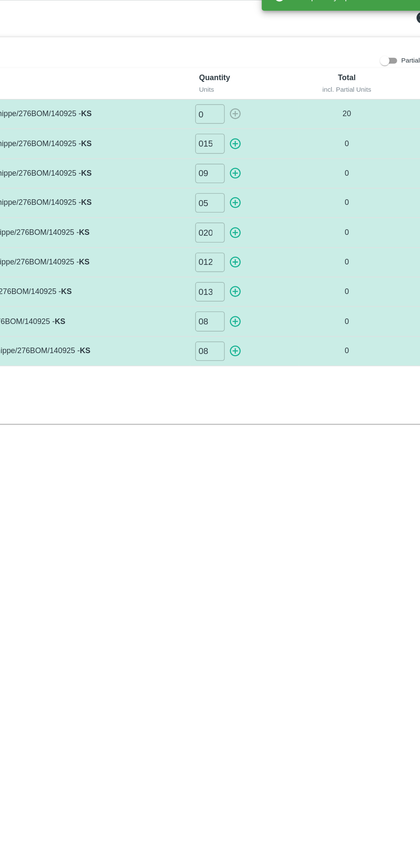
click at [271, 127] on icon "button" at bounding box center [268, 126] width 8 height 8
type input "0"
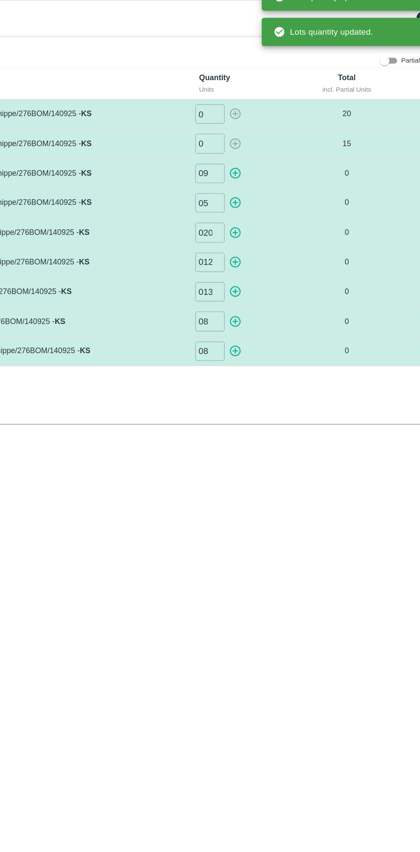
click at [272, 148] on icon "button" at bounding box center [268, 148] width 8 height 8
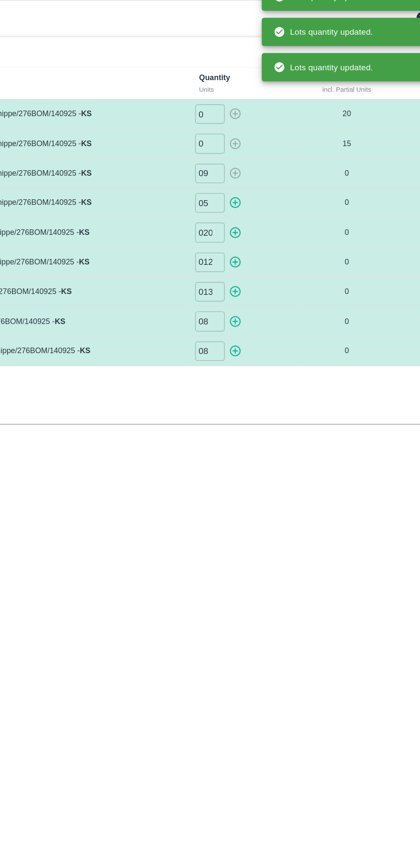
type input "0"
click at [268, 168] on icon "button" at bounding box center [268, 169] width 8 height 8
type input "0"
click at [272, 190] on icon "button" at bounding box center [268, 191] width 8 height 8
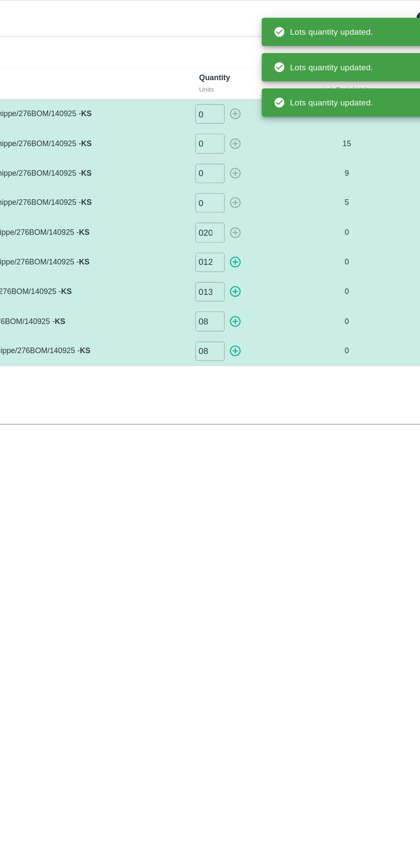
type input "0"
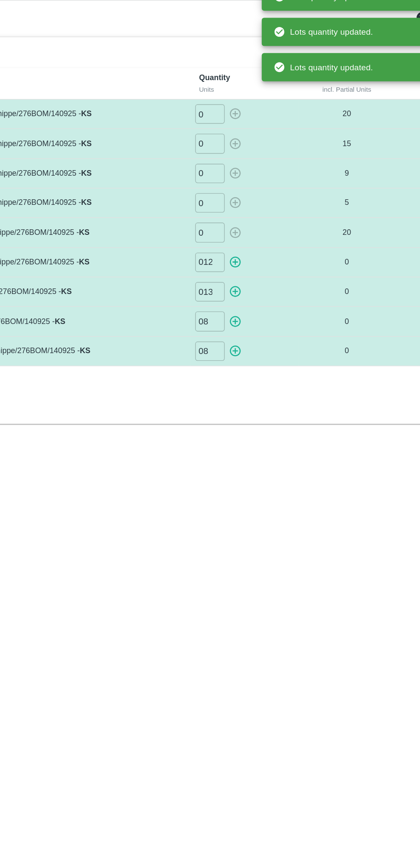
click at [268, 213] on icon "button" at bounding box center [268, 212] width 8 height 8
type input "0"
click at [270, 233] on icon "button" at bounding box center [268, 233] width 9 height 9
type input "0"
click at [270, 254] on icon "button" at bounding box center [268, 256] width 8 height 8
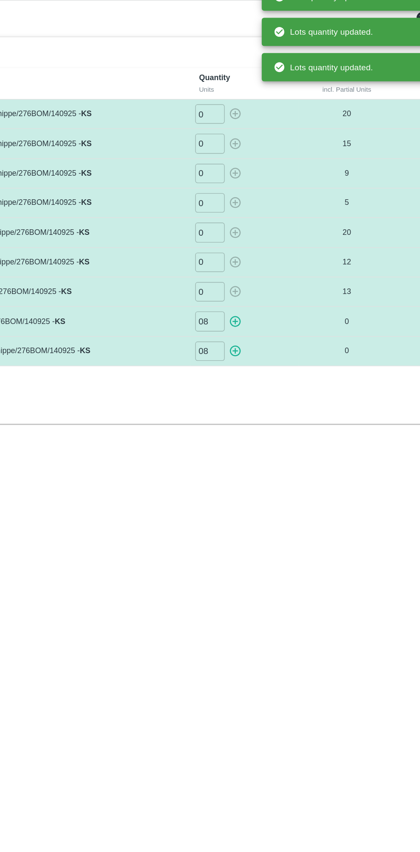
type input "0"
click at [272, 276] on icon "button" at bounding box center [268, 277] width 8 height 8
type input "0"
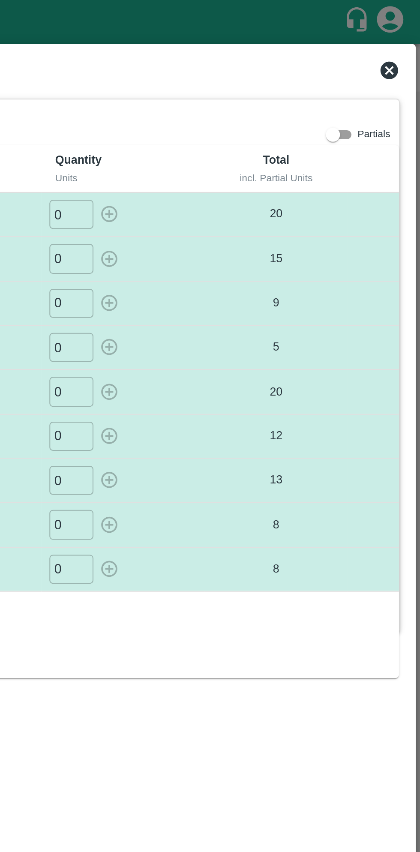
click at [406, 30] on icon at bounding box center [405, 34] width 9 height 9
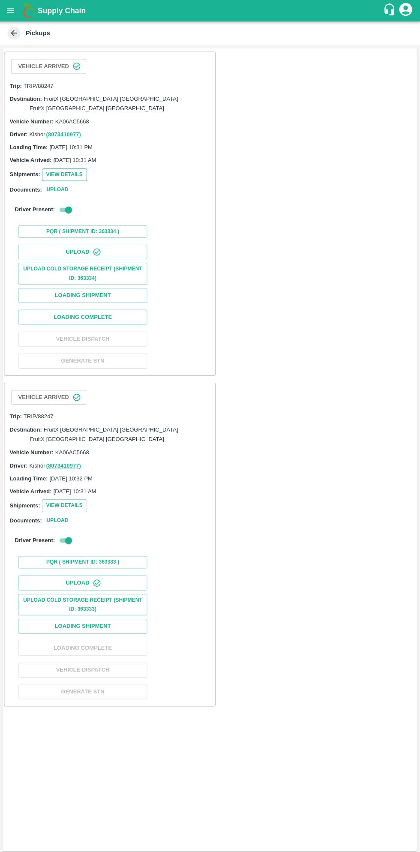
click at [66, 168] on button "View Details" at bounding box center [65, 174] width 45 height 12
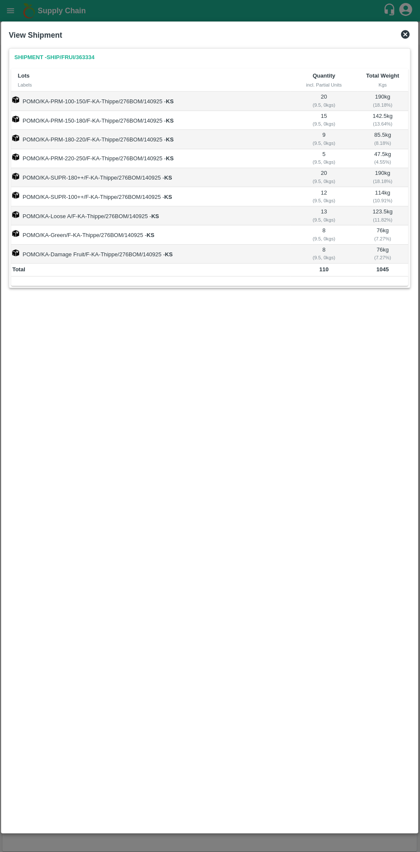
click at [405, 34] on icon at bounding box center [405, 34] width 10 height 10
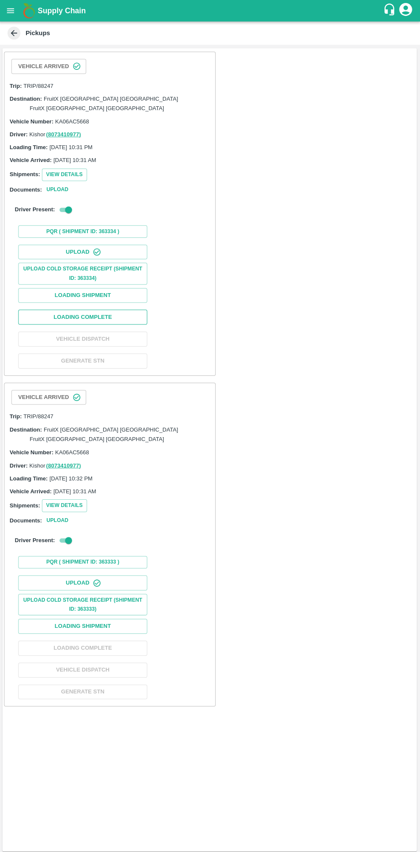
click at [113, 309] on button "Loading Complete" at bounding box center [83, 316] width 129 height 15
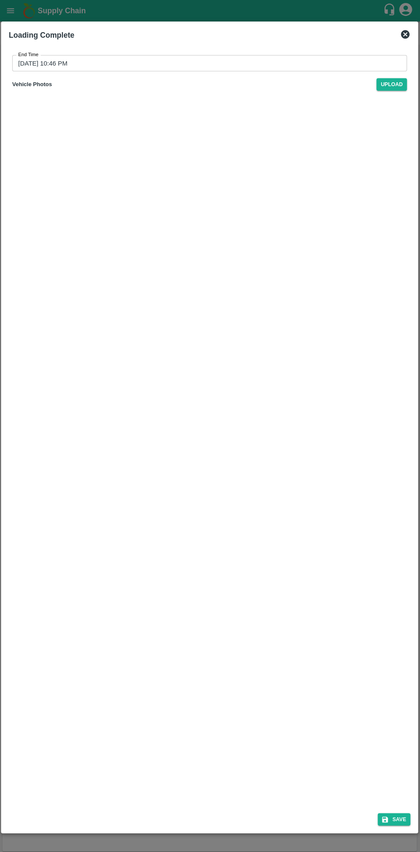
click at [294, 63] on input "[DATE] 10:46 PM" at bounding box center [207, 63] width 388 height 16
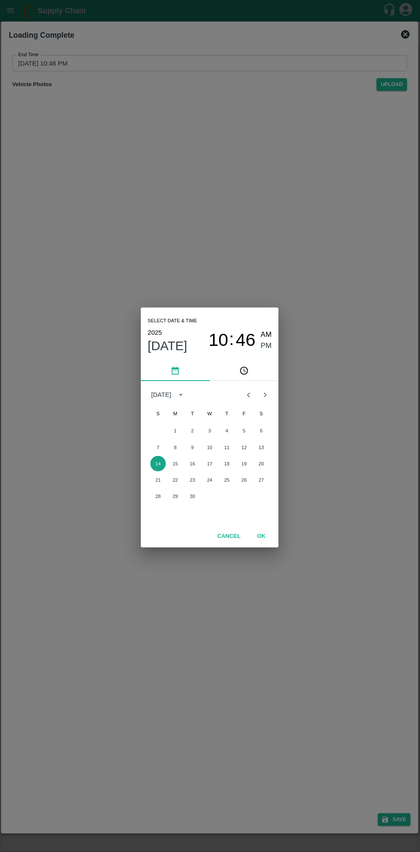
click at [158, 462] on button "14" at bounding box center [158, 461] width 15 height 15
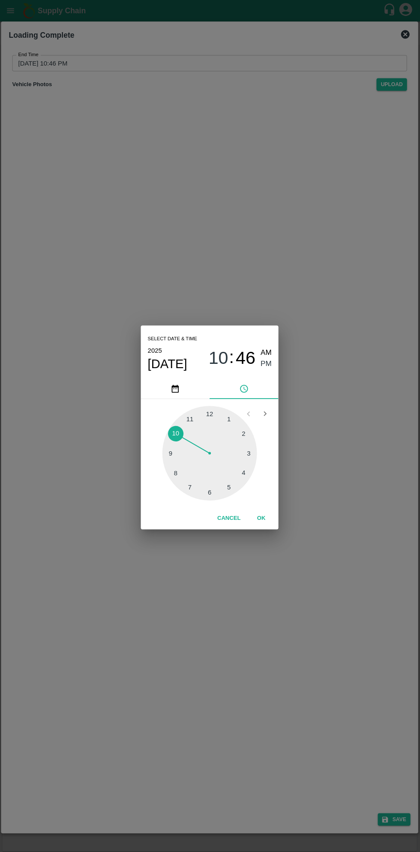
click at [251, 467] on div at bounding box center [210, 452] width 94 height 94
click at [261, 517] on button "OK" at bounding box center [261, 516] width 27 height 15
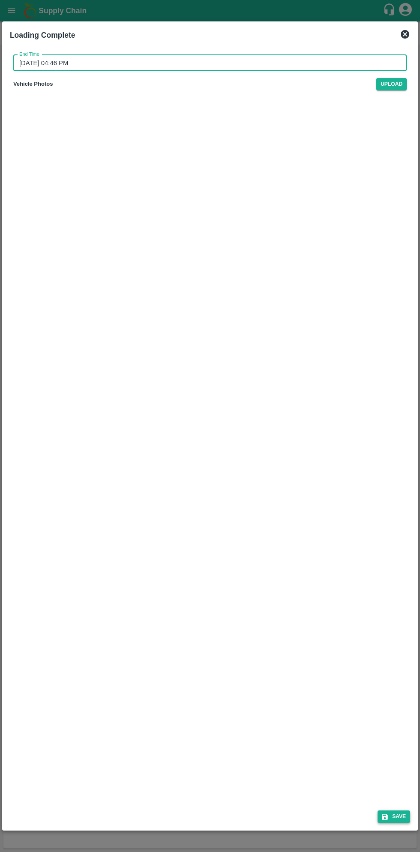
click at [400, 817] on button "Save" at bounding box center [394, 817] width 33 height 12
type input "[DATE] 10:47 PM"
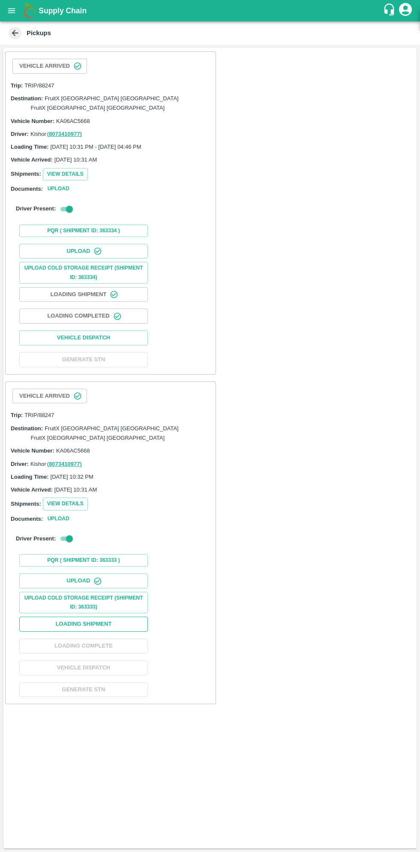
click at [120, 617] on button "Loading Shipment" at bounding box center [83, 624] width 129 height 15
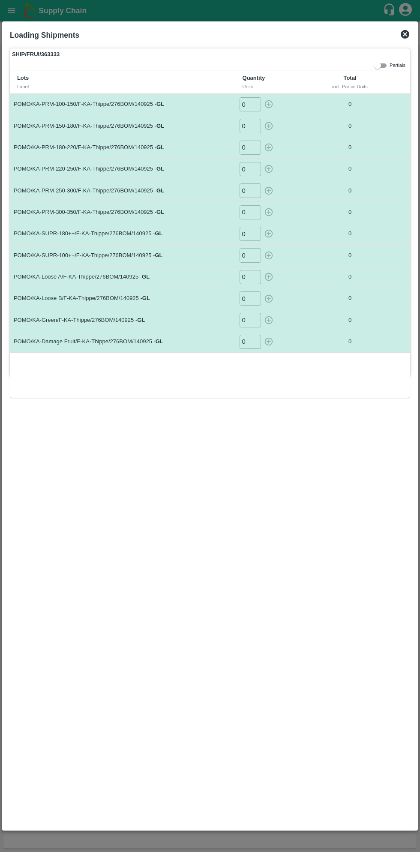
click at [254, 104] on input "0" at bounding box center [250, 104] width 21 height 14
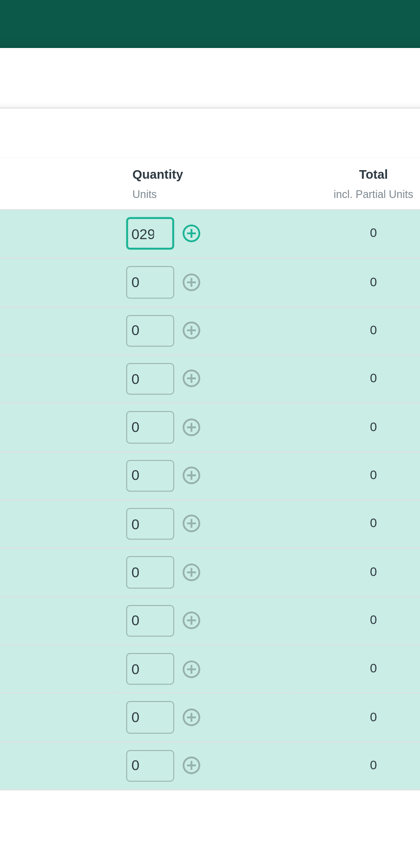
type input "029"
type input "032"
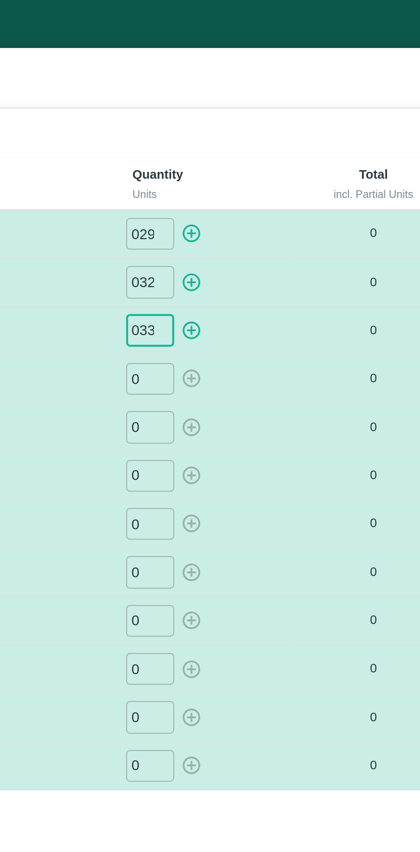
type input "033"
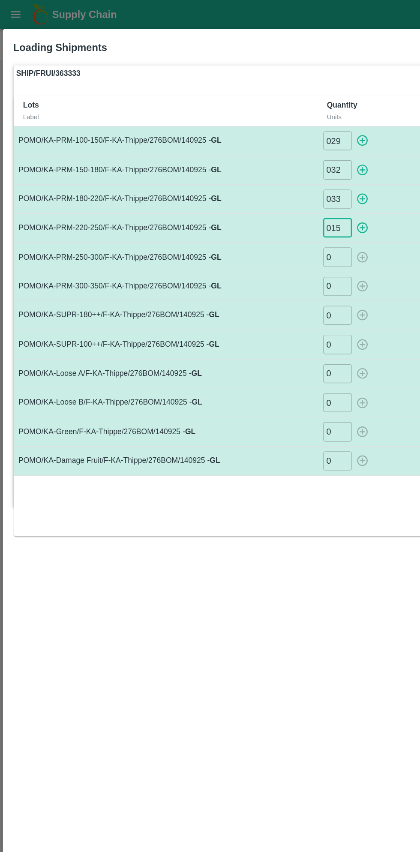
type input "015"
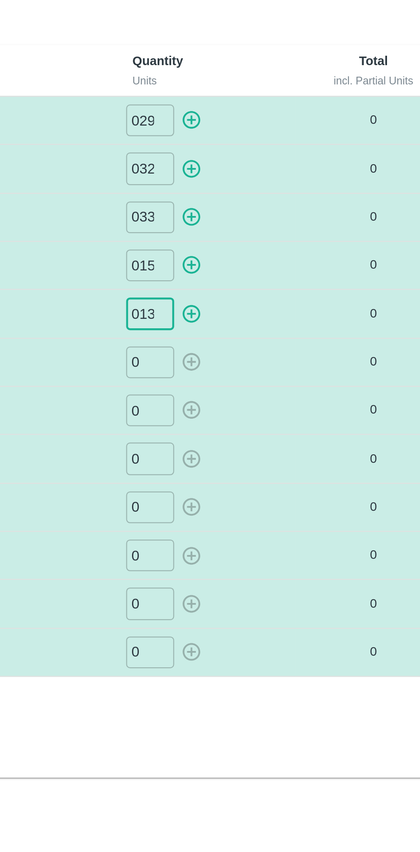
type input "013"
type input "03"
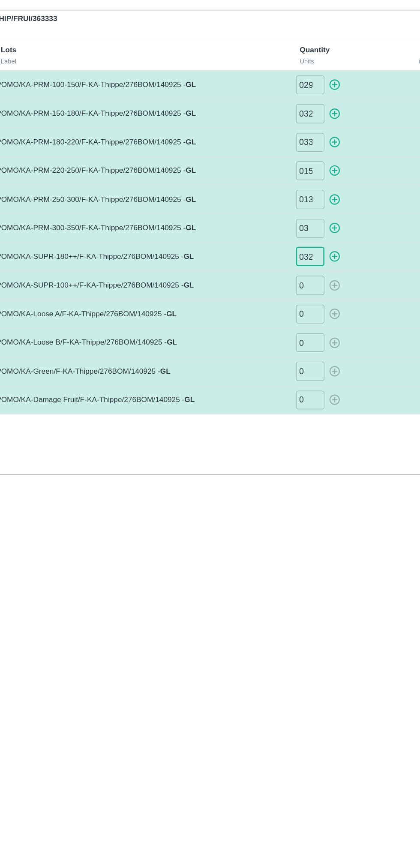
type input "032"
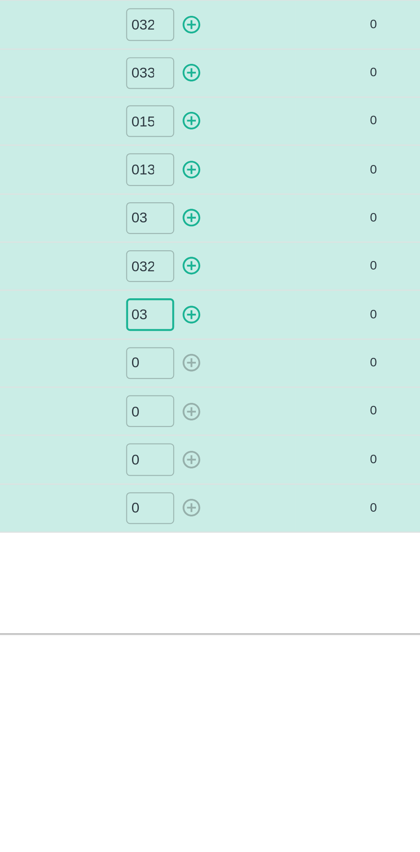
type input "03"
type input "011"
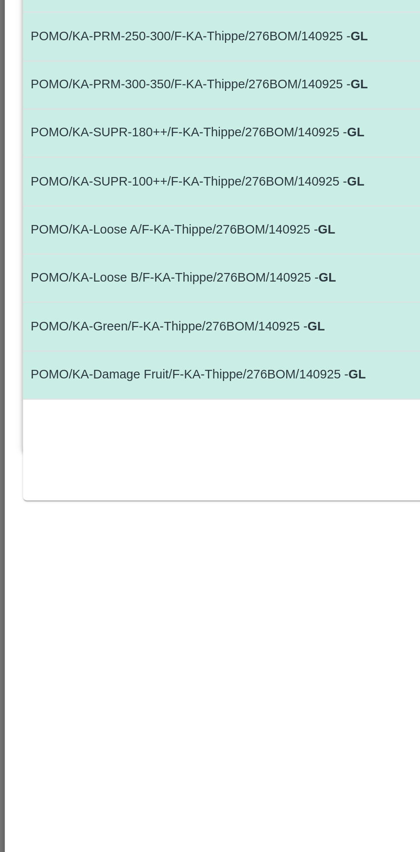
type input "01"
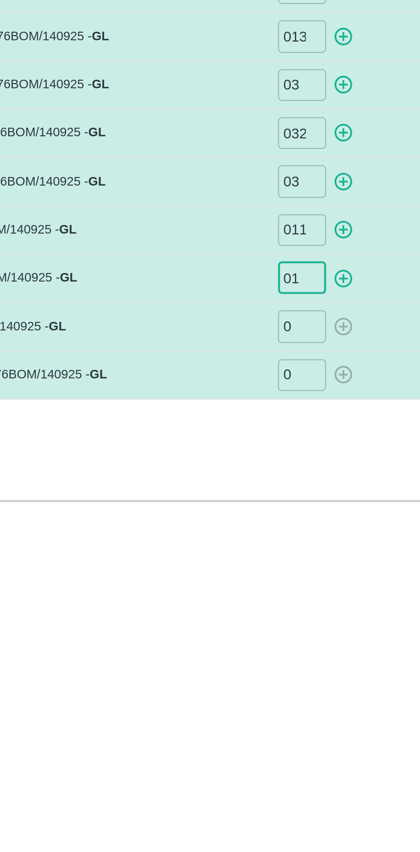
click at [252, 321] on input "0" at bounding box center [250, 320] width 21 height 14
type input "017"
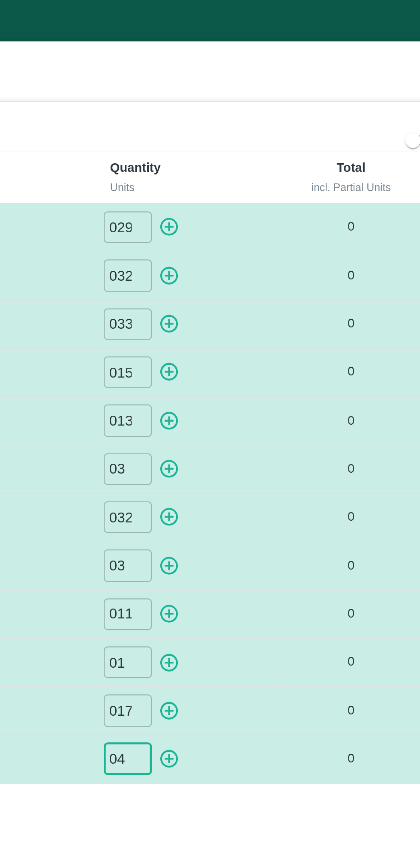
type input "04"
click at [270, 103] on icon "button" at bounding box center [268, 103] width 9 height 9
type input "0"
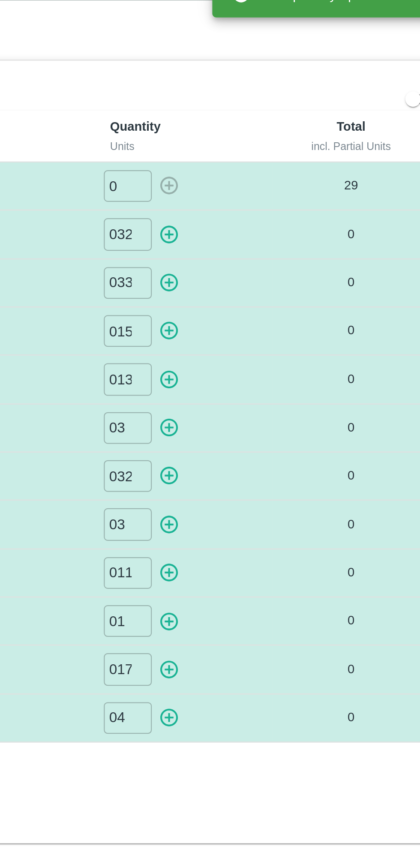
click at [272, 121] on icon "button" at bounding box center [268, 125] width 9 height 9
type input "0"
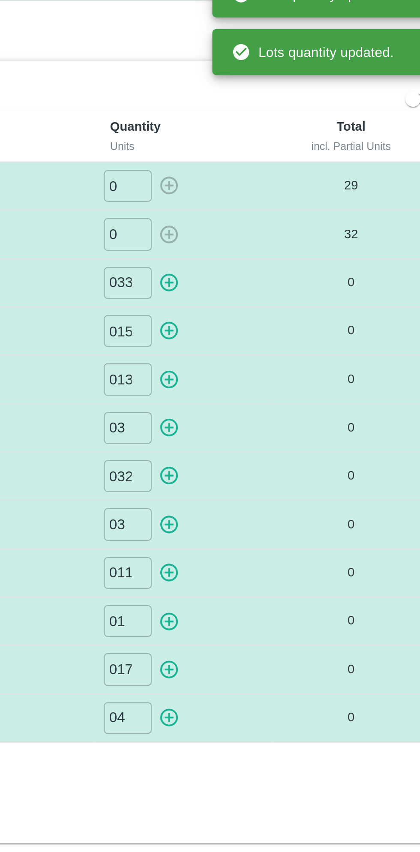
click at [267, 150] on icon "button" at bounding box center [268, 148] width 8 height 8
type input "0"
click at [268, 170] on icon "button" at bounding box center [268, 169] width 8 height 8
type input "0"
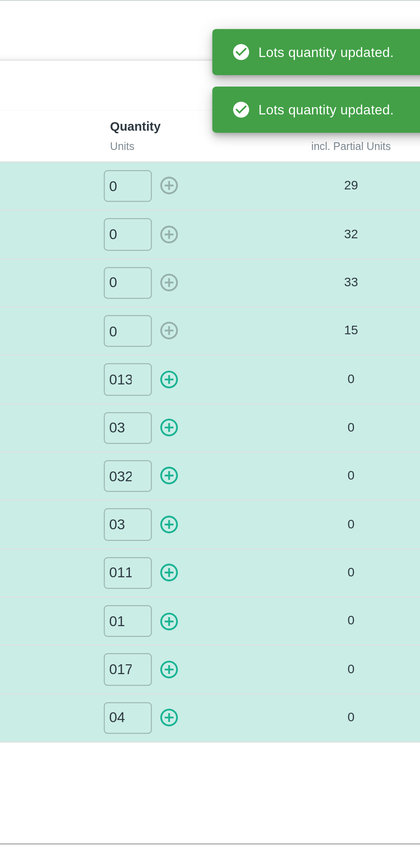
click at [271, 191] on icon "button" at bounding box center [268, 190] width 9 height 9
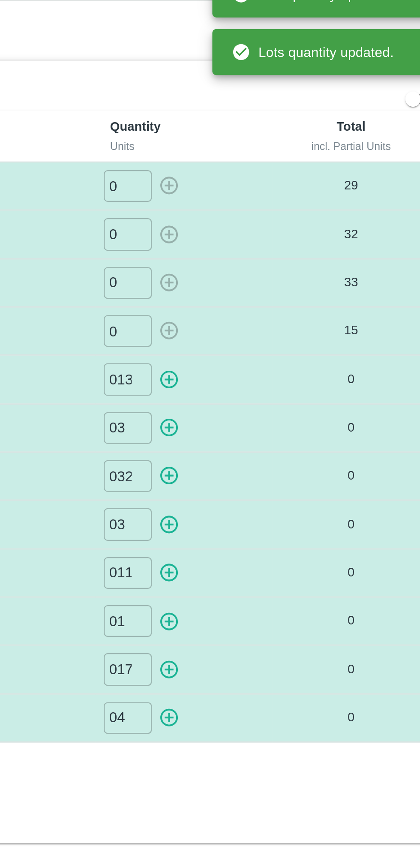
type input "0"
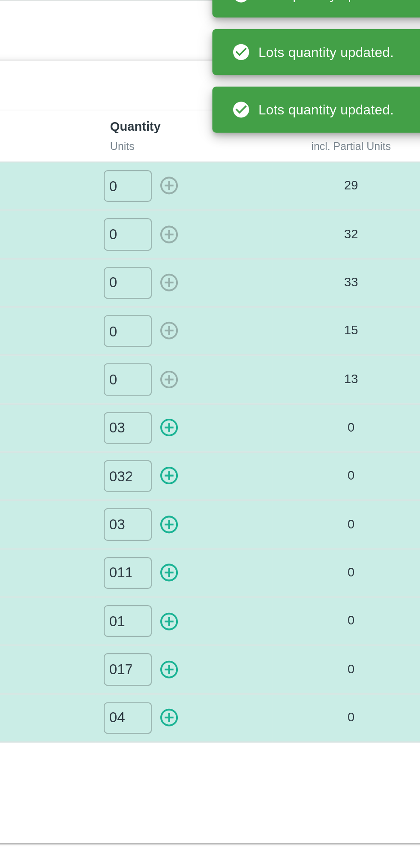
click at [270, 209] on icon "button" at bounding box center [268, 211] width 9 height 9
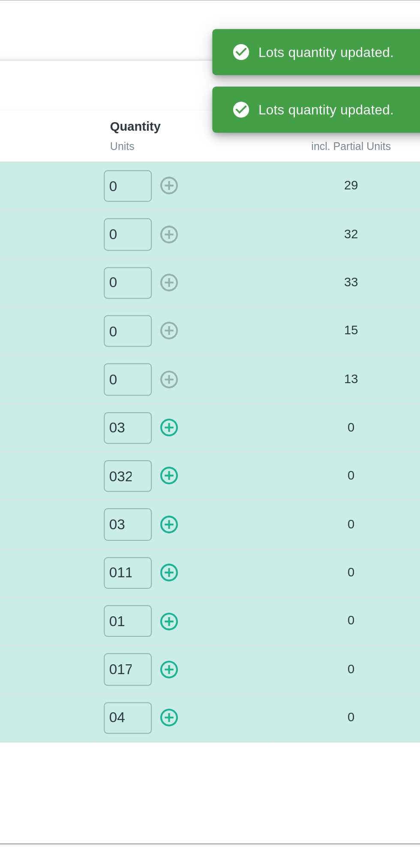
type input "0"
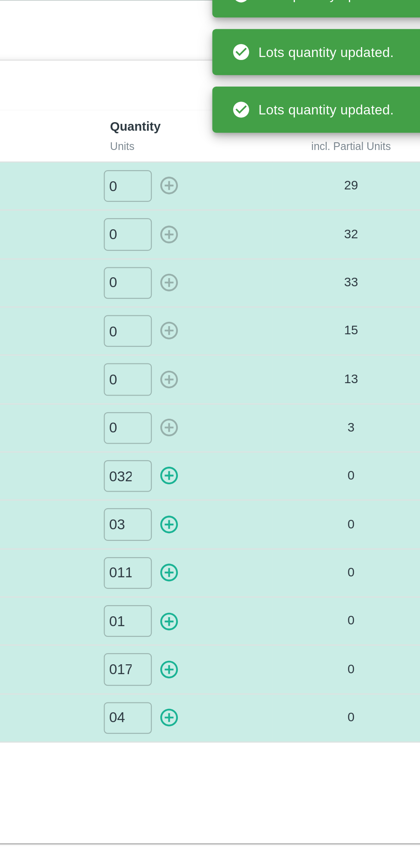
click at [268, 233] on icon "button" at bounding box center [268, 234] width 8 height 8
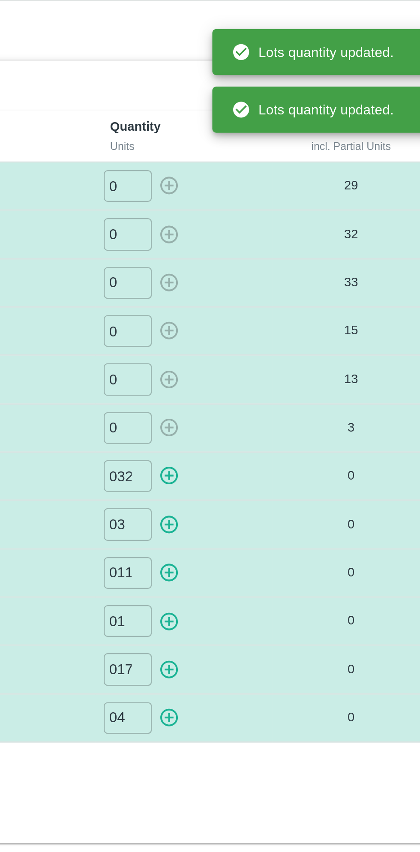
type input "0"
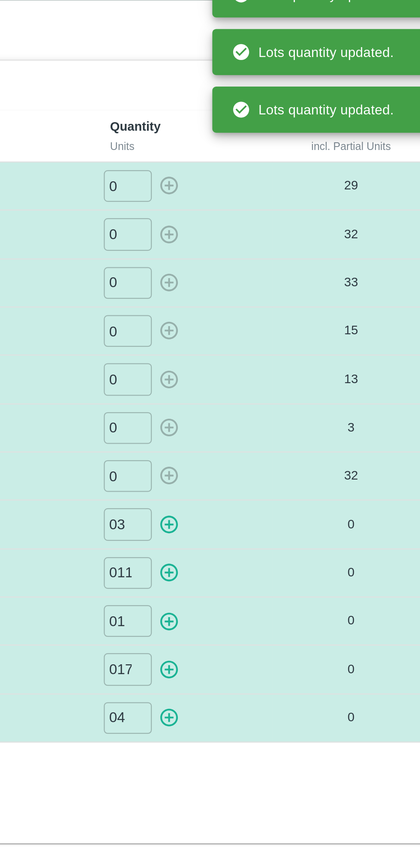
click at [271, 253] on icon "button" at bounding box center [268, 256] width 8 height 8
type input "0"
click at [271, 273] on icon "button" at bounding box center [268, 276] width 9 height 9
type input "0"
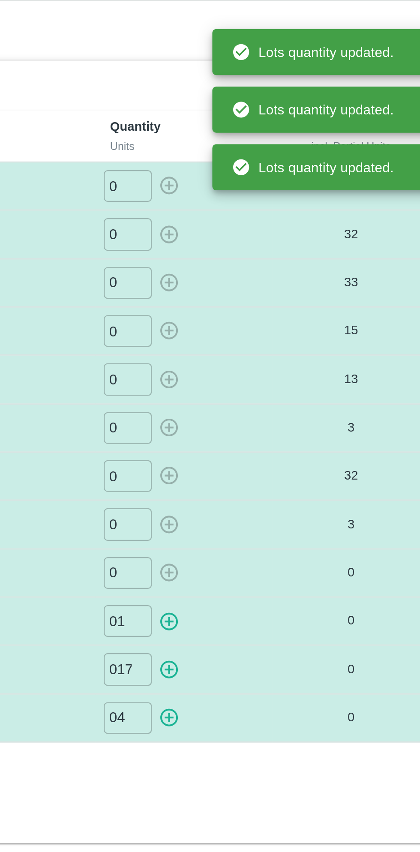
click at [271, 297] on icon "button" at bounding box center [268, 298] width 9 height 9
type input "0"
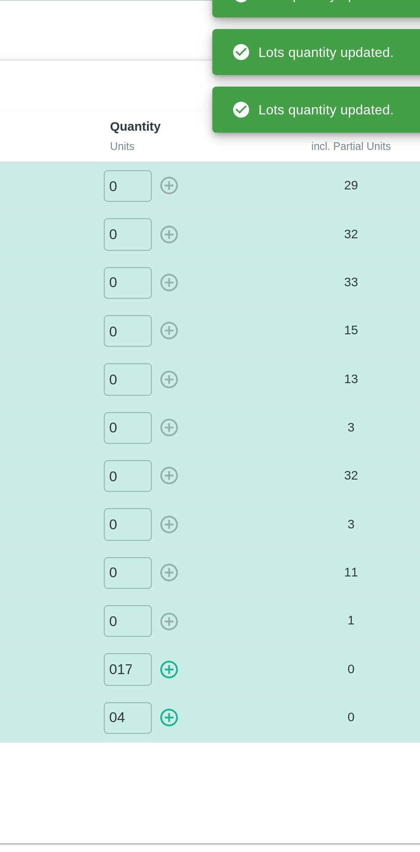
click at [271, 318] on icon "button" at bounding box center [268, 319] width 9 height 9
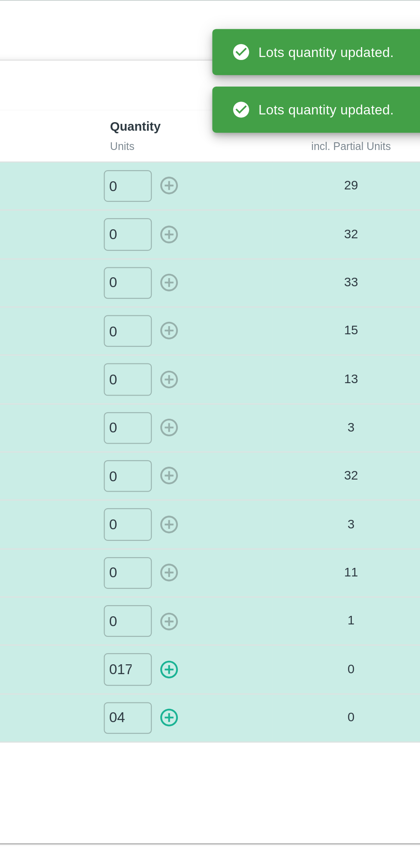
type input "0"
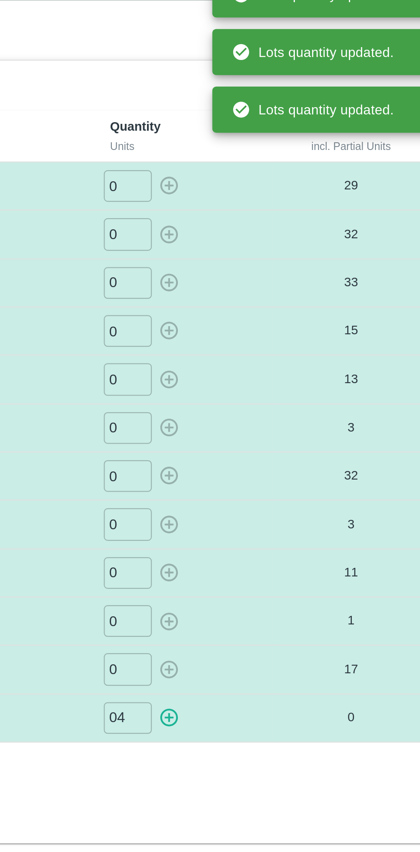
click at [270, 340] on icon "button" at bounding box center [268, 341] width 9 height 9
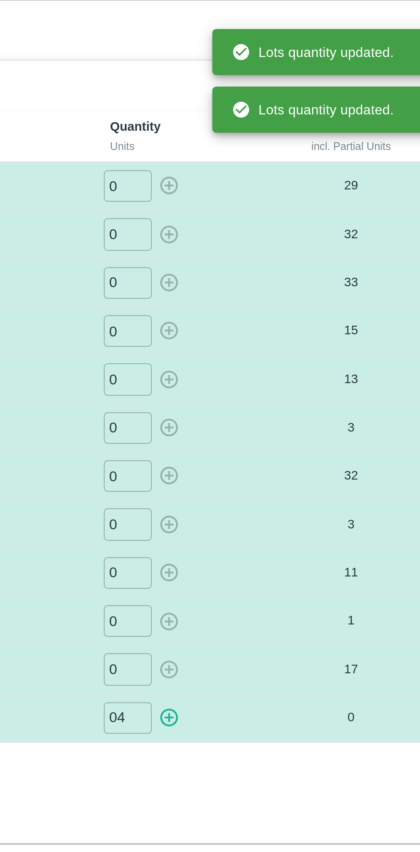
type input "0"
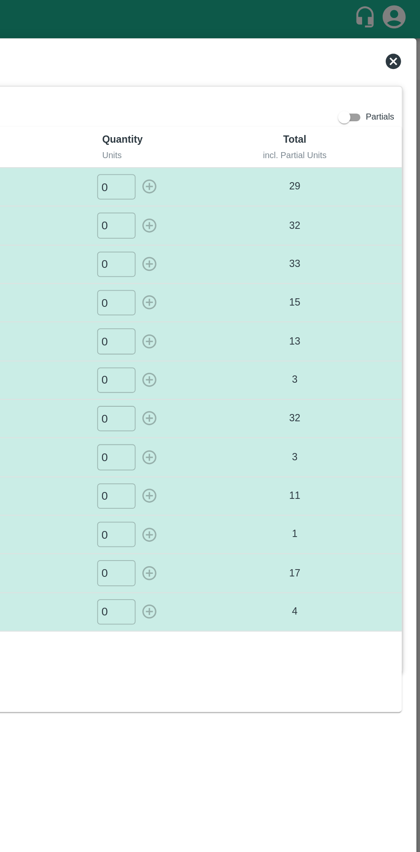
click at [407, 35] on icon at bounding box center [405, 34] width 9 height 9
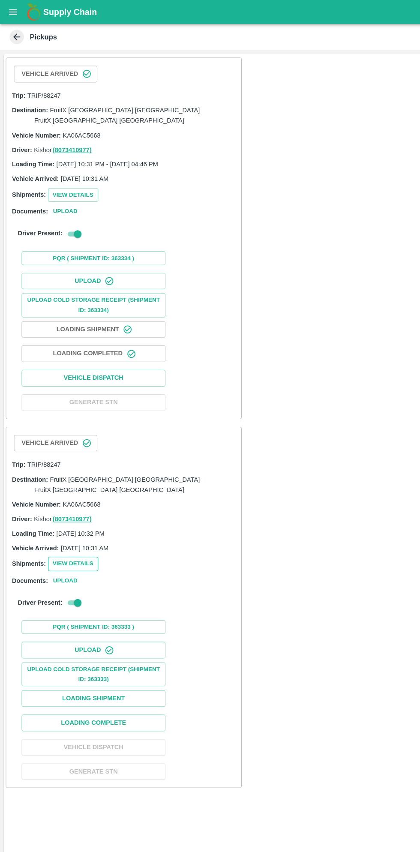
click at [69, 498] on button "View Details" at bounding box center [65, 504] width 45 height 12
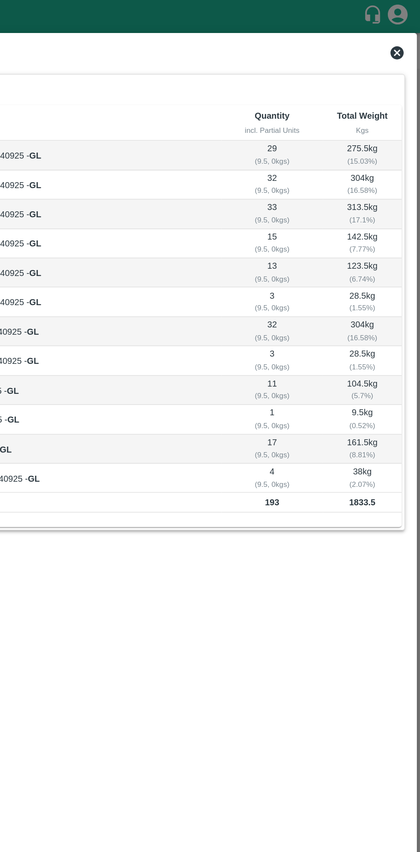
click at [405, 33] on icon at bounding box center [405, 34] width 9 height 9
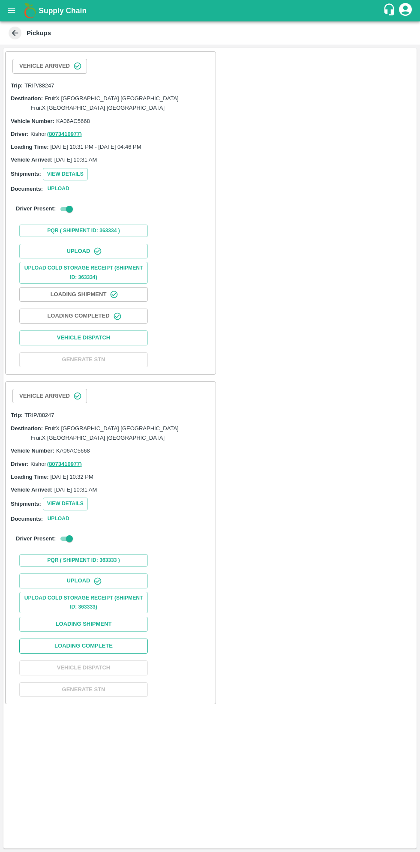
click at [123, 639] on button "Loading Complete" at bounding box center [83, 646] width 129 height 15
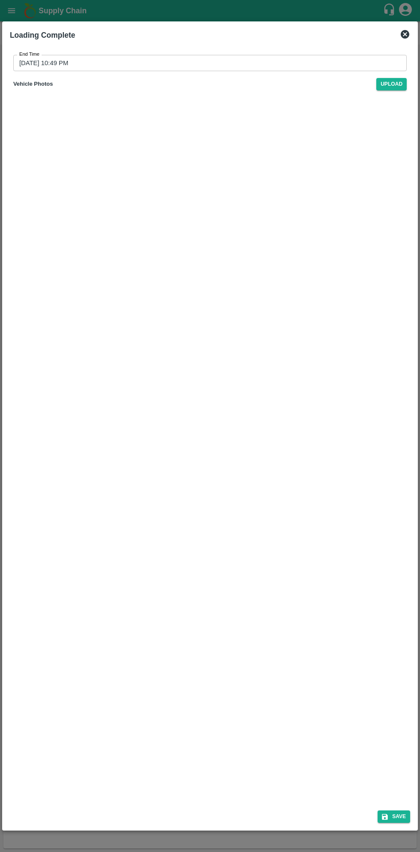
click at [318, 63] on input "[DATE] 10:49 PM" at bounding box center [207, 63] width 388 height 16
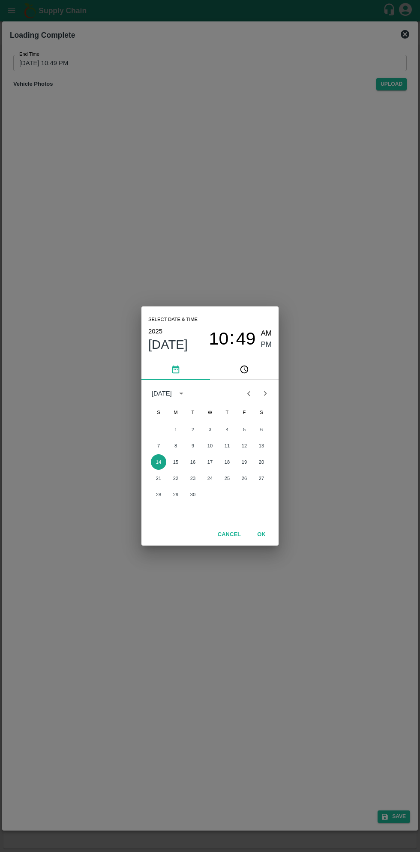
click at [158, 462] on button "14" at bounding box center [158, 461] width 15 height 15
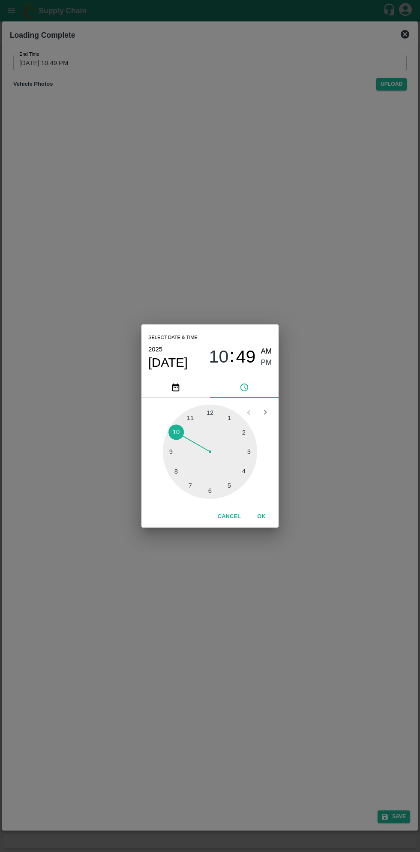
click at [249, 477] on div at bounding box center [210, 452] width 94 height 94
click at [272, 516] on button "OK" at bounding box center [261, 516] width 27 height 15
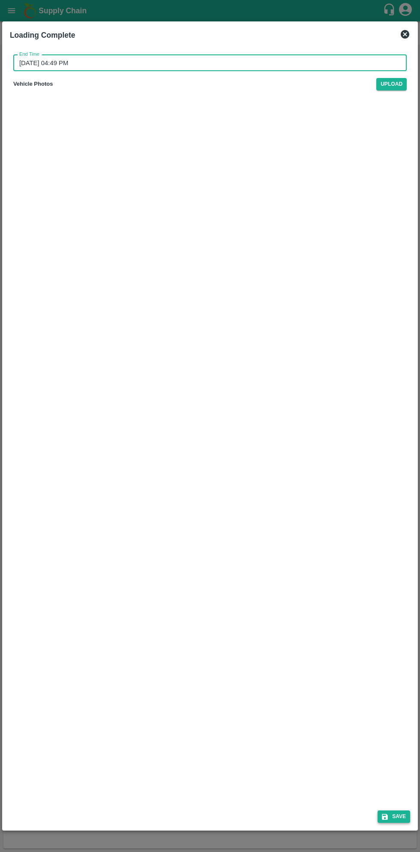
click at [400, 817] on button "Save" at bounding box center [394, 817] width 33 height 12
type input "[DATE] 10:49 PM"
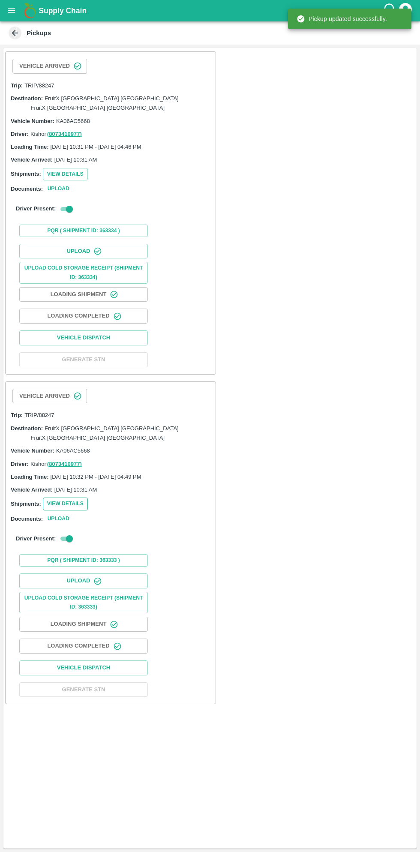
click at [68, 498] on button "View Details" at bounding box center [65, 504] width 45 height 12
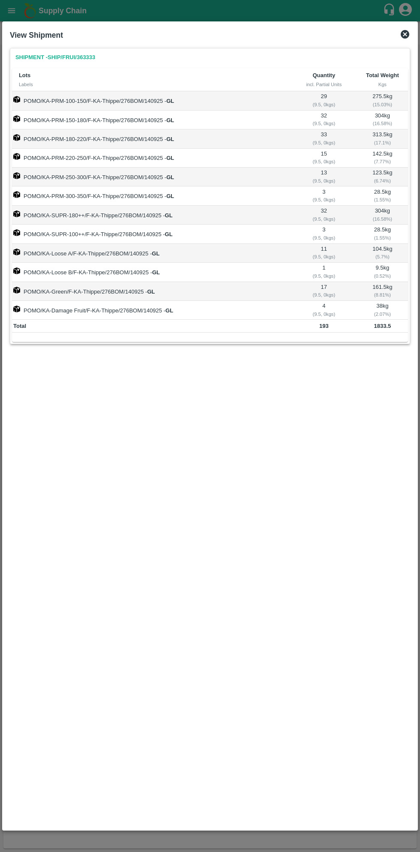
click at [405, 34] on icon at bounding box center [405, 34] width 10 height 10
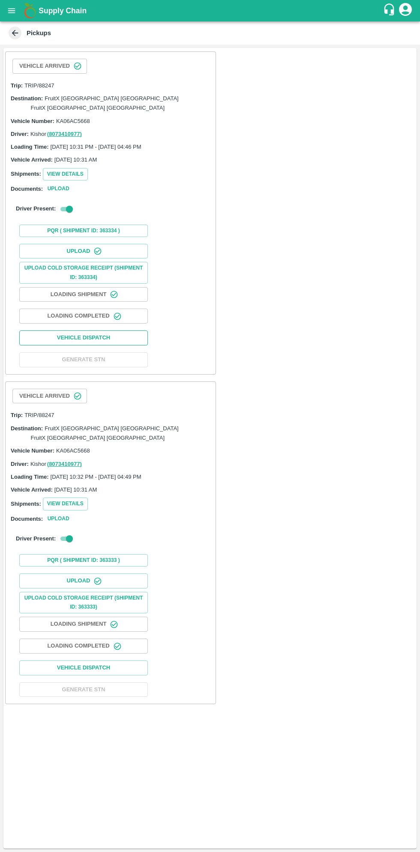
click at [113, 331] on button "Vehicle Dispatch" at bounding box center [83, 338] width 129 height 15
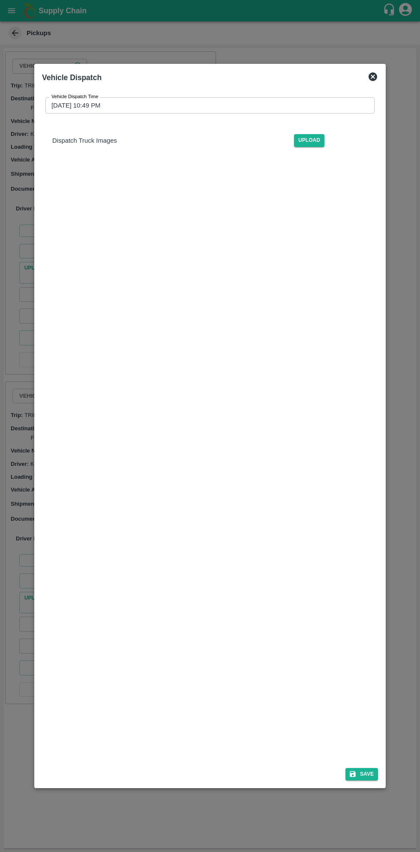
click at [281, 106] on input "[DATE] 10:49 PM" at bounding box center [206, 105] width 323 height 16
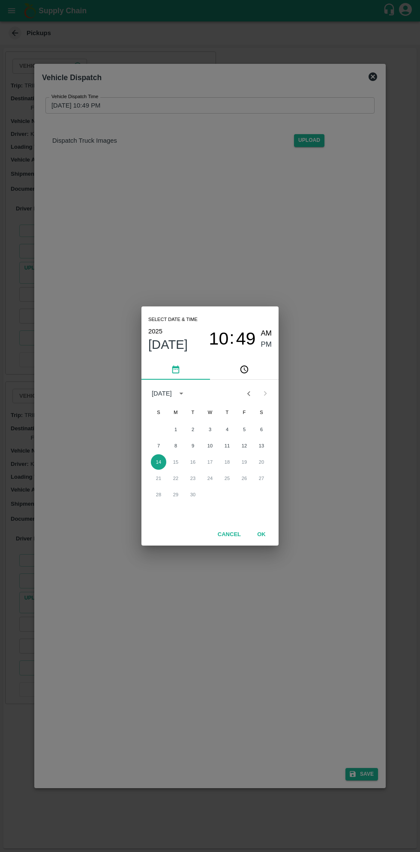
click at [158, 462] on button "14" at bounding box center [158, 461] width 15 height 15
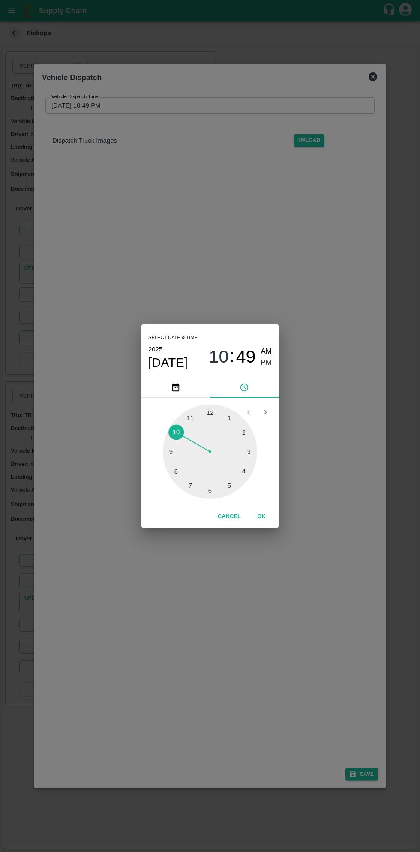
click at [233, 489] on div at bounding box center [210, 452] width 94 height 94
type input "[DATE] 05:49 PM"
click at [268, 520] on button "OK" at bounding box center [261, 516] width 27 height 15
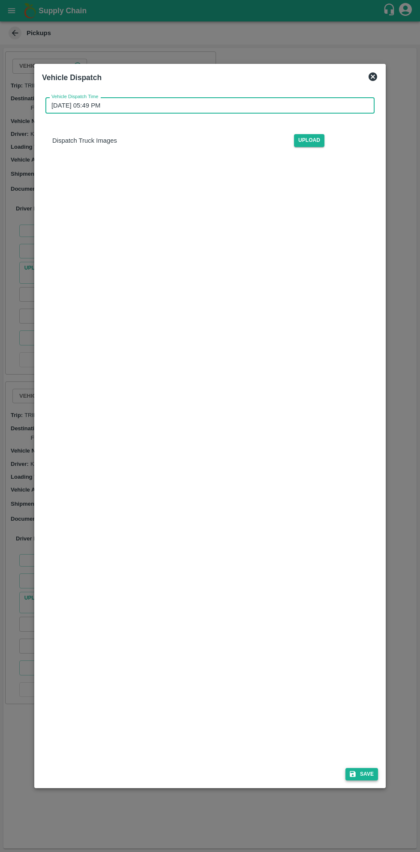
click at [355, 774] on icon "submit" at bounding box center [353, 775] width 6 height 6
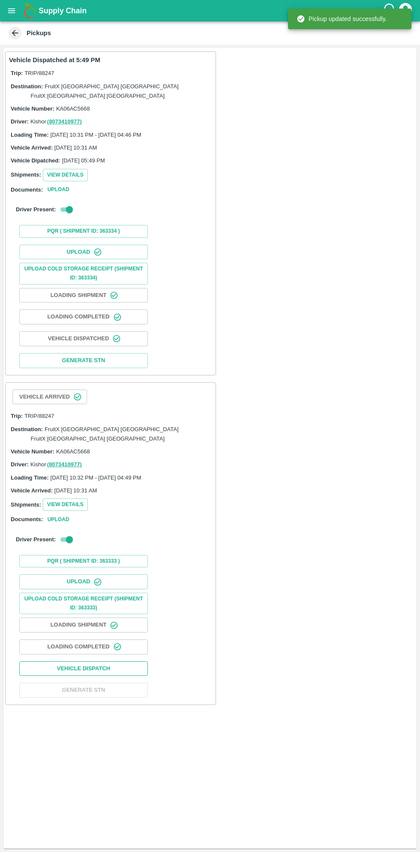
click at [116, 661] on button "Vehicle Dispatch" at bounding box center [83, 668] width 129 height 15
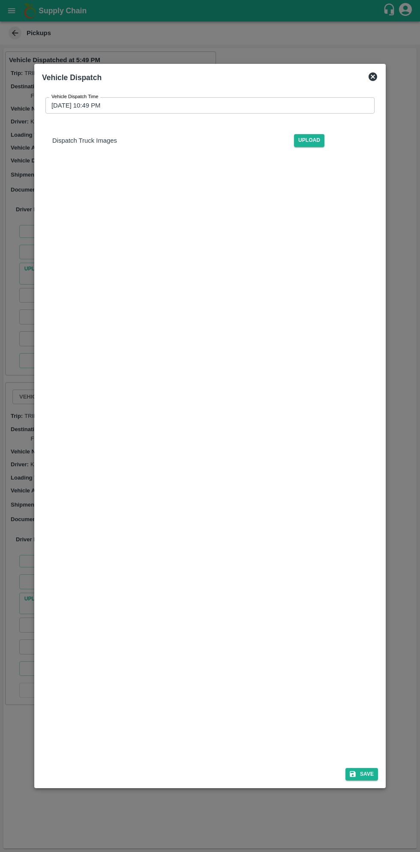
click at [334, 99] on input "[DATE] 10:49 PM" at bounding box center [206, 105] width 323 height 16
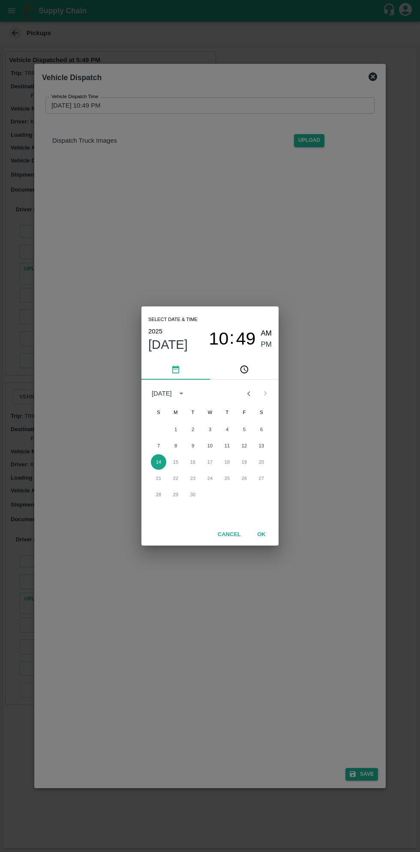
click at [158, 462] on button "14" at bounding box center [158, 461] width 15 height 15
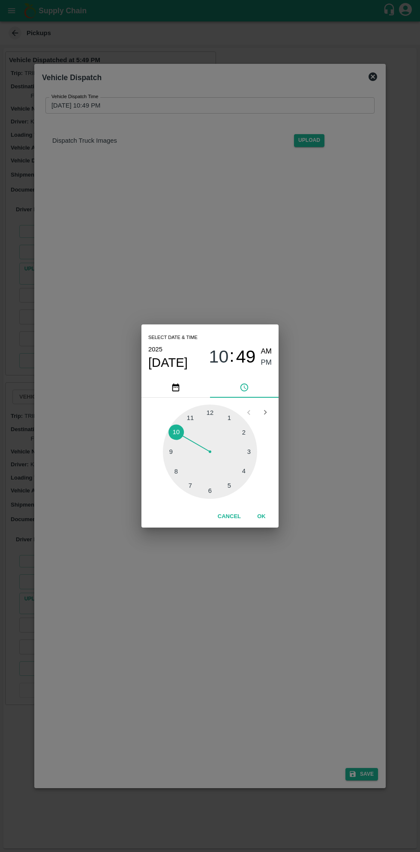
click at [232, 483] on div at bounding box center [210, 452] width 94 height 94
type input "[DATE] 05:49 PM"
click at [261, 517] on button "OK" at bounding box center [261, 516] width 27 height 15
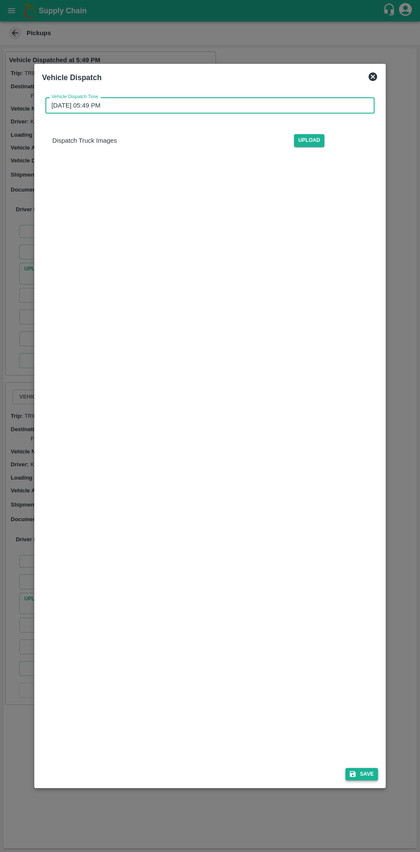
click at [368, 774] on button "Save" at bounding box center [362, 774] width 33 height 12
